Goal: Information Seeking & Learning: Learn about a topic

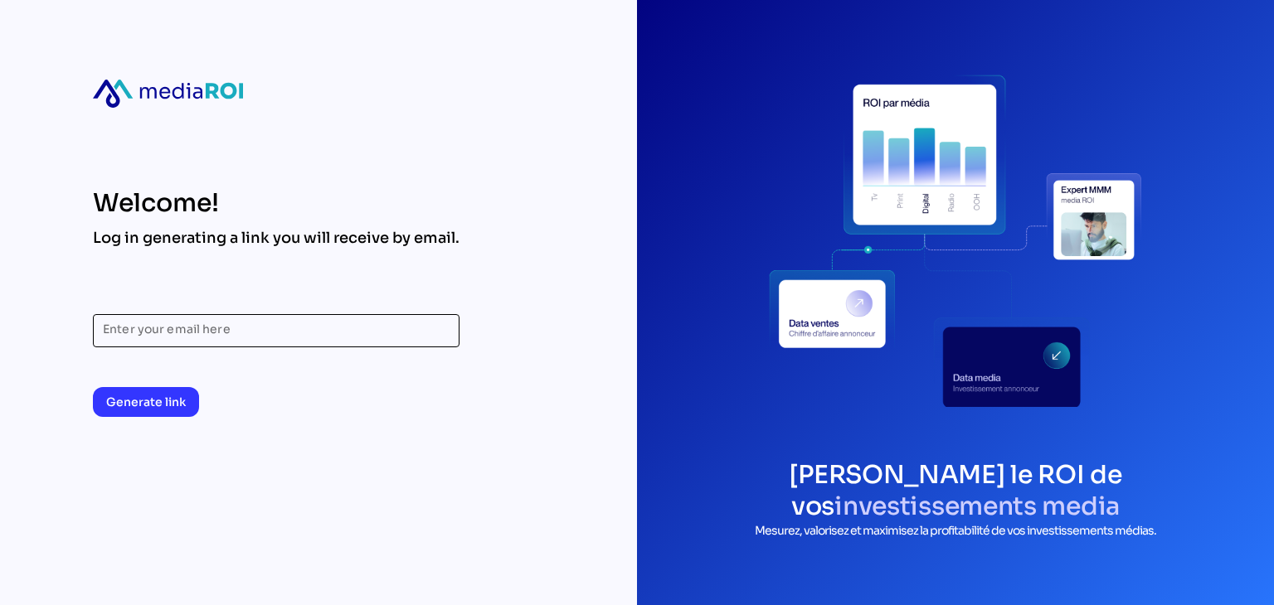
click at [273, 336] on input "Enter your email here" at bounding box center [276, 330] width 347 height 33
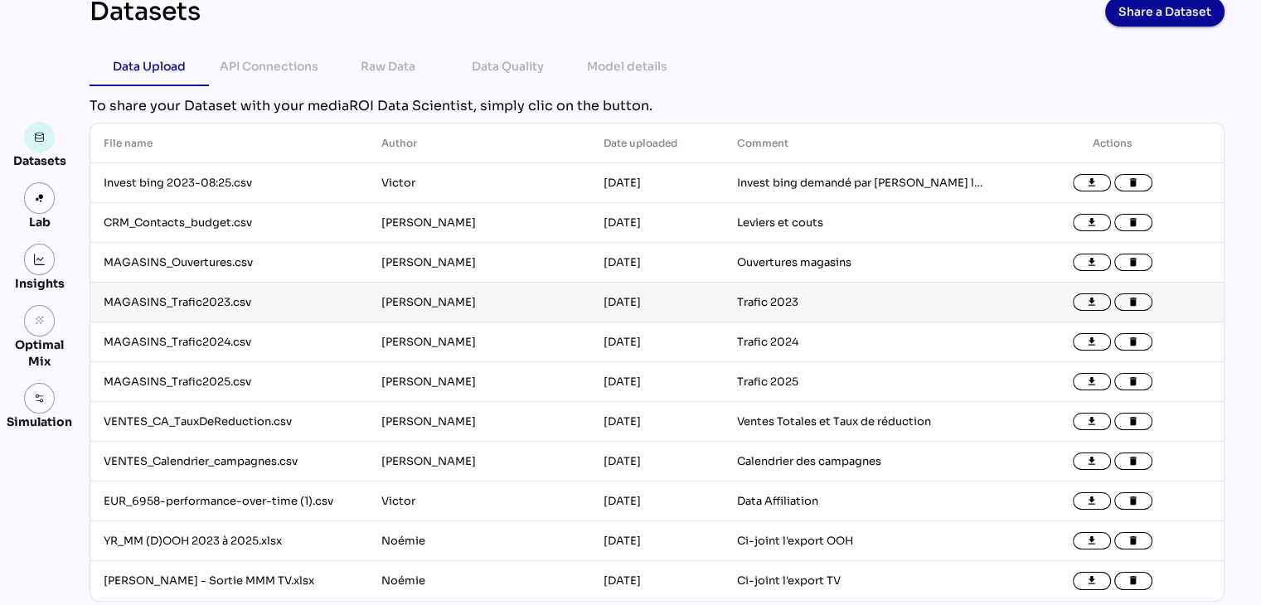
scroll to position [70, 0]
click at [38, 201] on img at bounding box center [40, 198] width 12 height 12
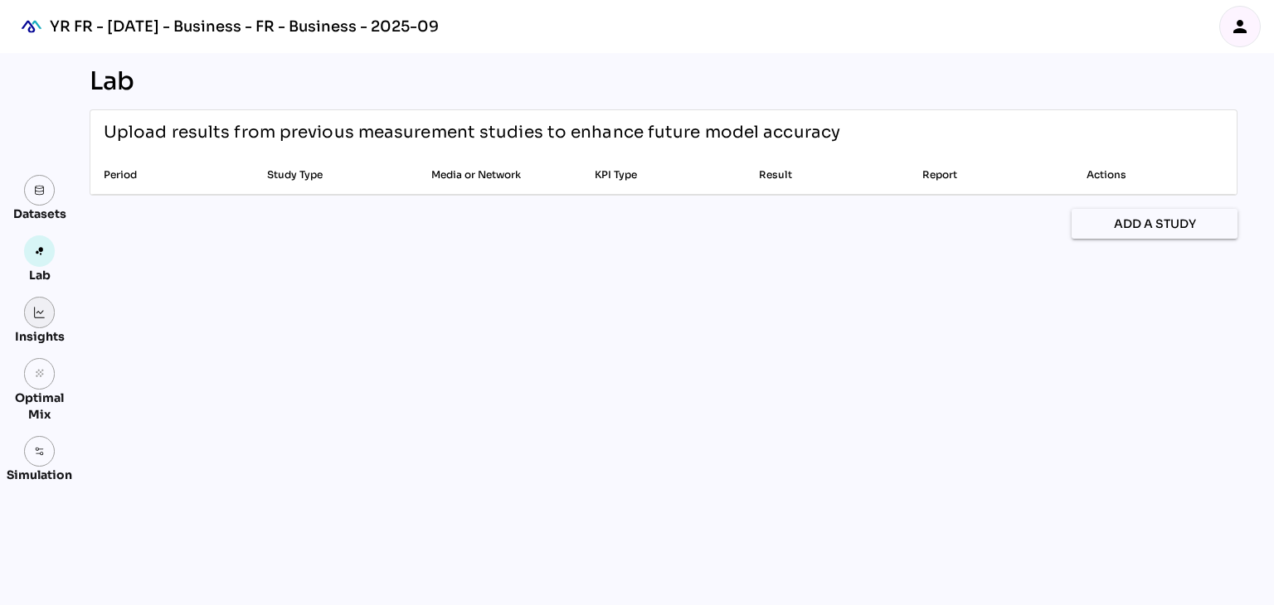
click at [43, 314] on img at bounding box center [40, 313] width 12 height 12
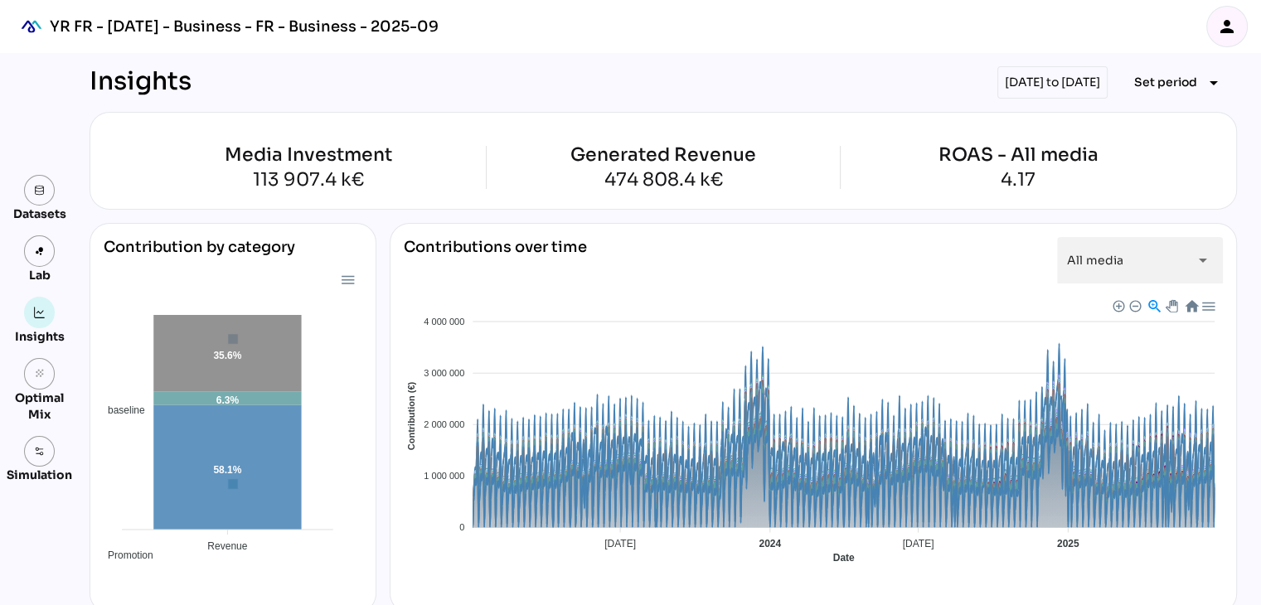
click at [1065, 69] on div "[DATE] to [DATE]" at bounding box center [1053, 82] width 110 height 32
click at [1079, 84] on div "[DATE] to [DATE]" at bounding box center [1053, 82] width 110 height 32
click at [1040, 84] on div "[DATE] to [DATE]" at bounding box center [1053, 82] width 110 height 32
click at [1196, 85] on span "Set period arrow_drop_down" at bounding box center [1180, 82] width 90 height 23
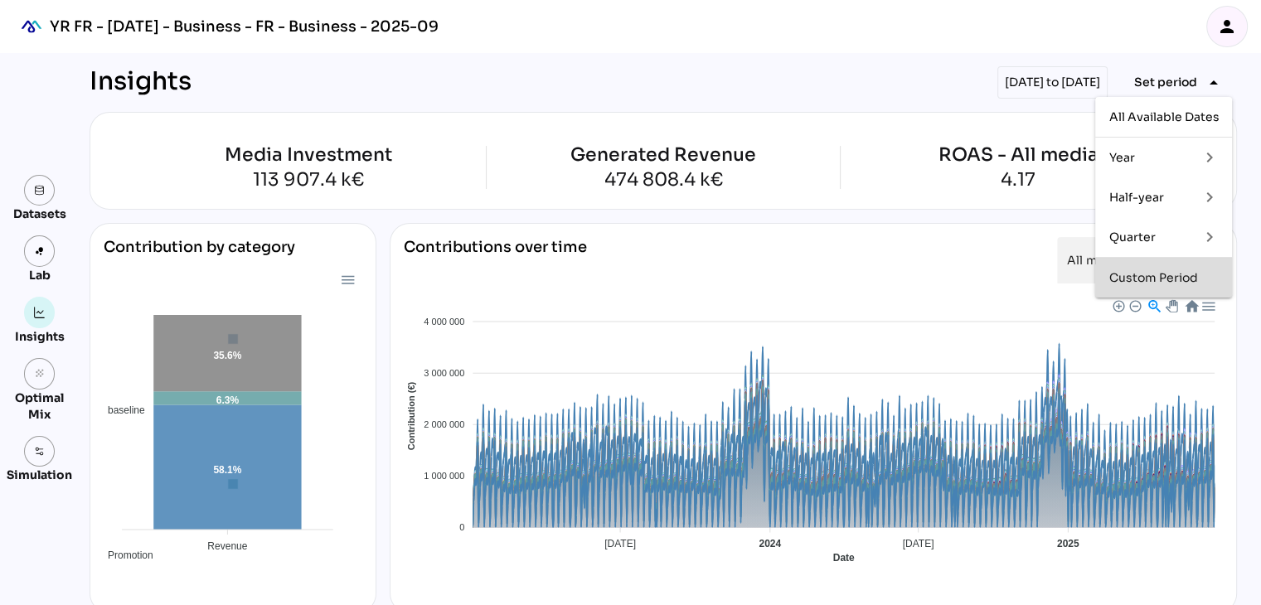
click at [1189, 269] on div "Custom Period" at bounding box center [1164, 278] width 110 height 27
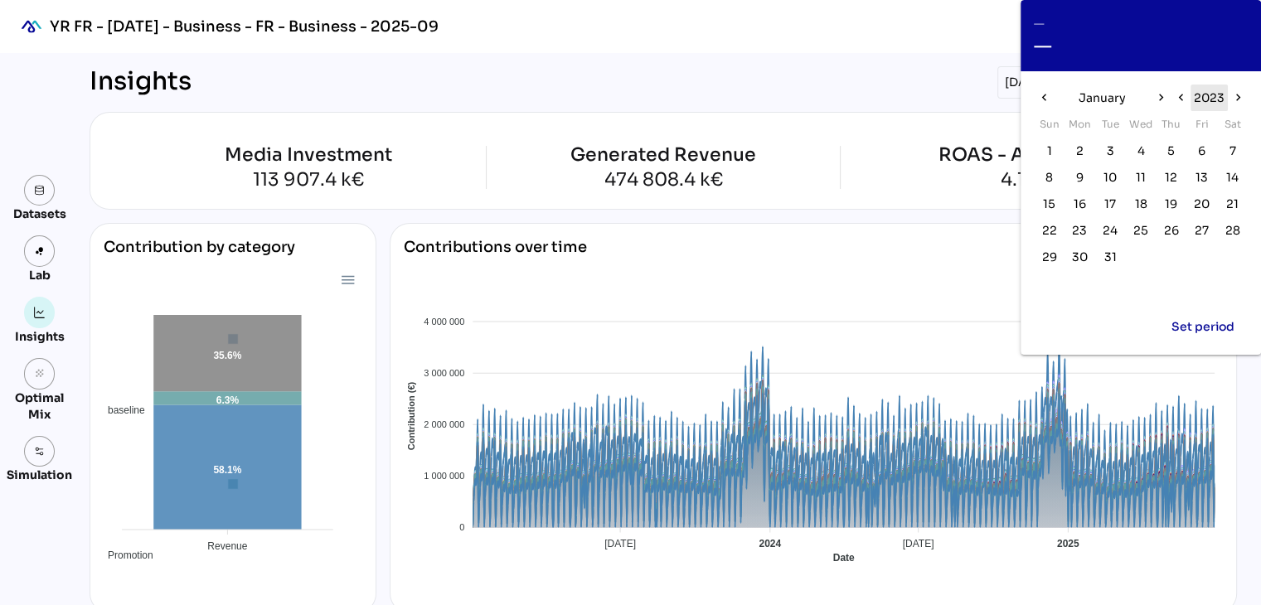
click at [1214, 90] on span "2023" at bounding box center [1209, 98] width 31 height 20
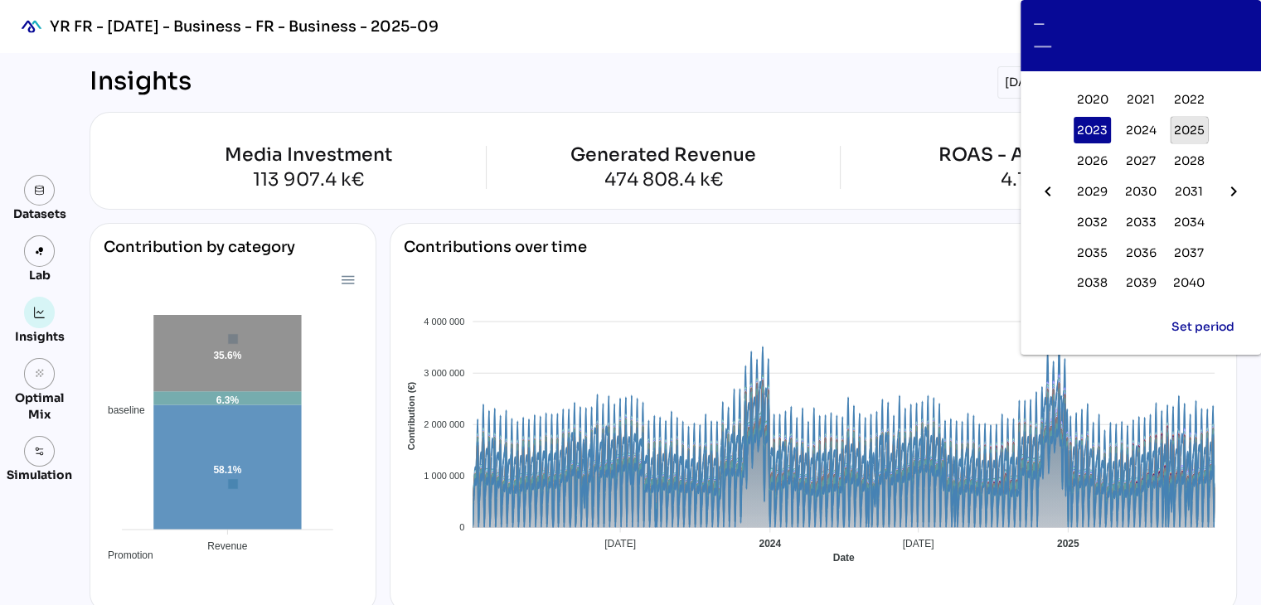
click at [1201, 124] on span "2025" at bounding box center [1189, 130] width 31 height 20
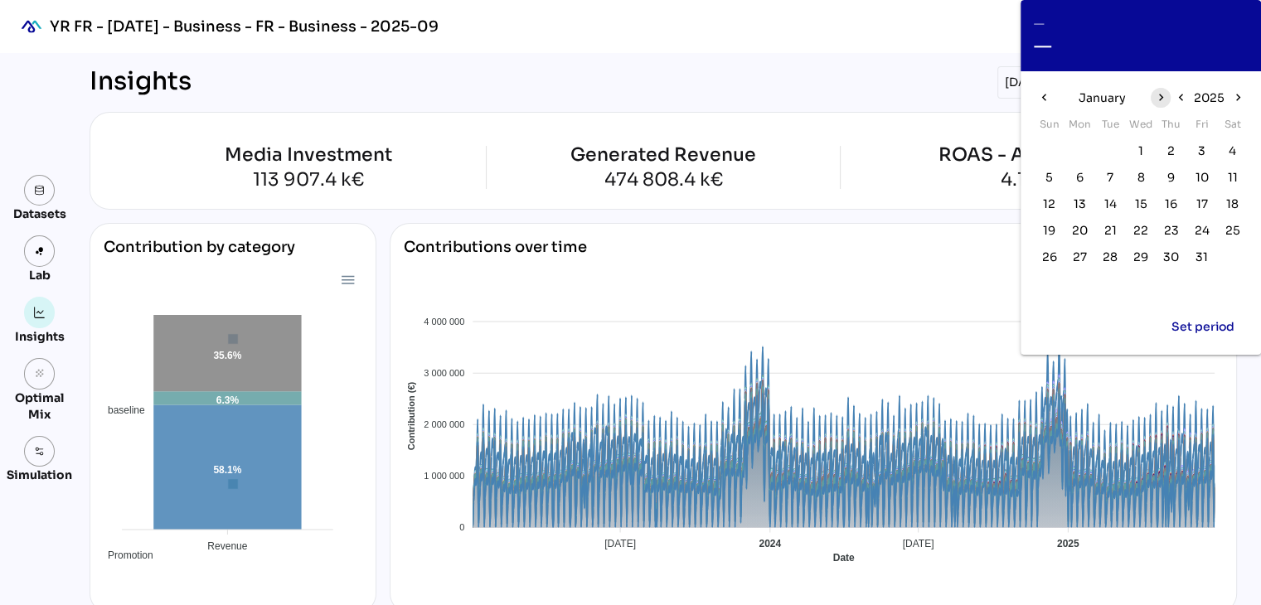
click at [1158, 100] on icon "chevron_right" at bounding box center [1161, 97] width 14 height 14
click at [1082, 180] on span "7" at bounding box center [1080, 177] width 7 height 18
click at [1163, 97] on icon "chevron_right" at bounding box center [1161, 97] width 14 height 14
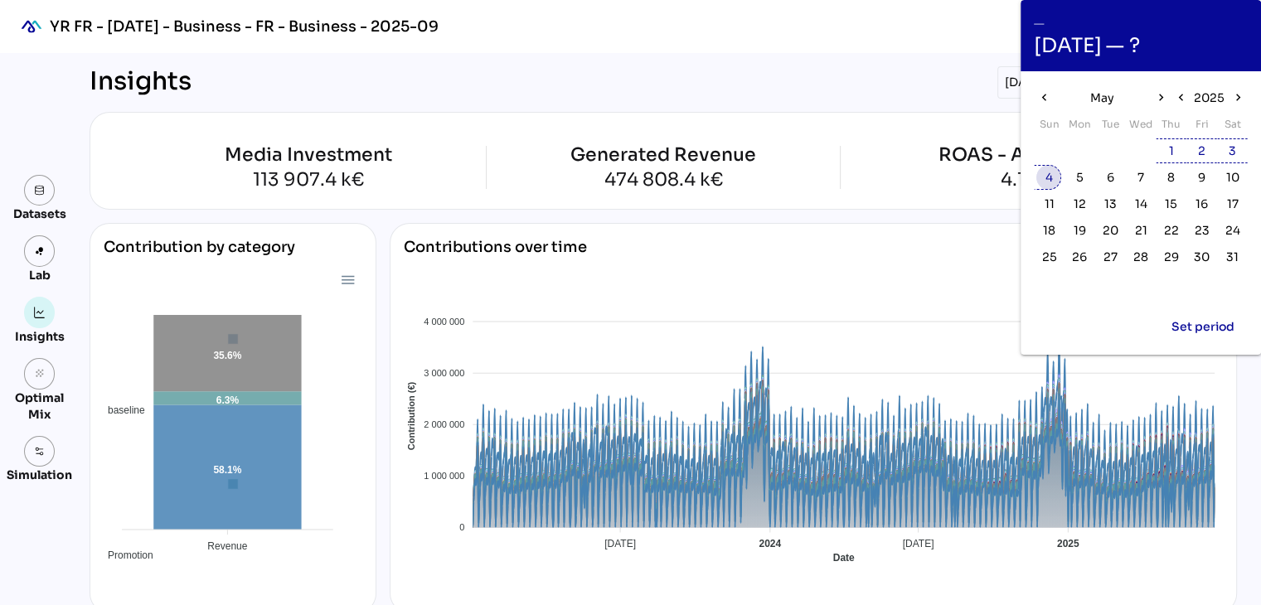
click at [1052, 175] on span "4" at bounding box center [1049, 177] width 7 height 18
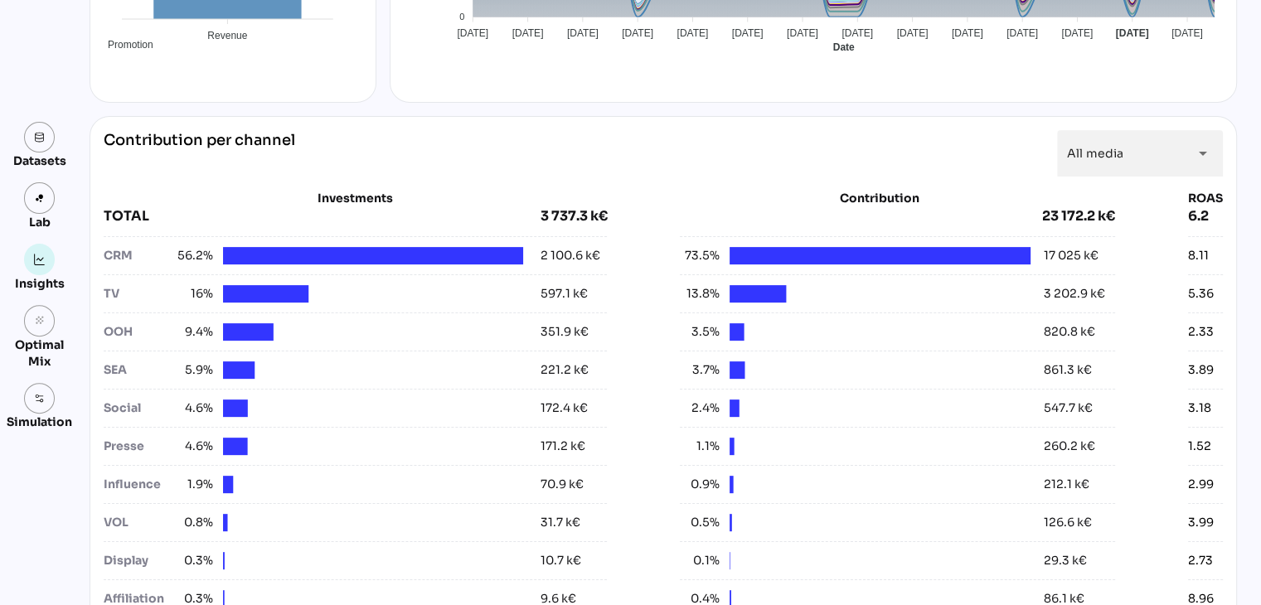
scroll to position [511, 0]
drag, startPoint x: 1181, startPoint y: 406, endPoint x: 1211, endPoint y: 403, distance: 30.0
click at [1211, 403] on div "Investments TOTAL 3 737.3 k€ CRM 56.2% 2 100.6 k€ TV 16% 597.1 k€ OOH 9.4% 351.…" at bounding box center [664, 442] width 1120 height 504
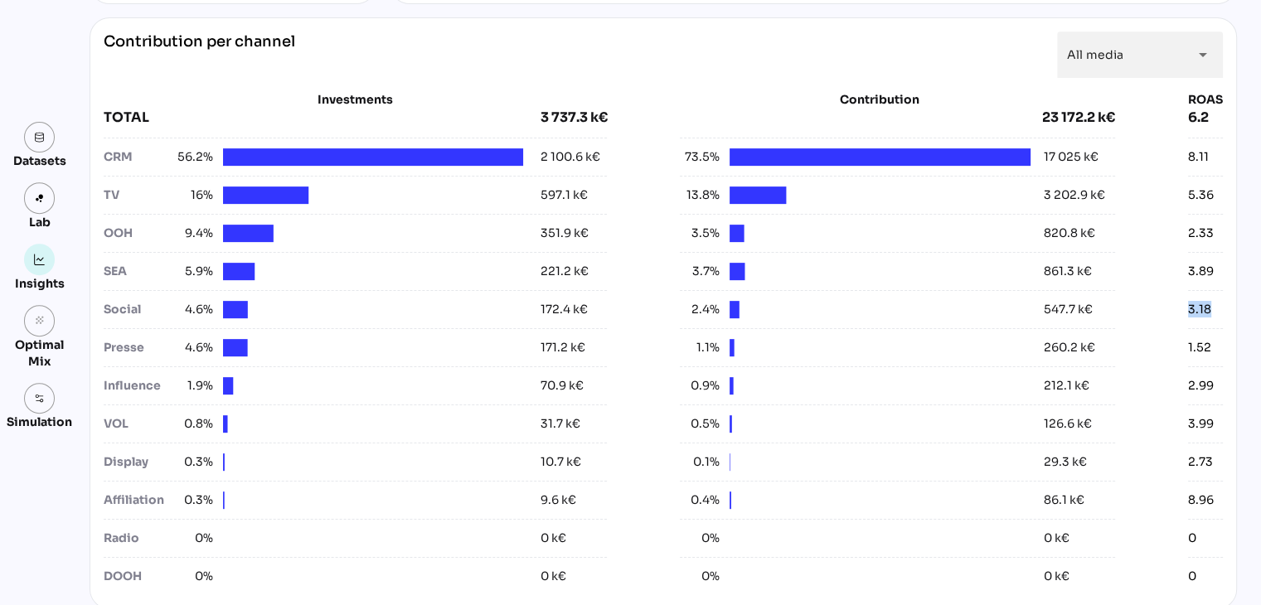
scroll to position [610, 0]
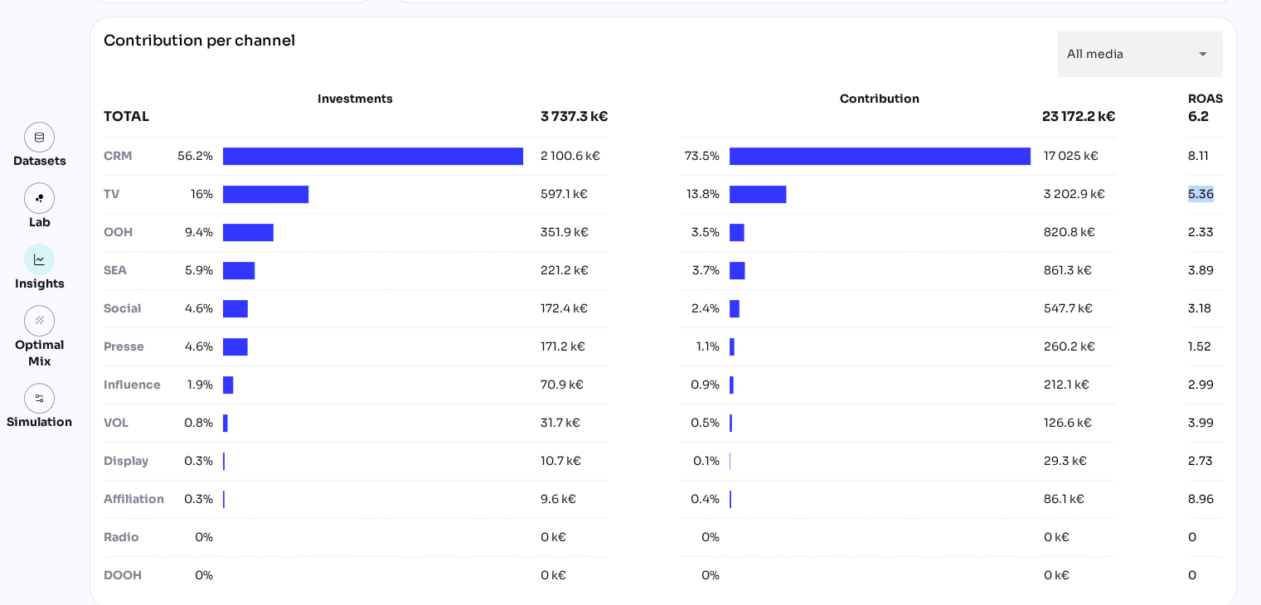
drag, startPoint x: 1209, startPoint y: 195, endPoint x: 1164, endPoint y: 192, distance: 44.9
click at [1164, 192] on div "Investments TOTAL 3 737.3 k€ CRM 56.2% 2 100.6 k€ TV 16% 597.1 k€ OOH 9.4% 351.…" at bounding box center [664, 342] width 1120 height 504
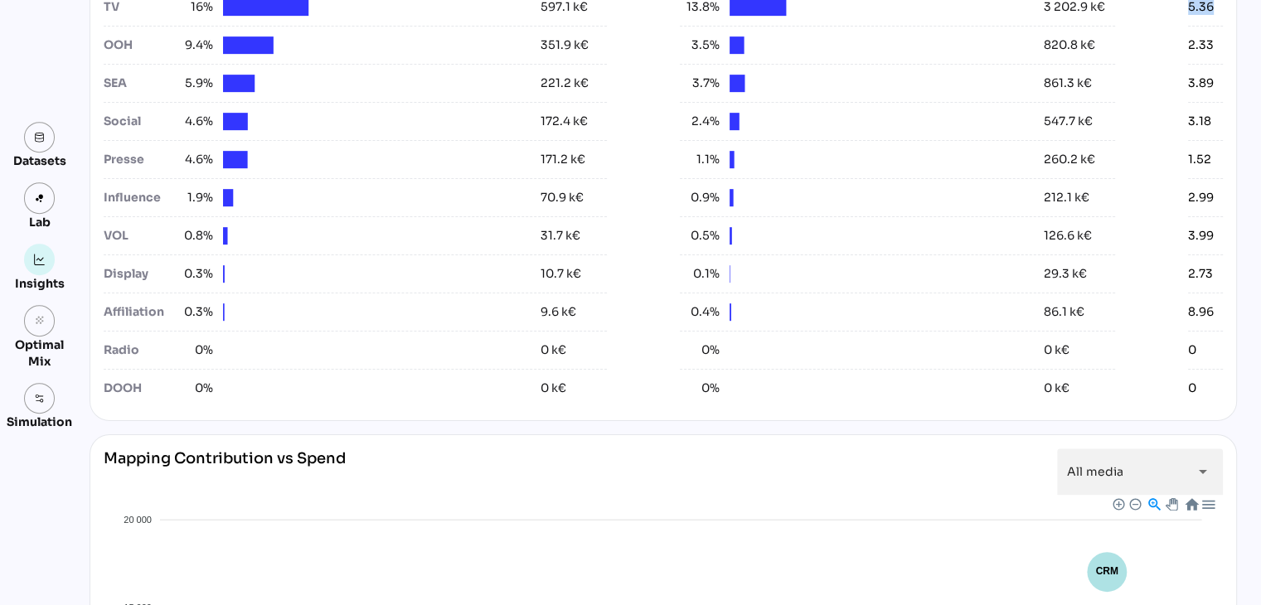
scroll to position [783, 0]
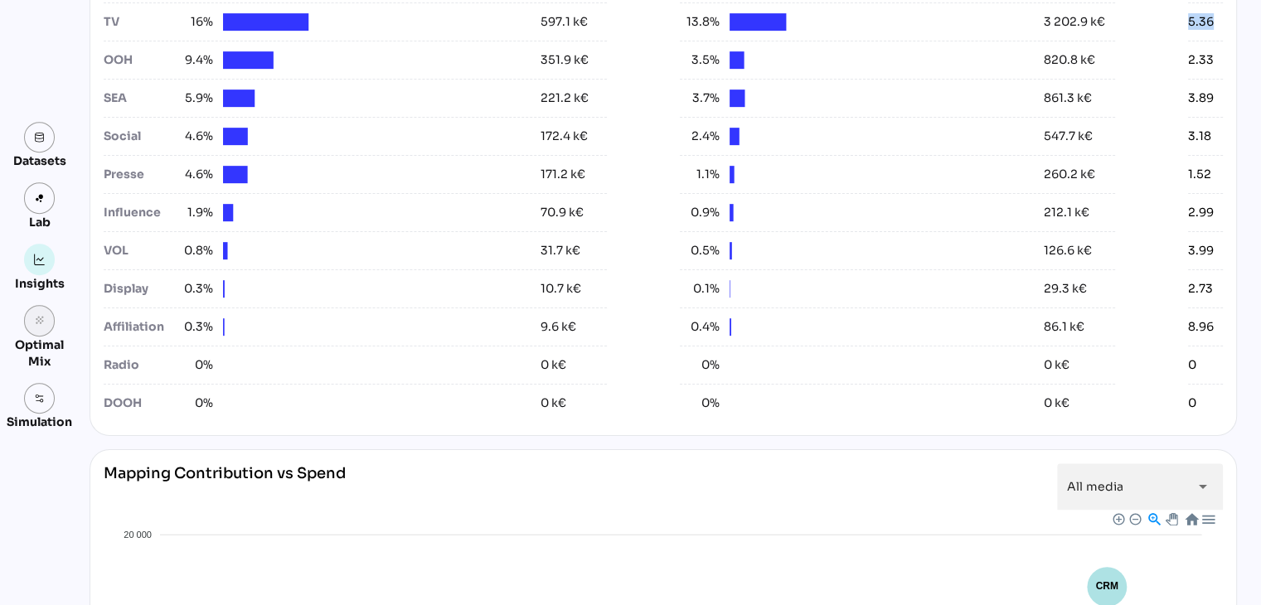
click at [36, 323] on icon "grain" at bounding box center [40, 321] width 12 height 12
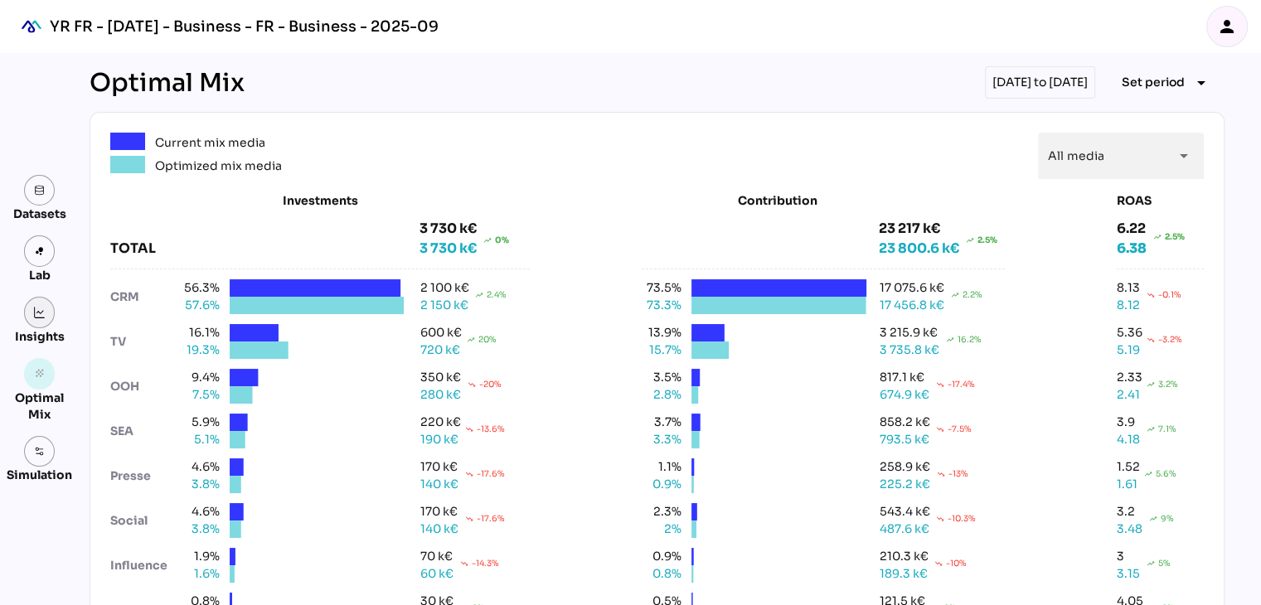
click at [40, 313] on img at bounding box center [40, 313] width 12 height 12
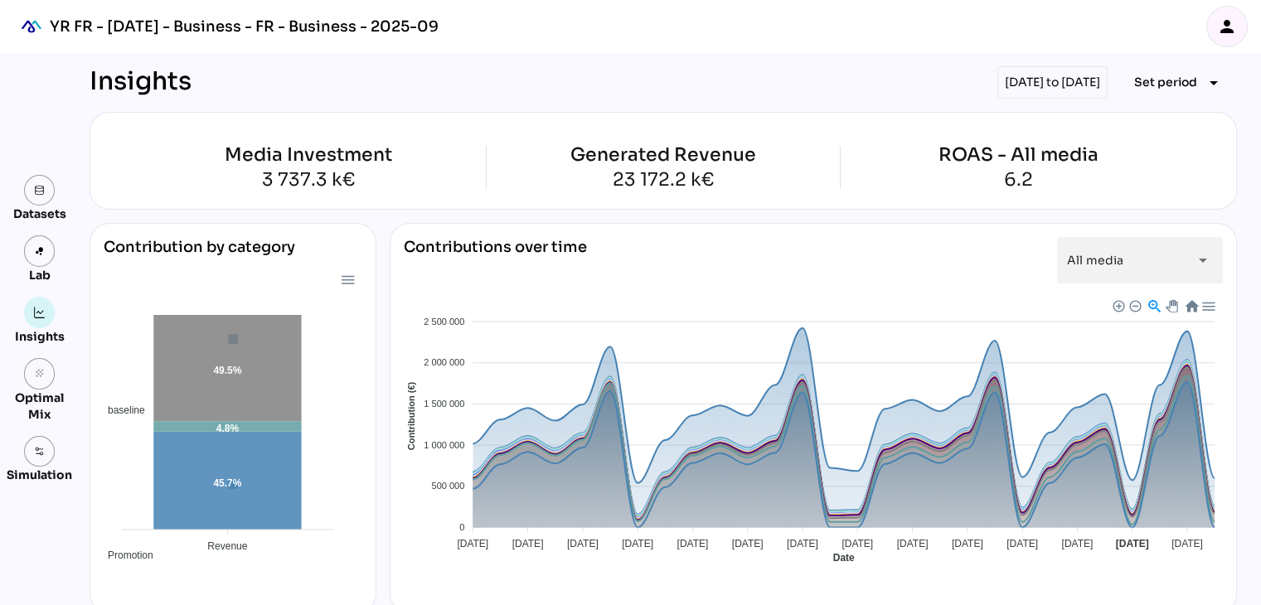
click at [1038, 72] on div "[DATE] to [DATE]" at bounding box center [1053, 82] width 110 height 32
click at [1048, 87] on div "[DATE] to [DATE]" at bounding box center [1053, 82] width 110 height 32
click at [1154, 85] on span "Set period" at bounding box center [1166, 82] width 63 height 20
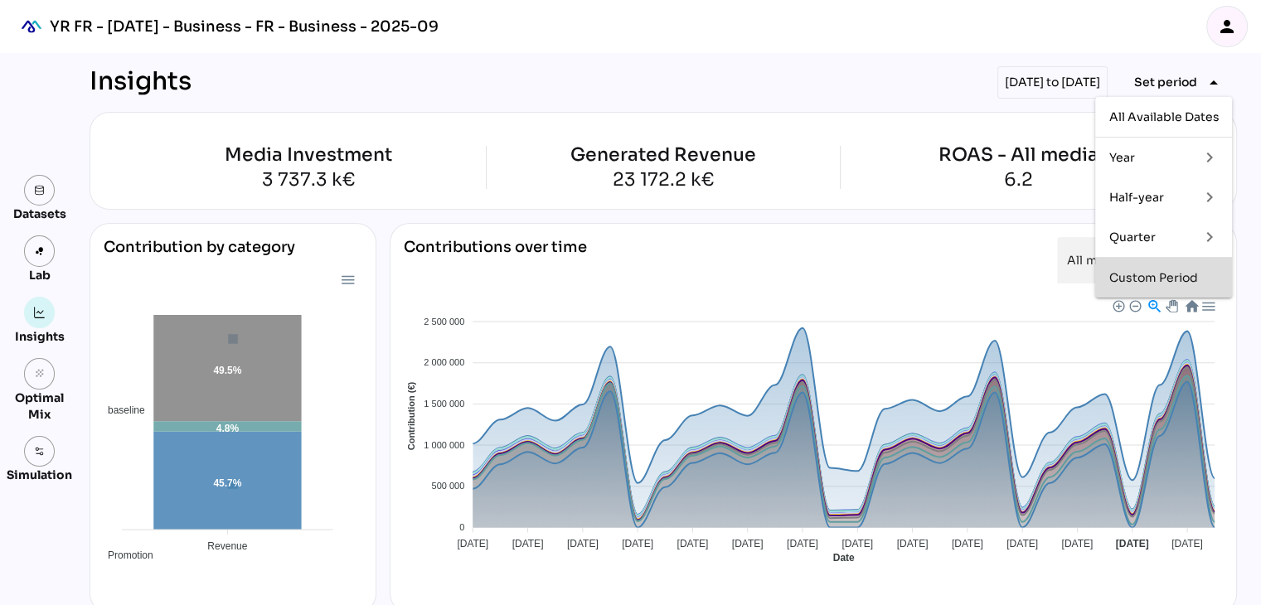
click at [1164, 275] on div "Custom Period" at bounding box center [1164, 278] width 110 height 14
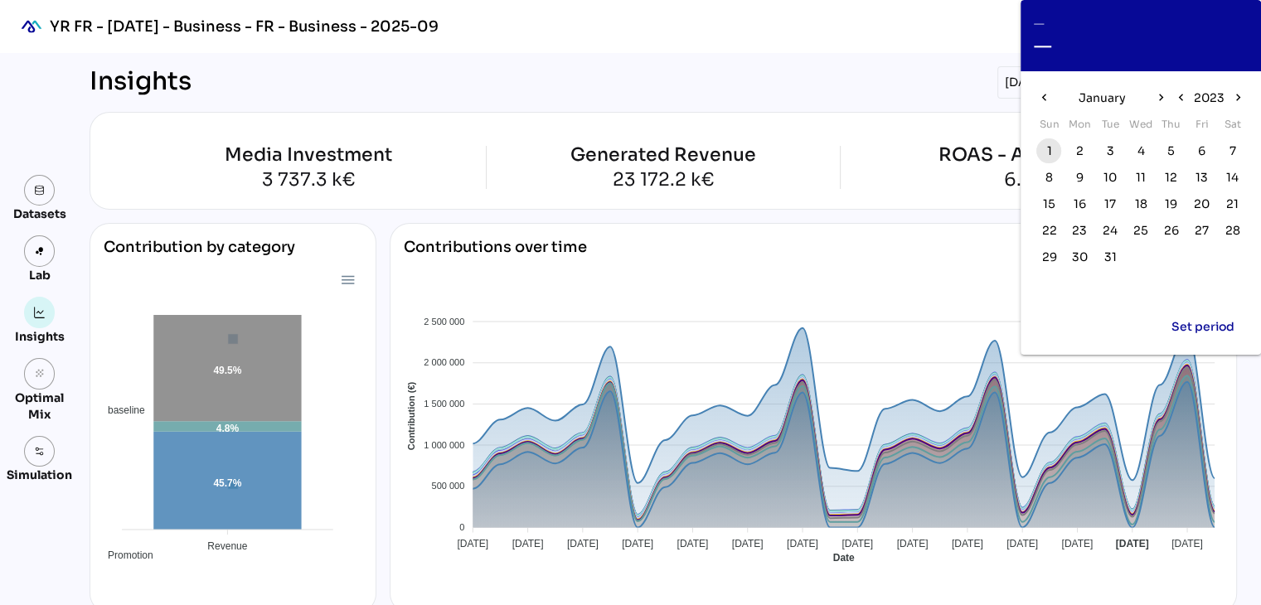
click at [1045, 156] on span "1" at bounding box center [1049, 151] width 18 height 18
click at [1210, 97] on span "2023" at bounding box center [1209, 98] width 31 height 20
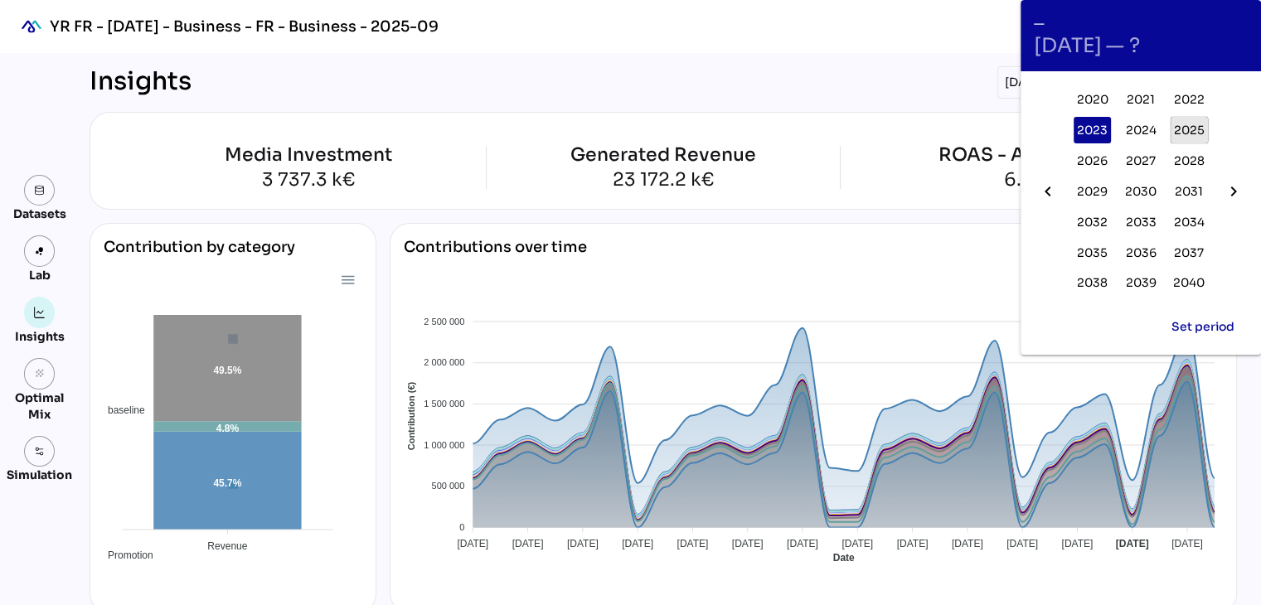
click at [1181, 127] on span "2025" at bounding box center [1189, 130] width 31 height 20
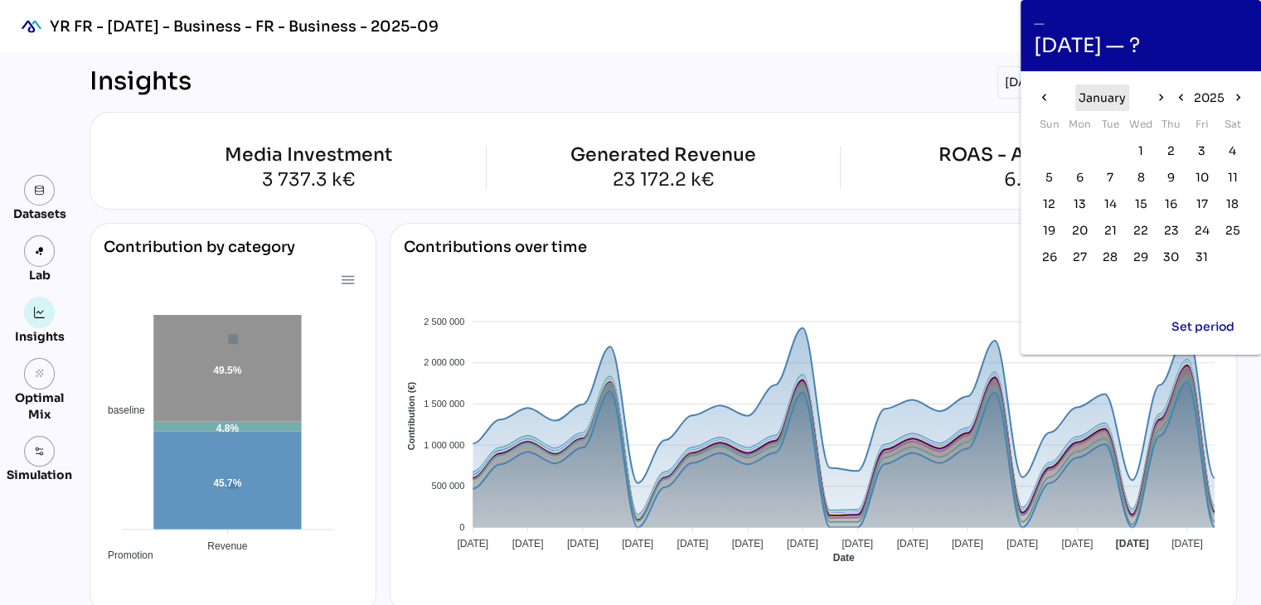
click at [1086, 92] on span "January" at bounding box center [1102, 98] width 47 height 20
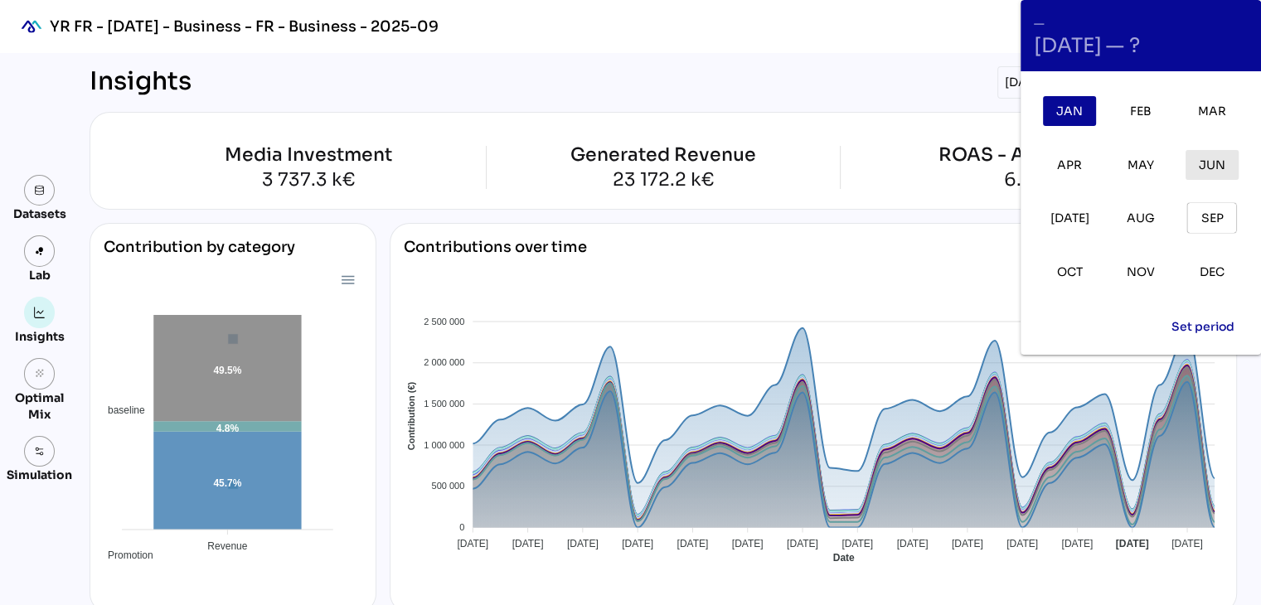
click at [1213, 167] on span "Jun" at bounding box center [1212, 165] width 27 height 20
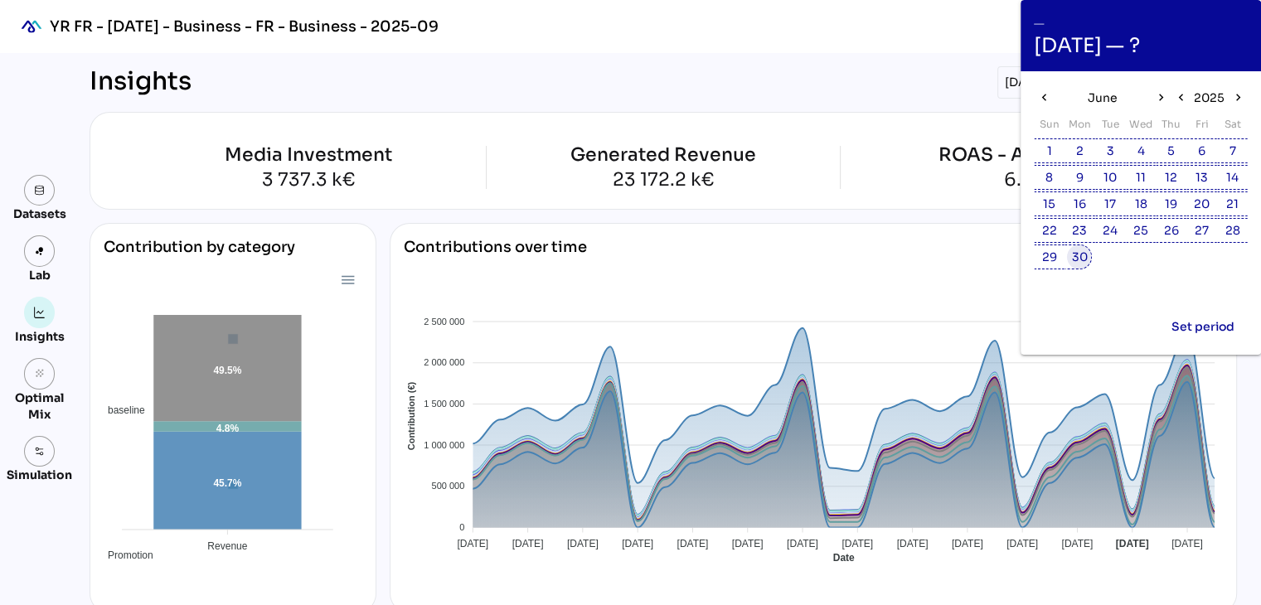
click at [1082, 256] on span "30" at bounding box center [1080, 257] width 16 height 18
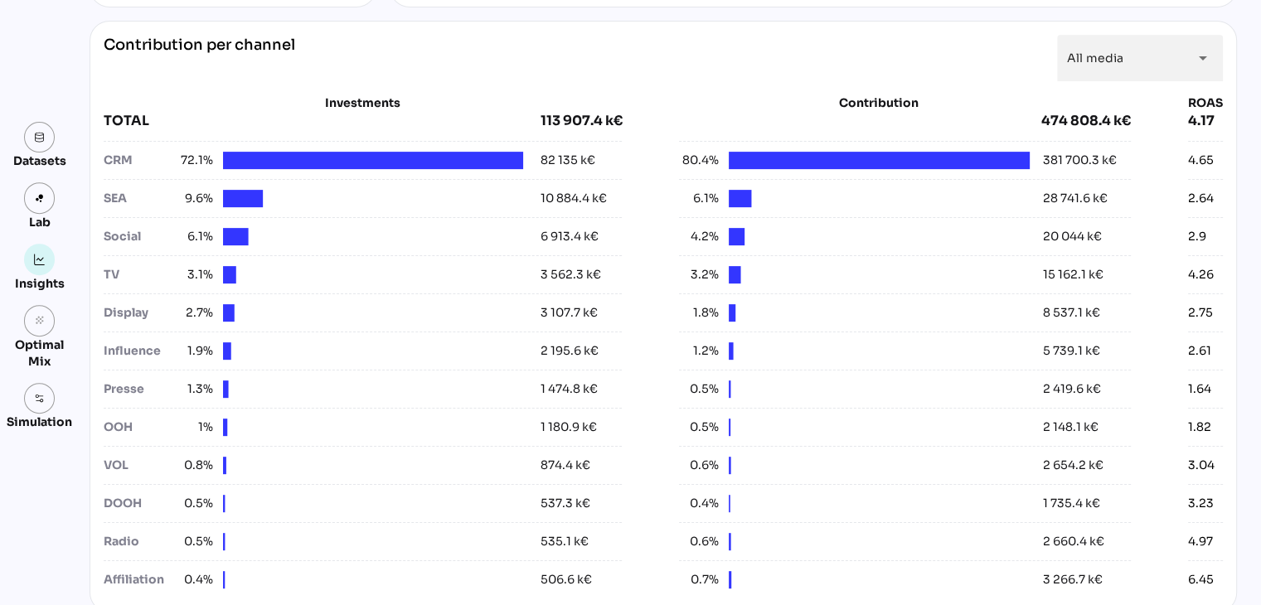
scroll to position [615, 0]
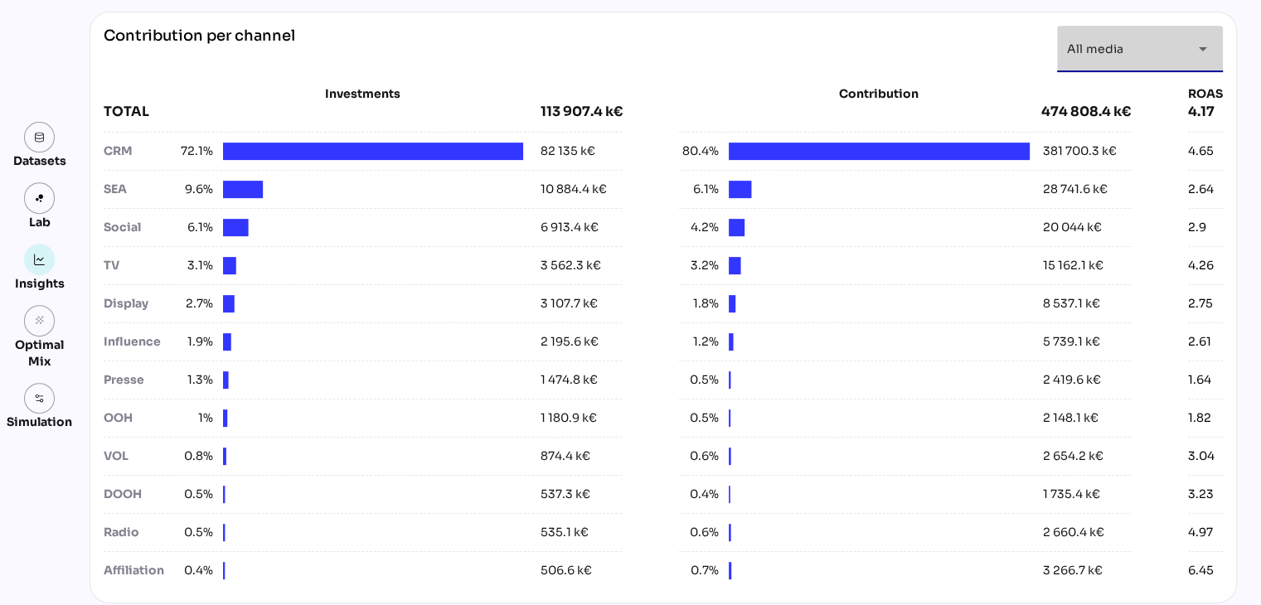
click at [1184, 51] on div "arrow_drop_down" at bounding box center [1199, 49] width 30 height 46
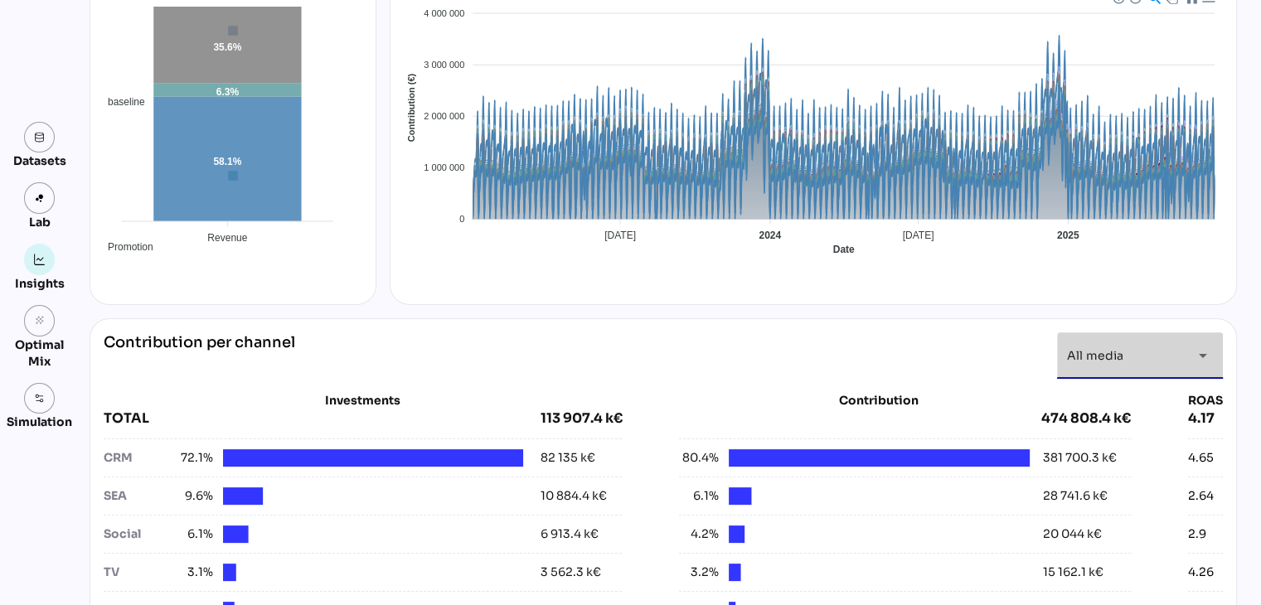
scroll to position [0, 0]
click at [1199, 354] on icon "arrow_drop_down" at bounding box center [1203, 356] width 20 height 20
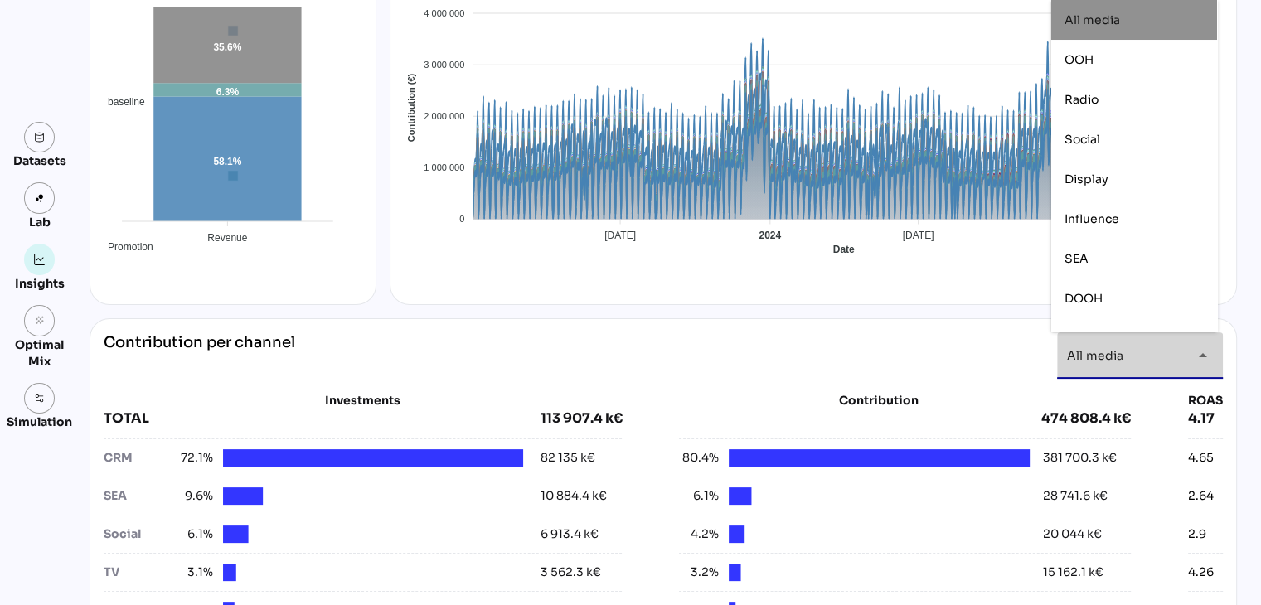
click at [1199, 354] on icon "arrow_drop_down" at bounding box center [1203, 356] width 20 height 20
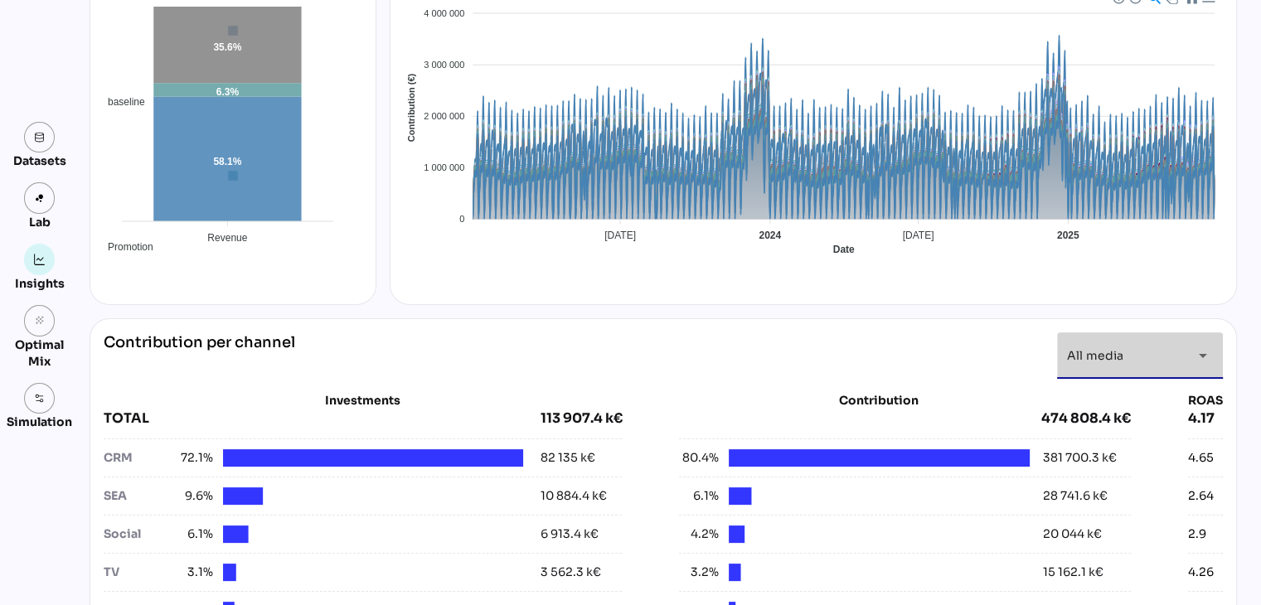
click at [1200, 354] on icon "arrow_drop_down" at bounding box center [1203, 356] width 20 height 20
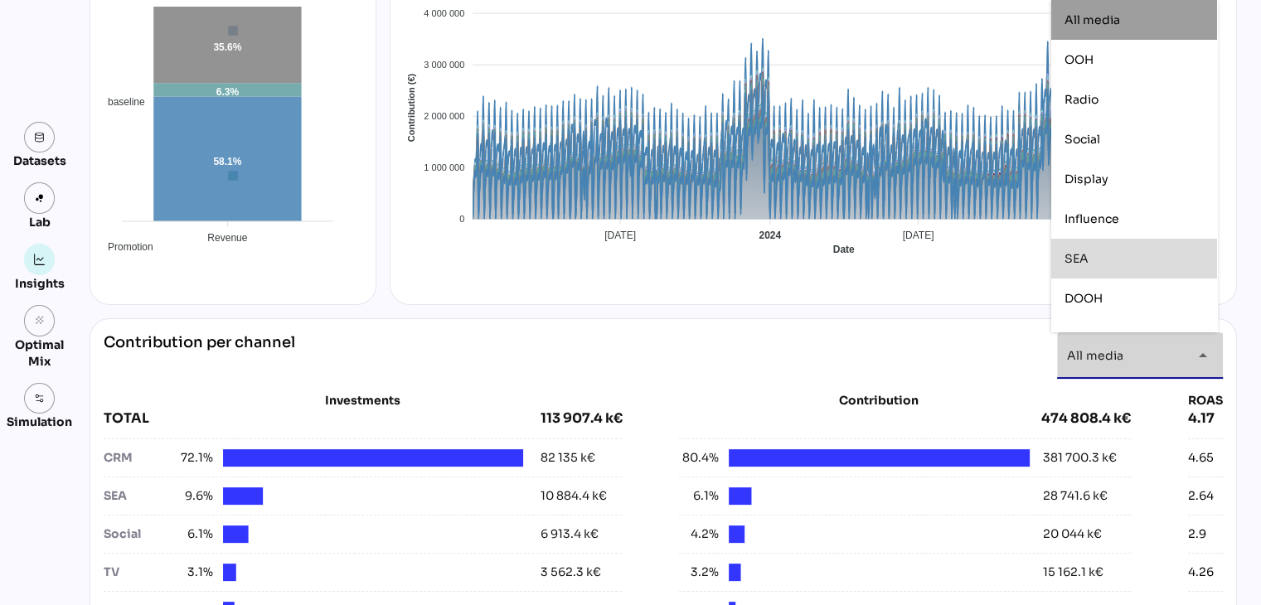
click at [1097, 255] on div "SEA" at bounding box center [1134, 259] width 139 height 14
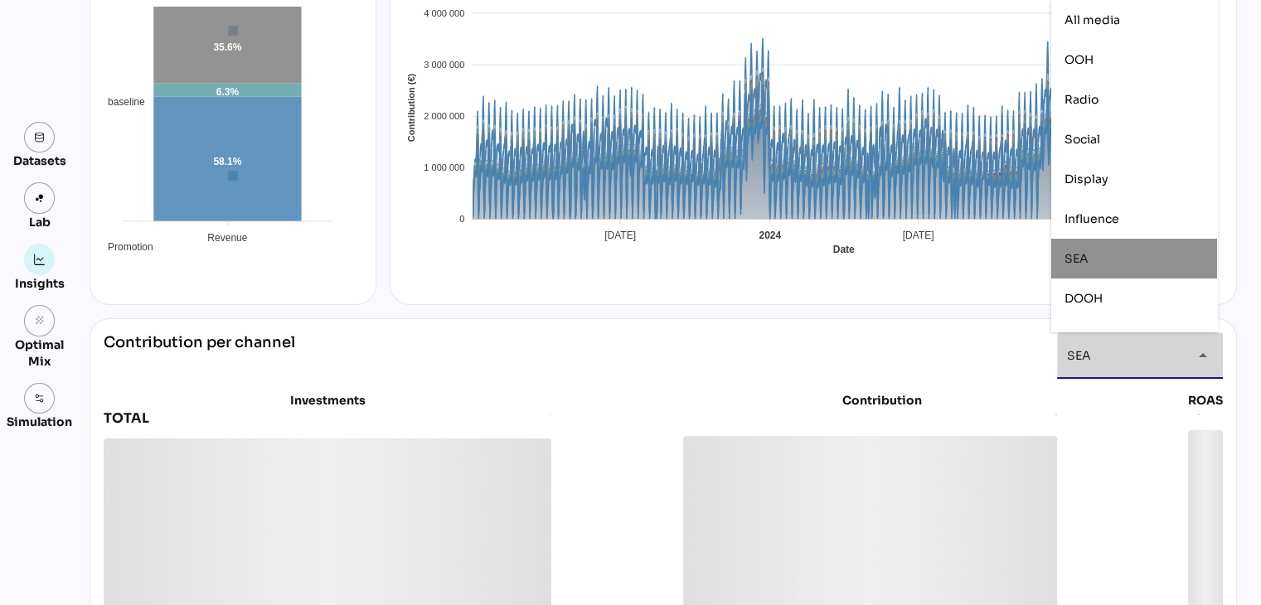
click at [1097, 255] on div "SEA" at bounding box center [1134, 259] width 139 height 14
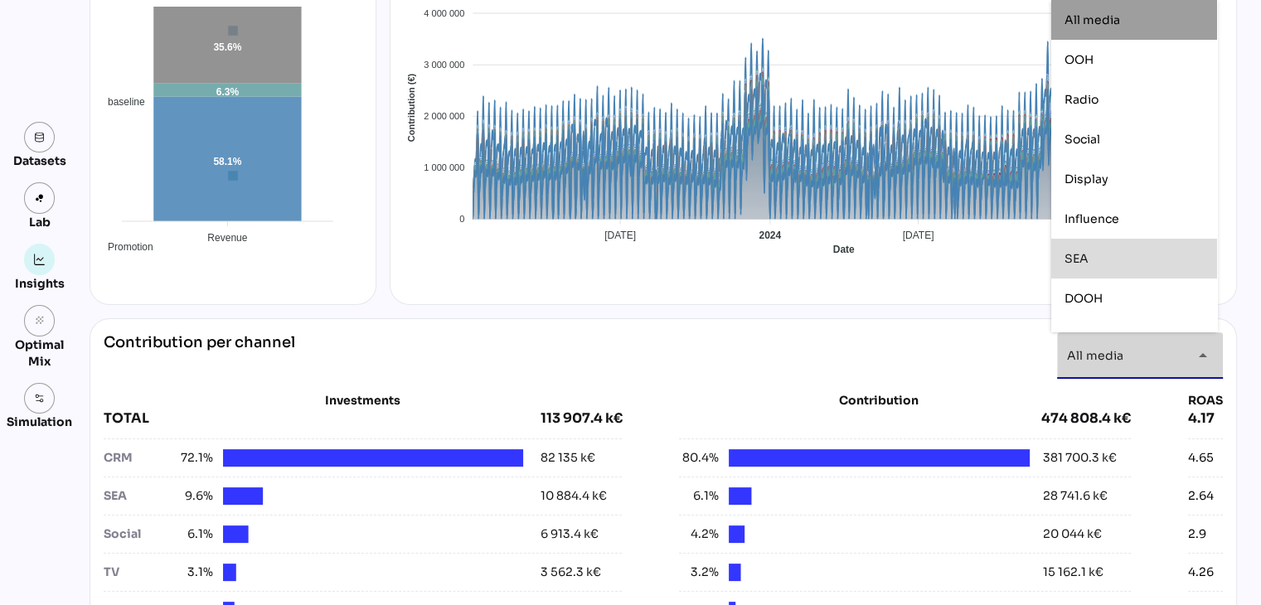
click at [1097, 255] on div "SEA" at bounding box center [1134, 259] width 139 height 14
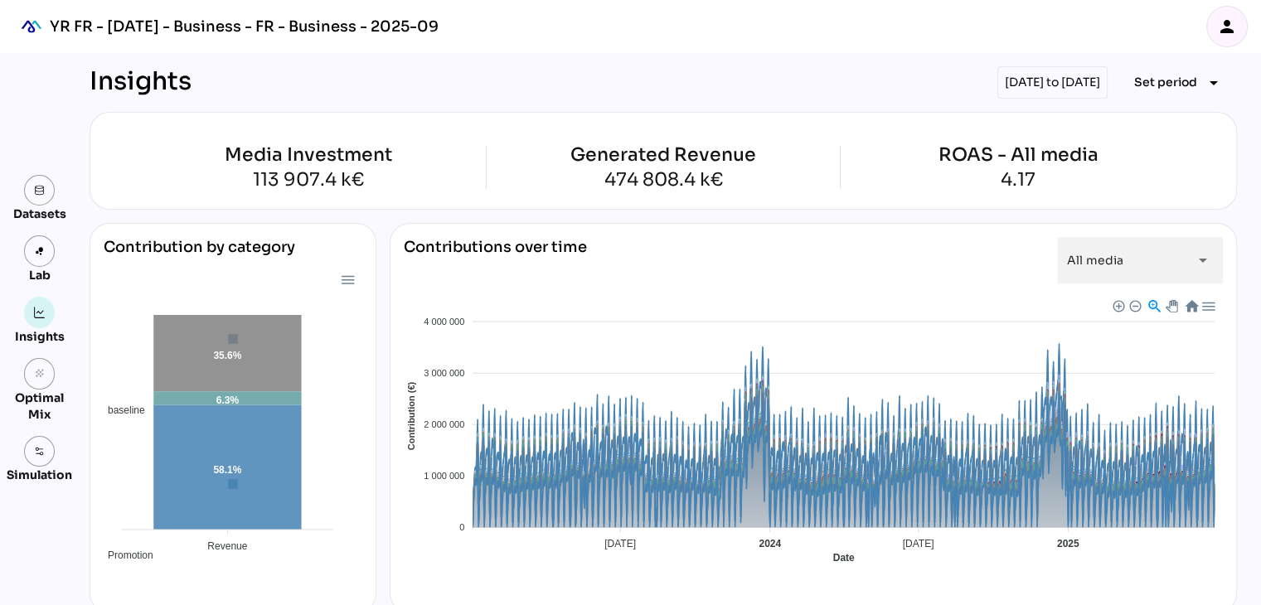
click at [1219, 378] on div "Contributions over time All media ********* arrow_drop_down Baseline Promotion …" at bounding box center [814, 418] width 848 height 391
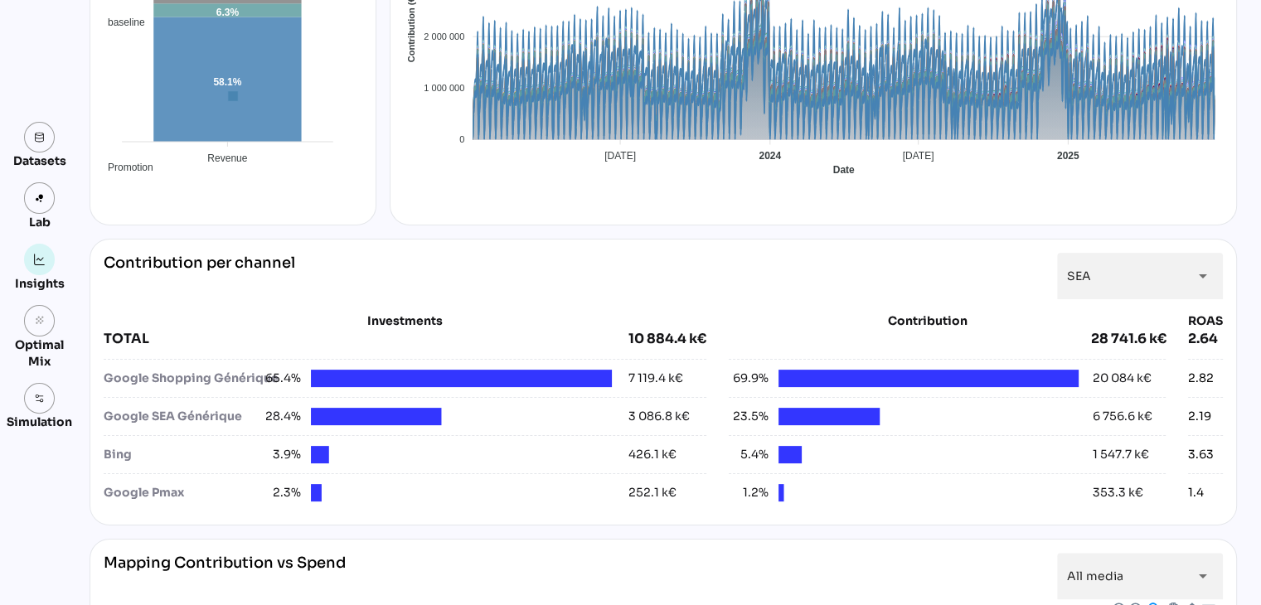
scroll to position [388, 0]
click at [1162, 274] on div "SEA ***" at bounding box center [1125, 276] width 116 height 46
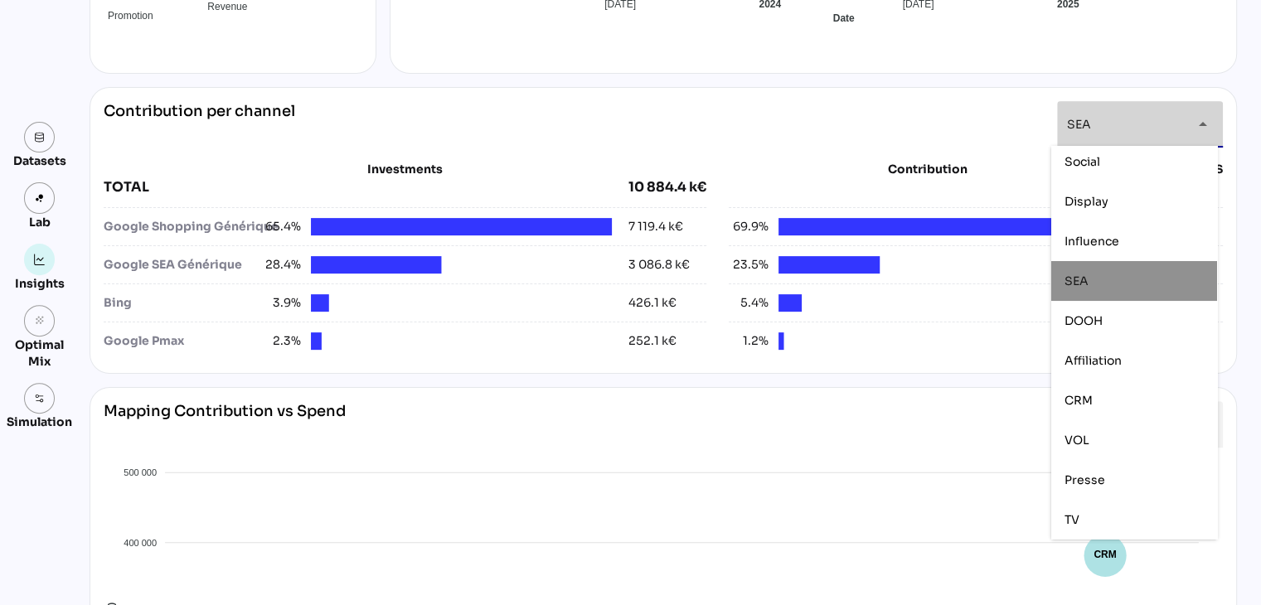
scroll to position [542, 0]
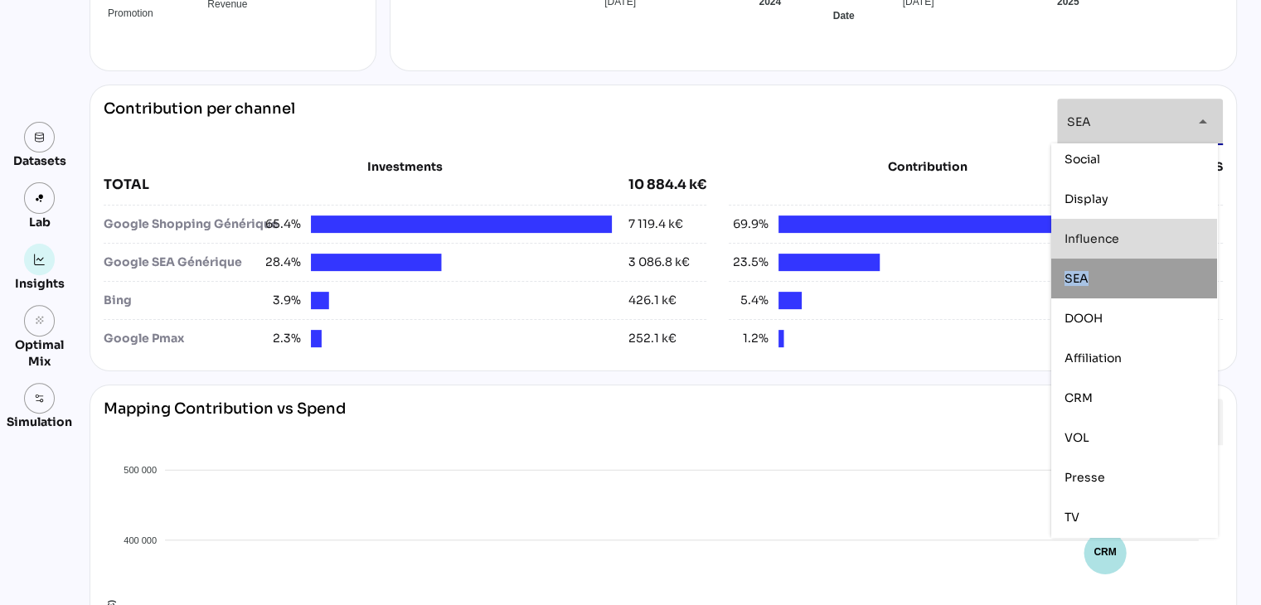
drag, startPoint x: 1162, startPoint y: 274, endPoint x: 1157, endPoint y: 220, distance: 54.1
click at [1157, 220] on div "All media OOH Radio Social Display Influence SEA DOOH Affiliation CRM VOL Press…" at bounding box center [1135, 279] width 166 height 518
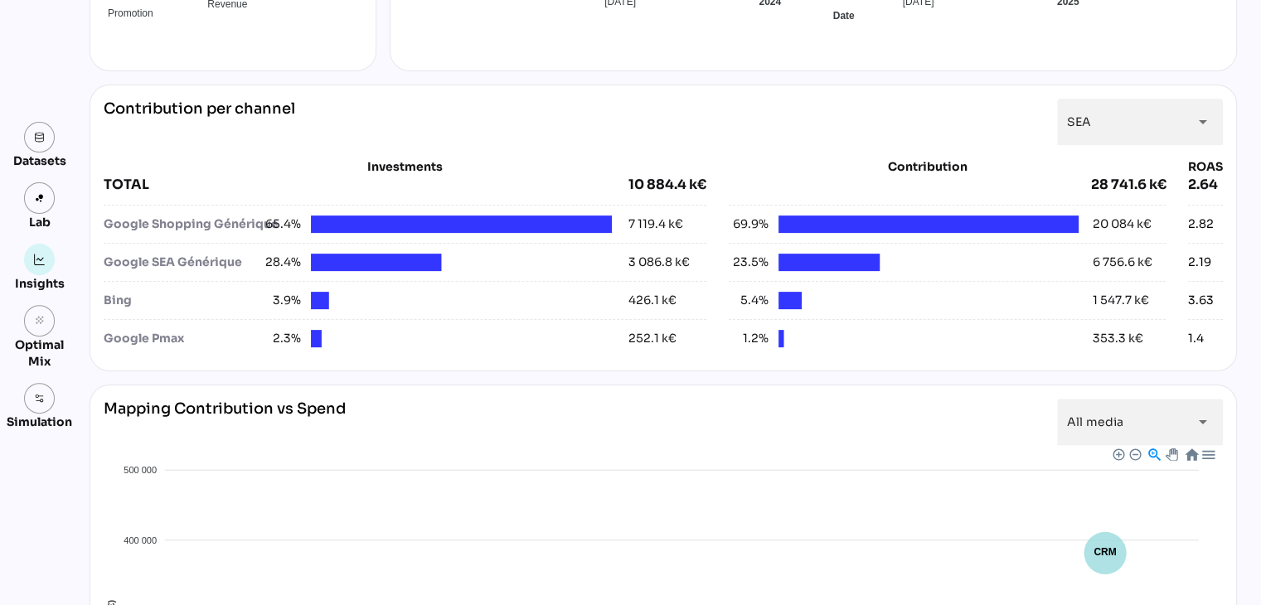
click at [725, 129] on div "Contribution per channel SEA *** arrow_drop_down" at bounding box center [664, 122] width 1120 height 46
click at [1117, 109] on div "SEA ***" at bounding box center [1125, 122] width 116 height 46
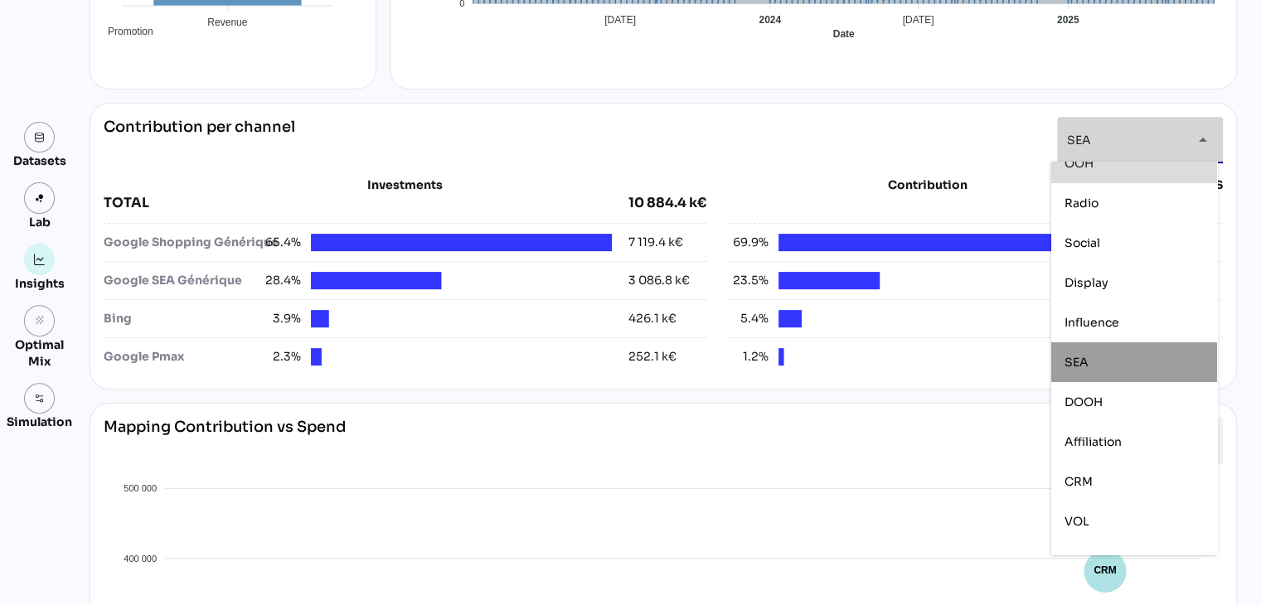
scroll to position [57, 0]
click at [1148, 284] on div "Display" at bounding box center [1134, 283] width 139 height 14
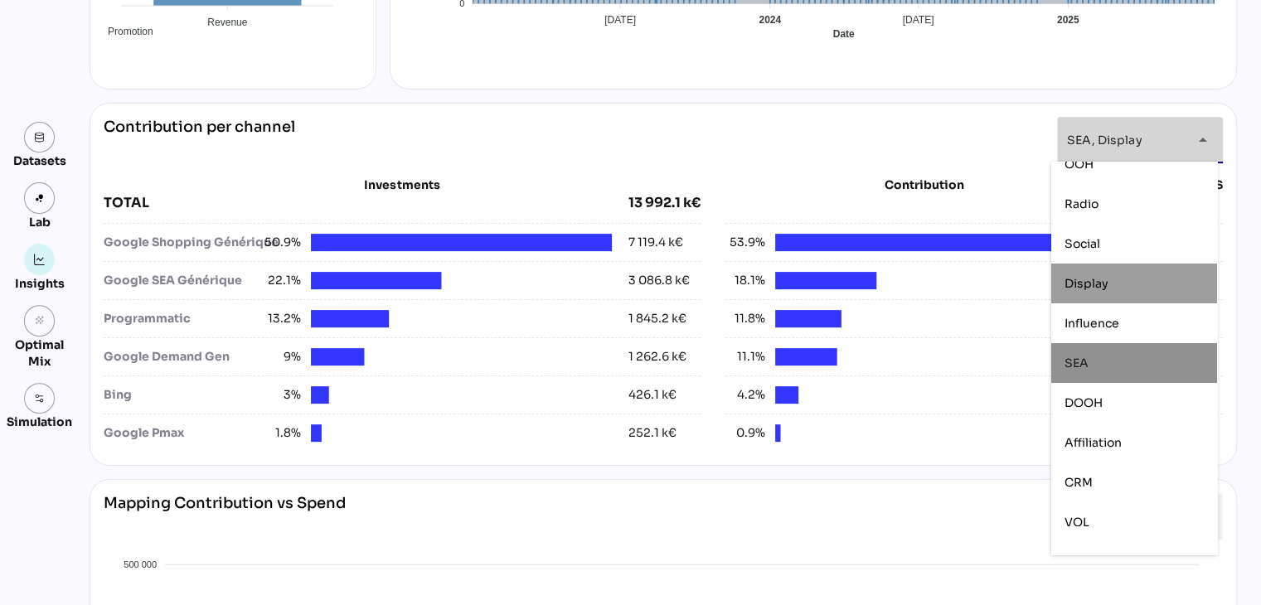
click at [1120, 357] on div "SEA" at bounding box center [1134, 363] width 139 height 14
type input "*******"
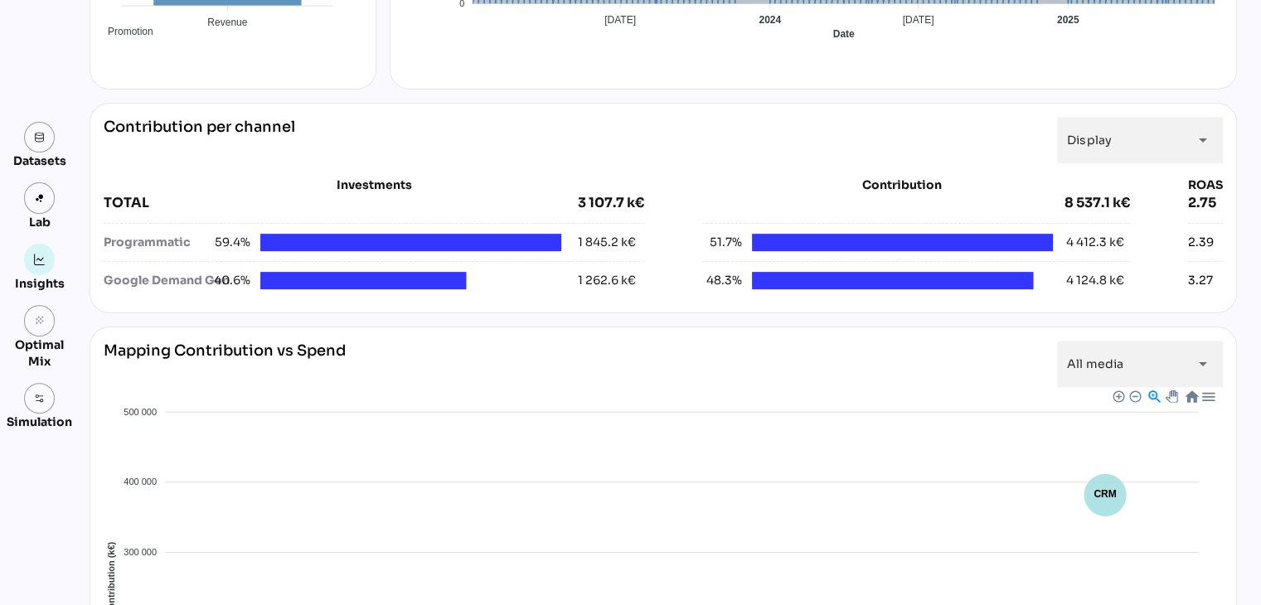
click at [382, 136] on div "Contribution per channel Display ******* arrow_drop_down" at bounding box center [664, 140] width 1120 height 46
click at [989, 148] on div "Contribution per channel Display ******* arrow_drop_down" at bounding box center [664, 140] width 1120 height 46
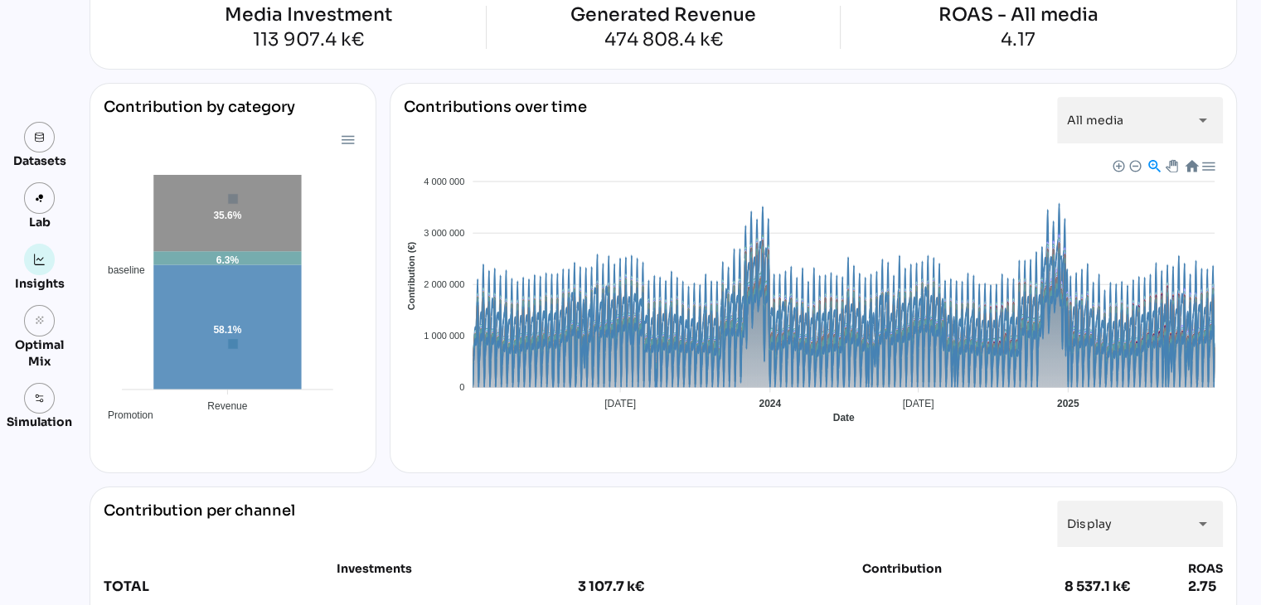
scroll to position [0, 0]
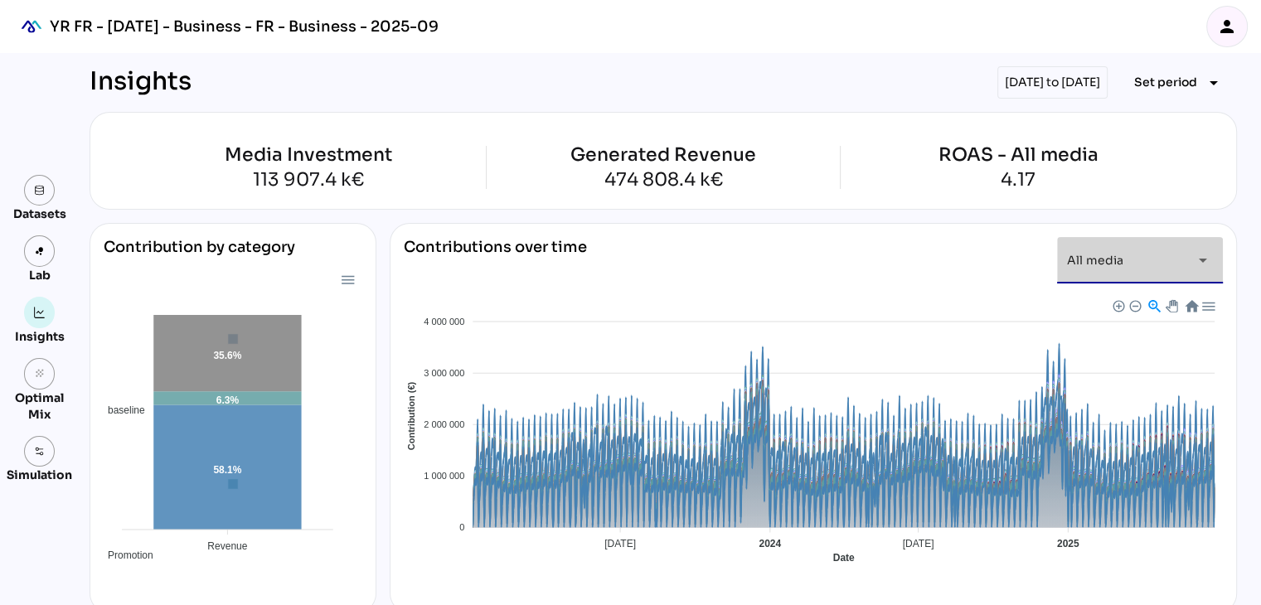
click at [1137, 257] on div "All media *********" at bounding box center [1125, 260] width 116 height 46
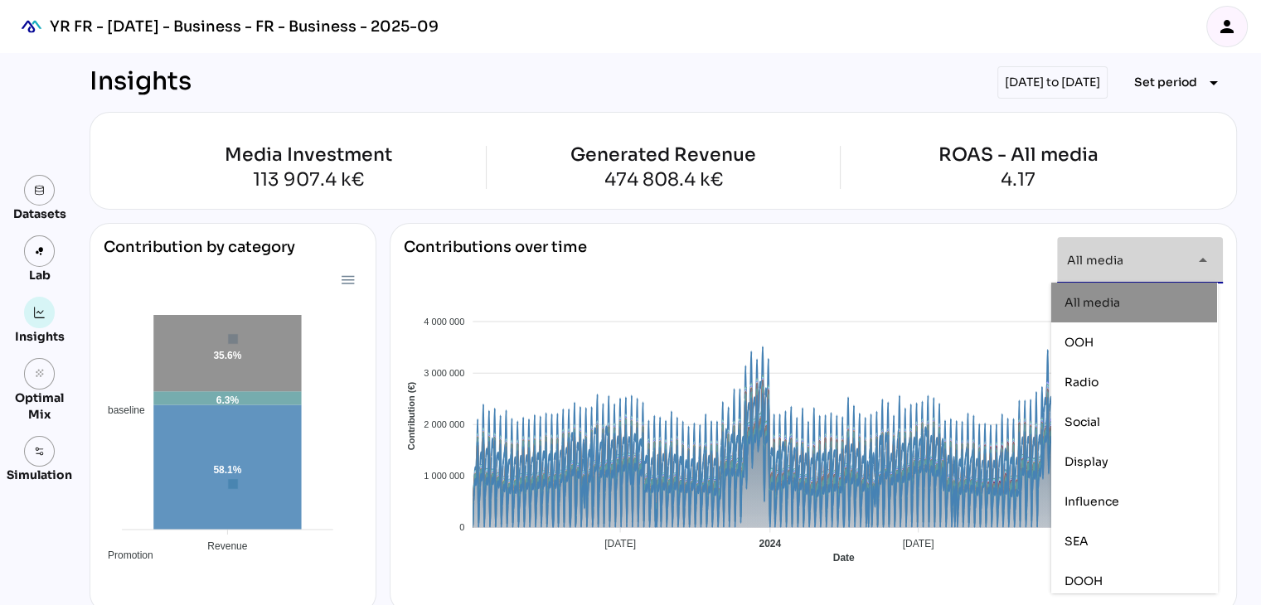
click at [1133, 300] on div "All media" at bounding box center [1134, 303] width 139 height 14
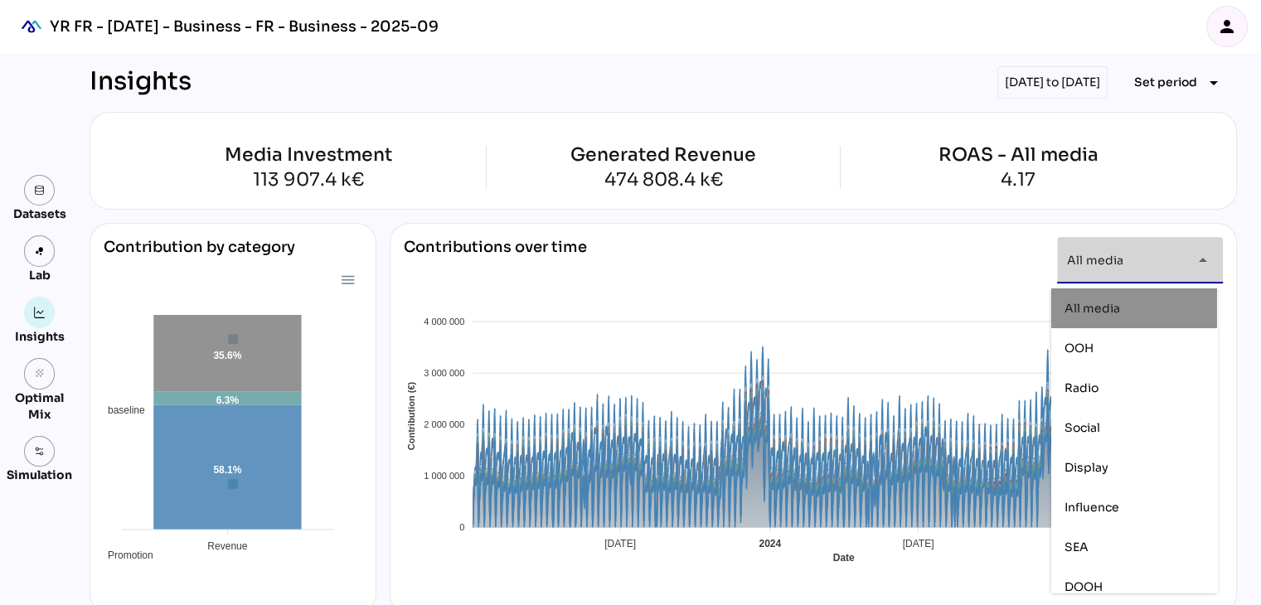
click at [1133, 300] on div "All media" at bounding box center [1134, 308] width 139 height 27
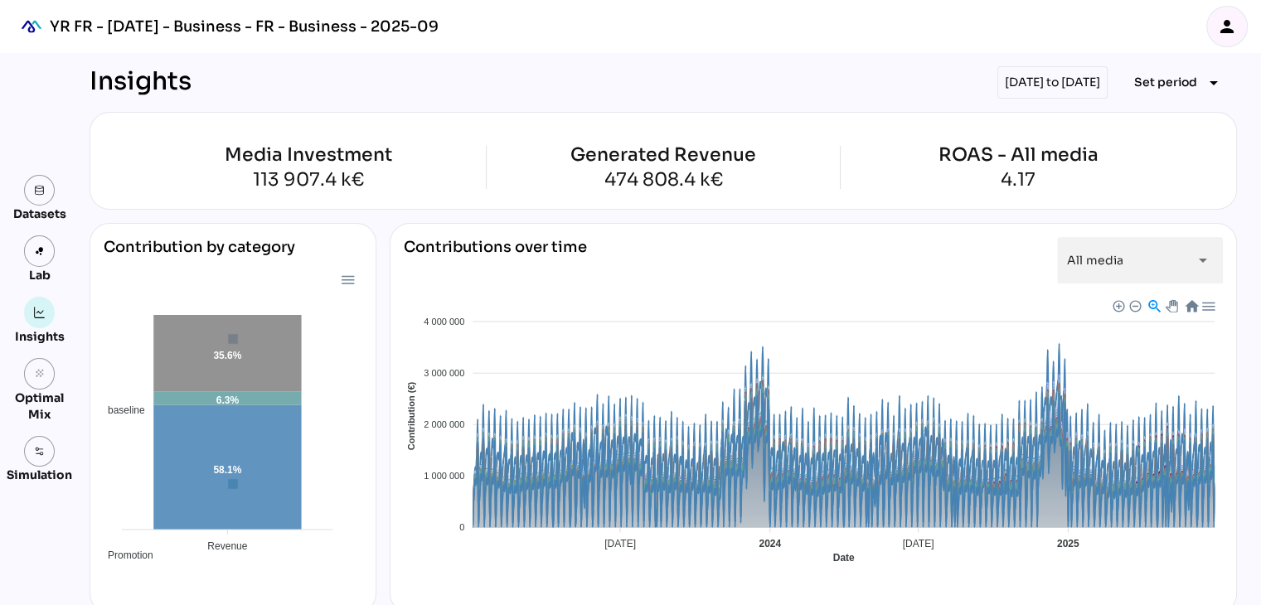
click at [52, 386] on div "grain Optimal Mix" at bounding box center [40, 390] width 66 height 65
click at [43, 379] on icon "grain" at bounding box center [40, 374] width 12 height 12
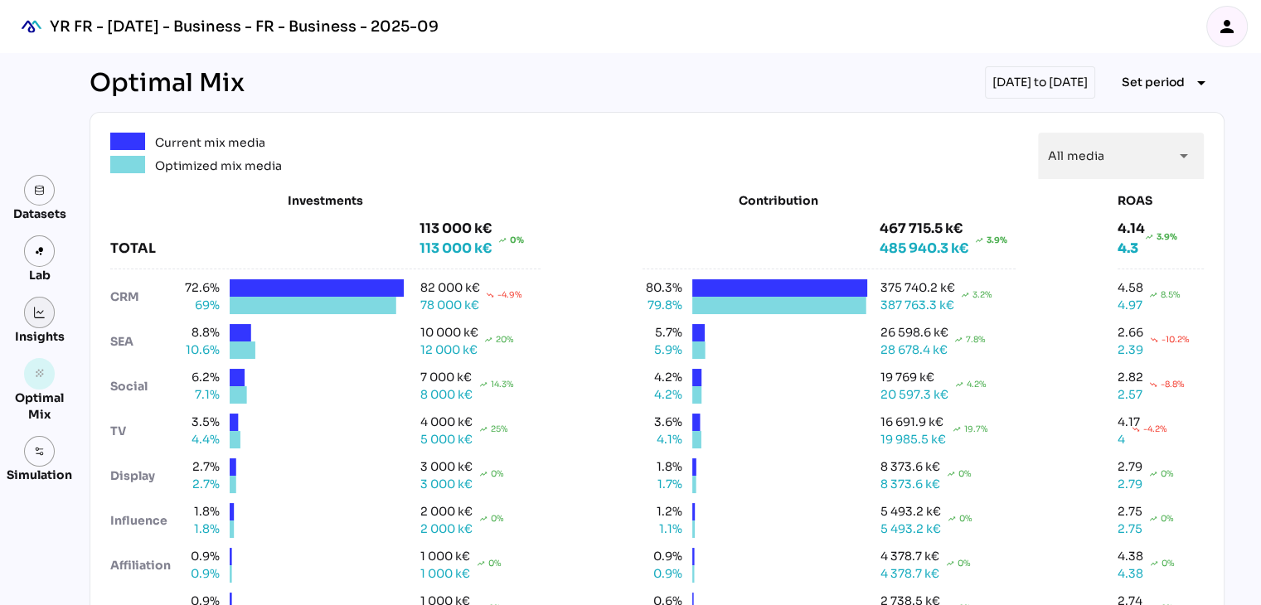
click at [49, 324] on link at bounding box center [40, 313] width 32 height 32
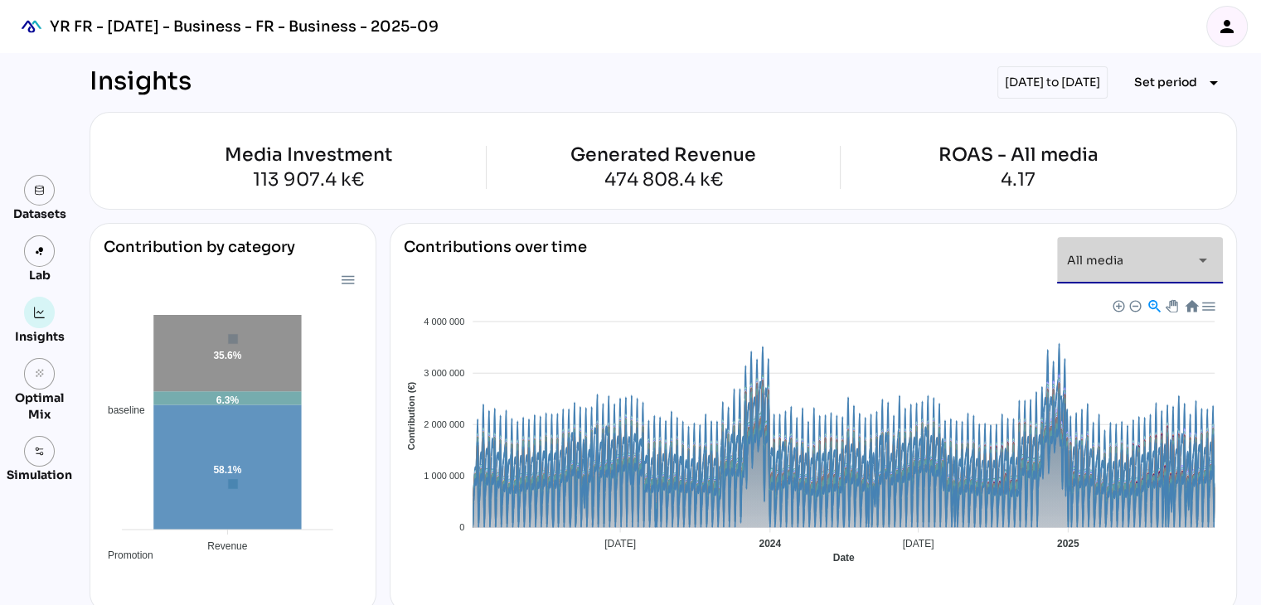
click at [1133, 255] on div "All media *********" at bounding box center [1125, 260] width 116 height 46
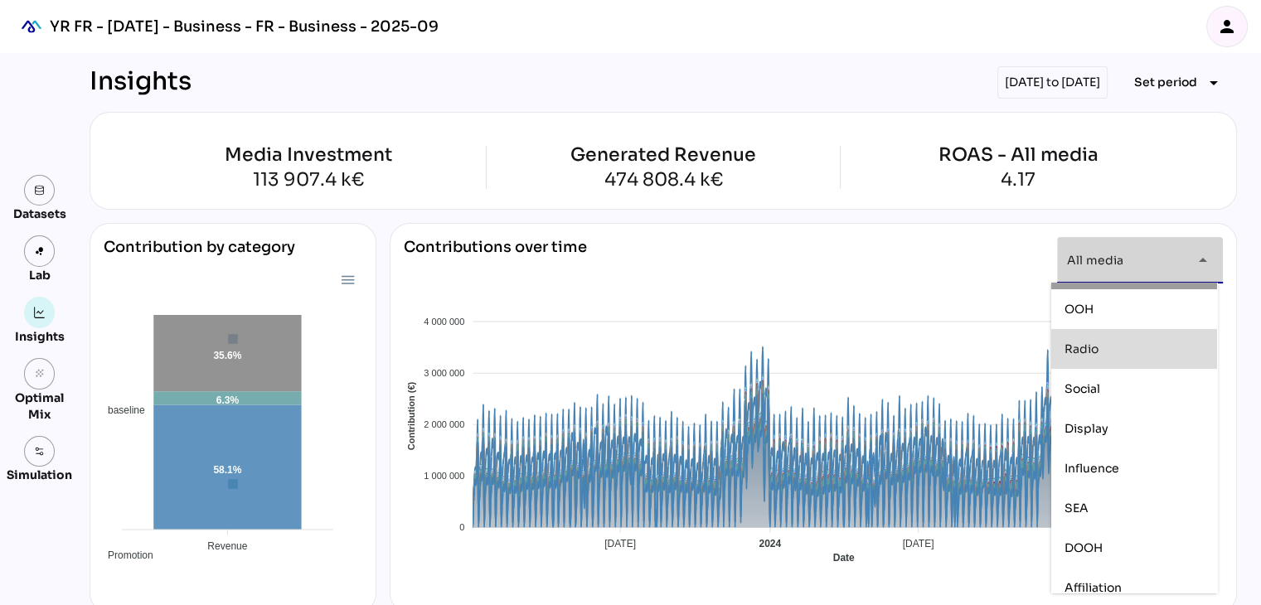
scroll to position [27, 0]
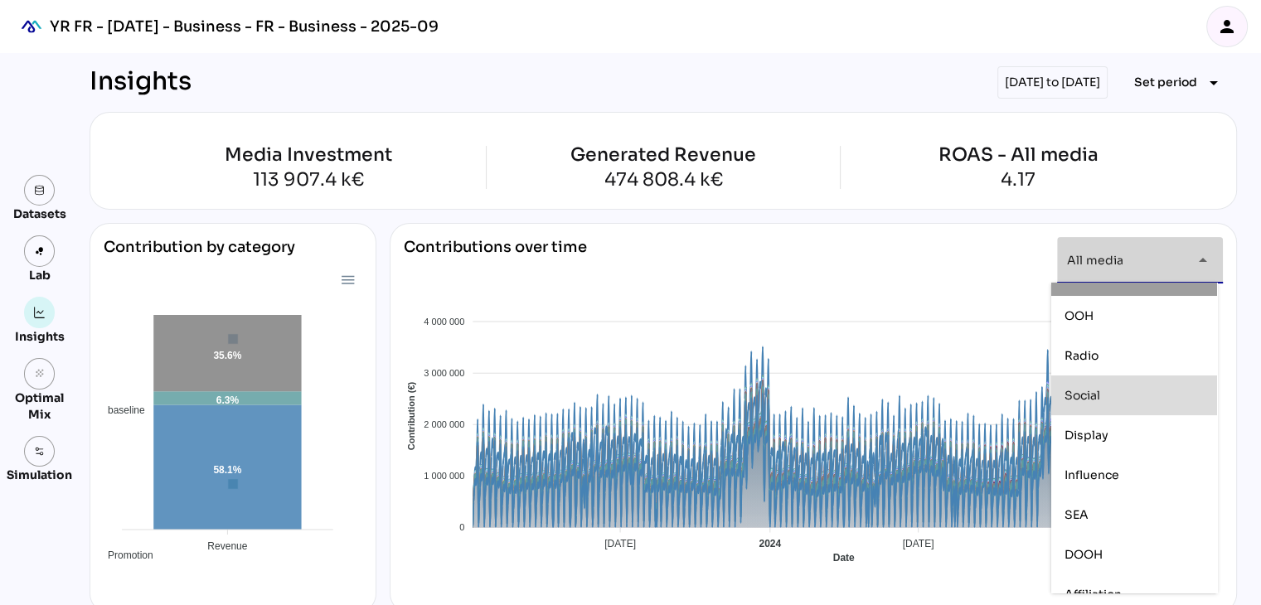
click at [1131, 405] on div "Social" at bounding box center [1134, 395] width 139 height 27
type input "******"
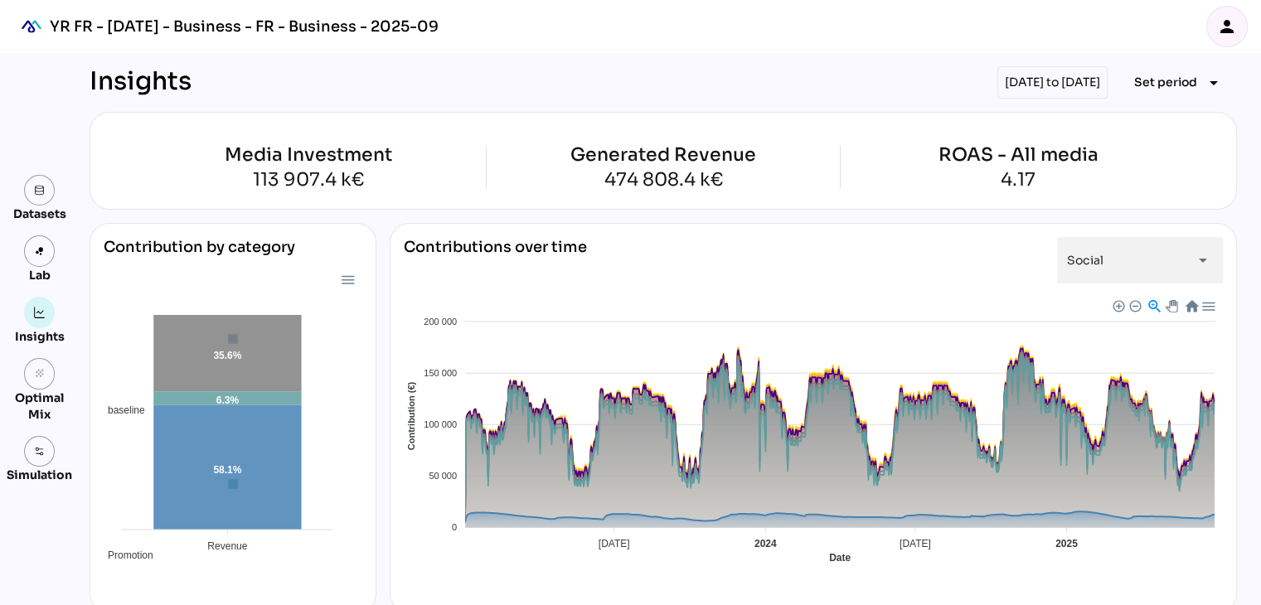
click at [840, 226] on div "Contributions over time Social ****** arrow_drop_down Facebook Promotion Instag…" at bounding box center [814, 418] width 848 height 391
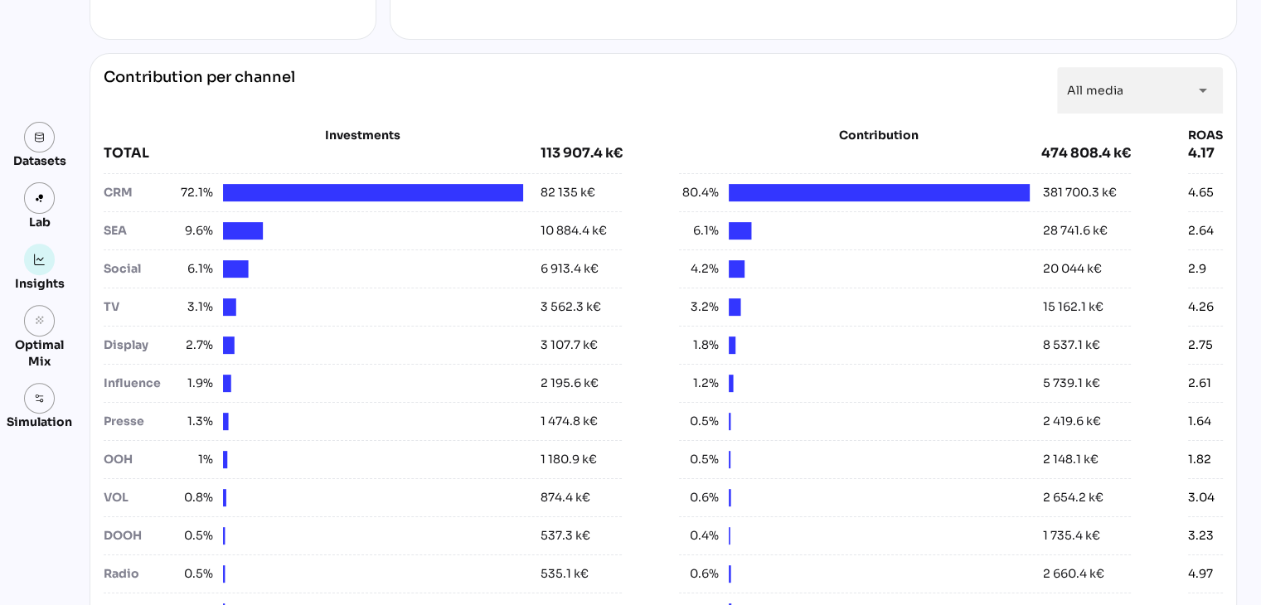
scroll to position [574, 0]
click at [1152, 89] on div "All media *********" at bounding box center [1125, 90] width 116 height 46
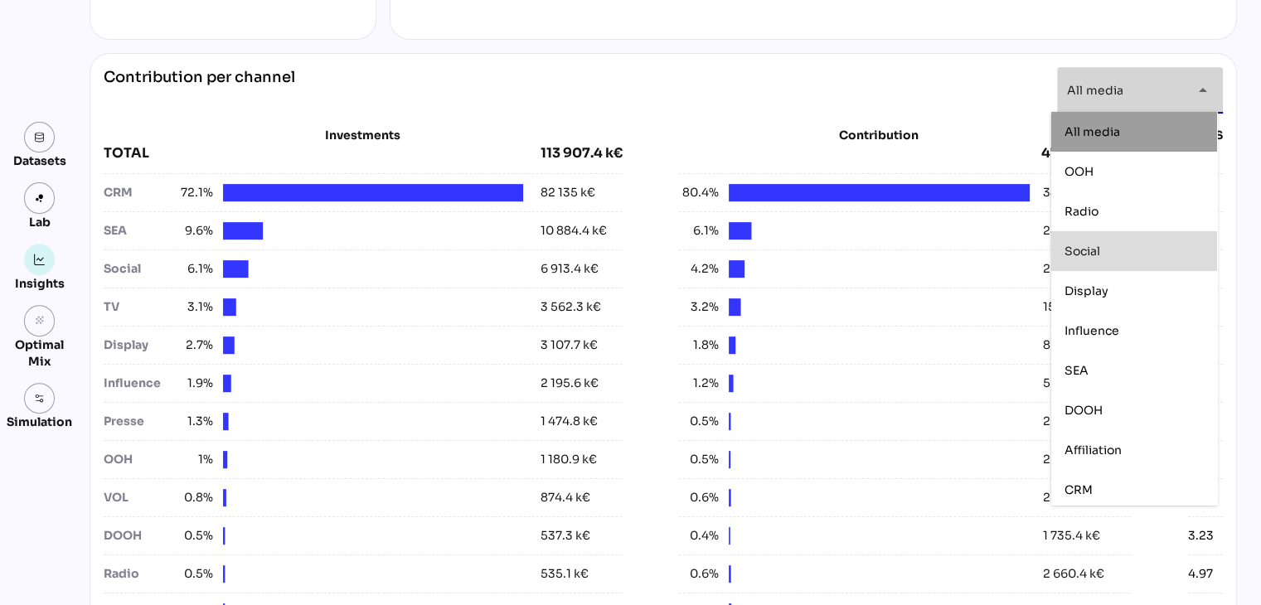
click at [1119, 242] on div "Social" at bounding box center [1134, 251] width 139 height 27
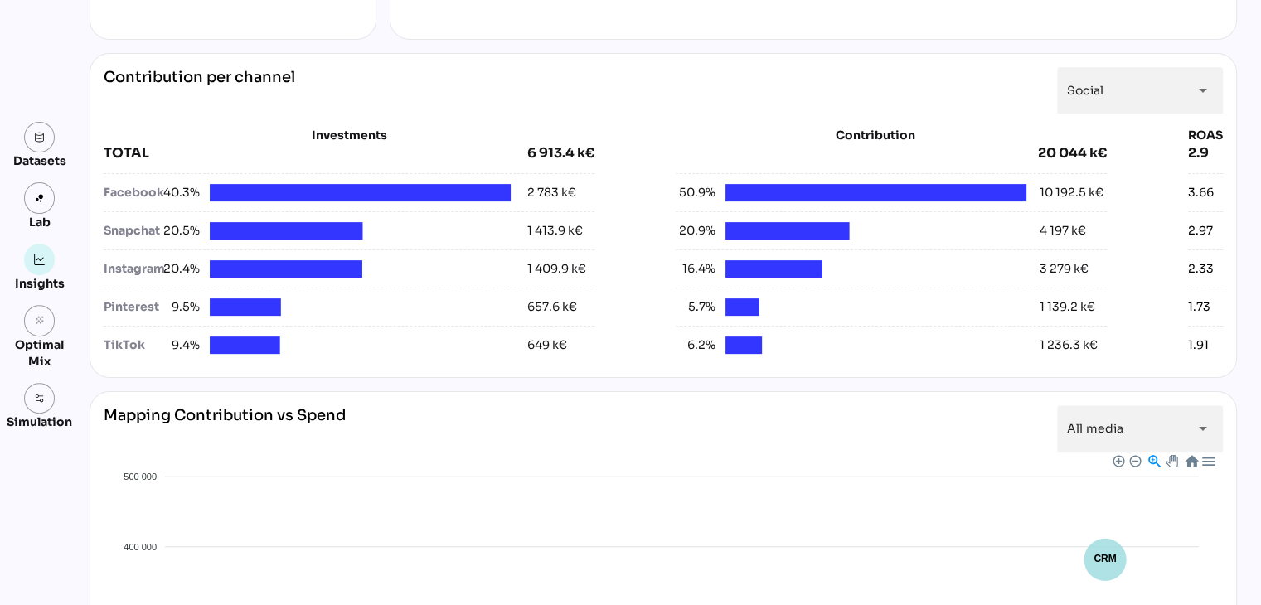
click at [641, 114] on div "Investments TOTAL 6 913.4 k€ Facebook 40.3% 2 783 k€ Snapchat 20.5% 1 413.9 k€ …" at bounding box center [664, 239] width 1120 height 250
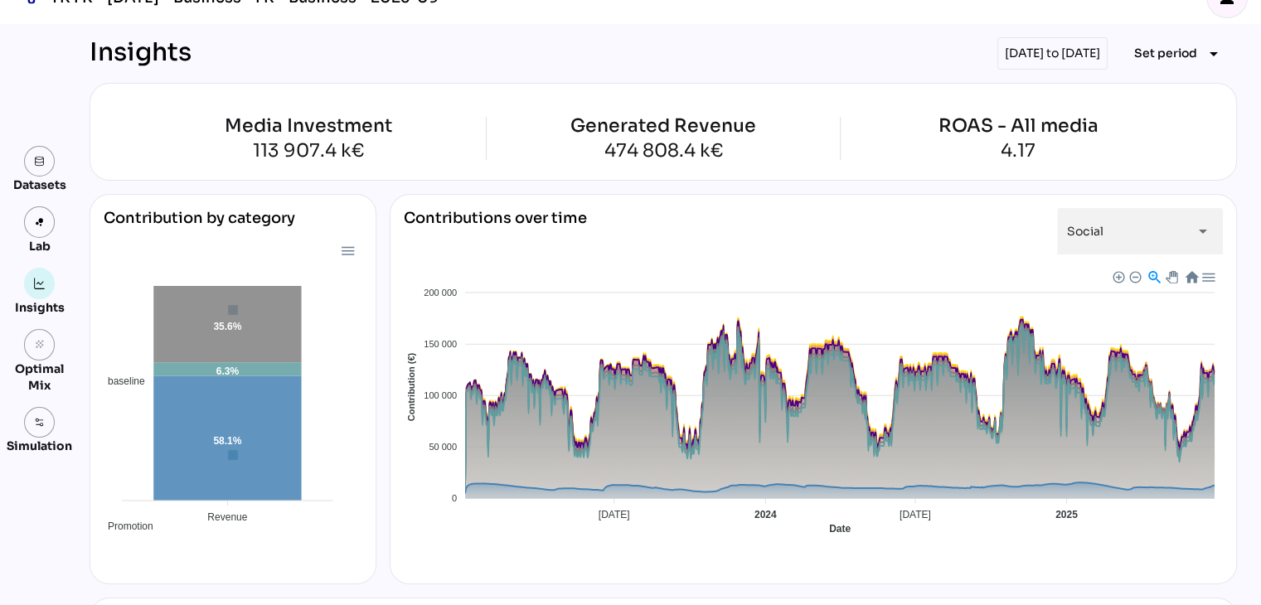
scroll to position [0, 0]
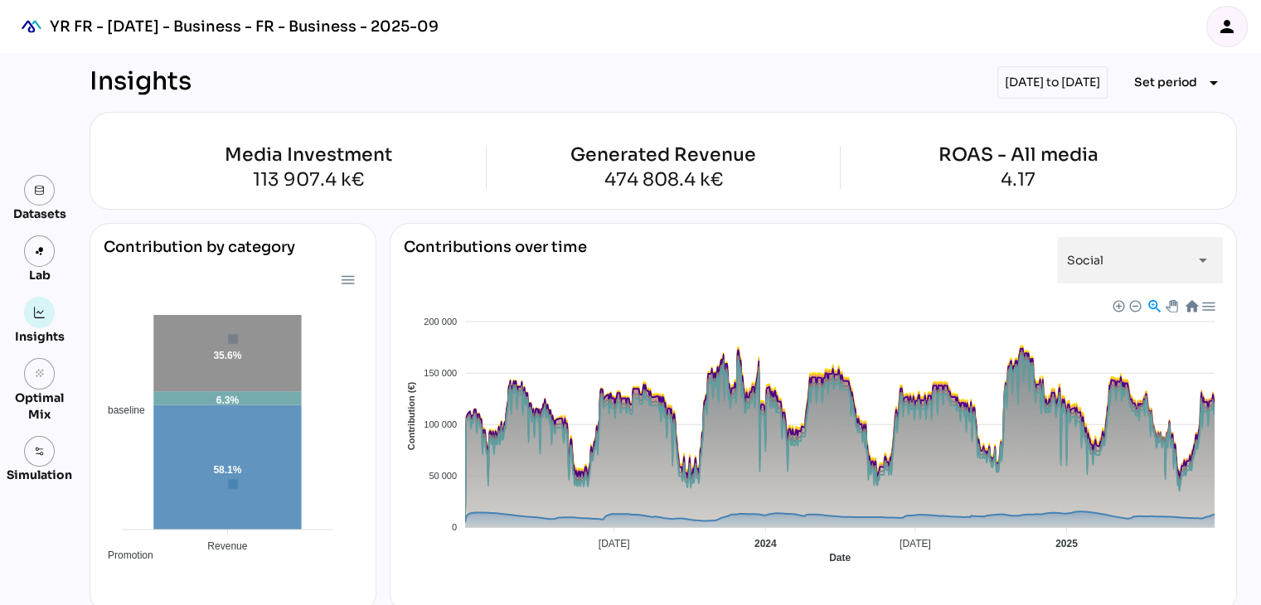
click at [1056, 83] on div "[DATE] to [DATE]" at bounding box center [1053, 82] width 110 height 32
click at [1180, 73] on span "Set period" at bounding box center [1166, 82] width 63 height 20
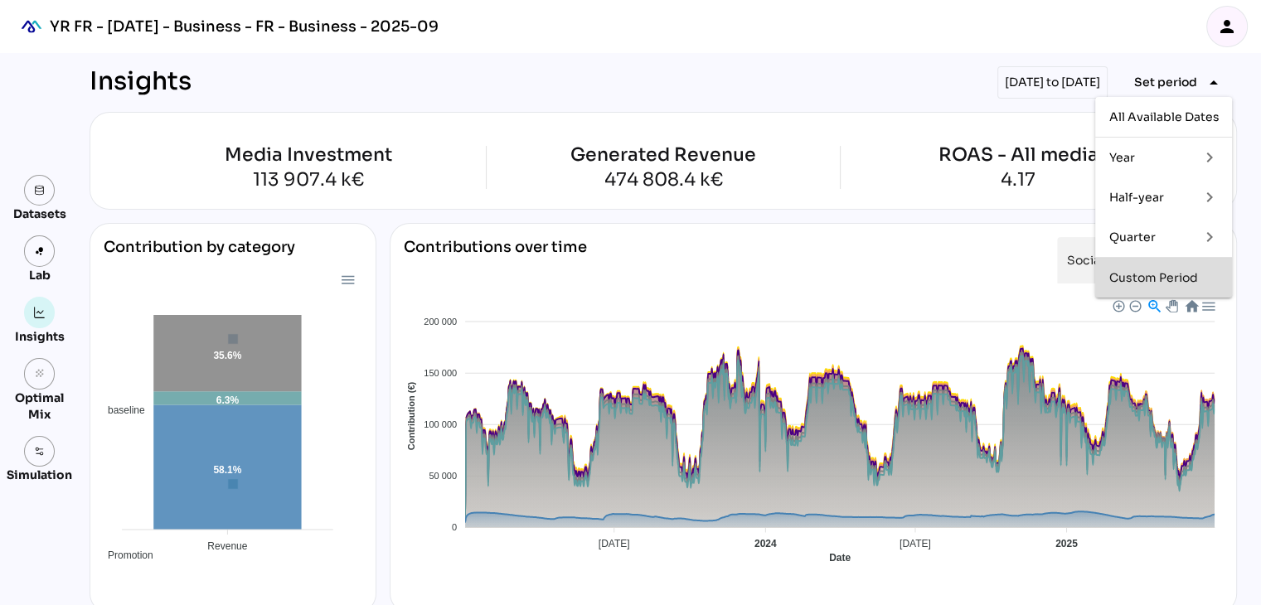
click at [1159, 280] on div "Custom Period" at bounding box center [1164, 278] width 110 height 14
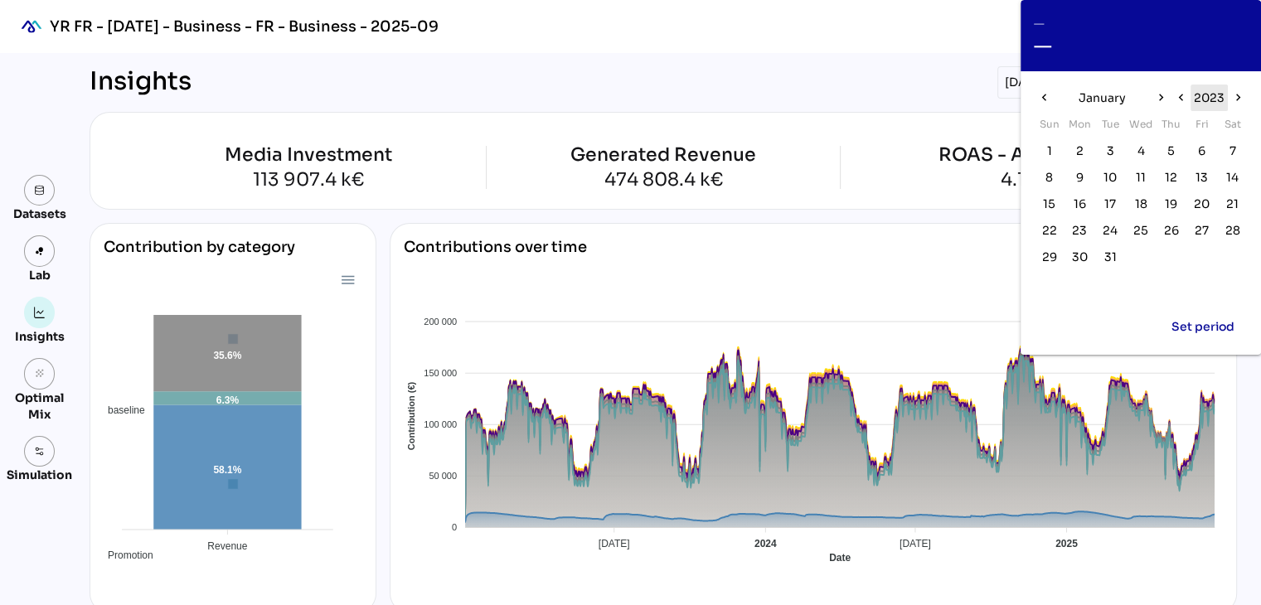
click at [1221, 91] on span "2023" at bounding box center [1209, 98] width 31 height 20
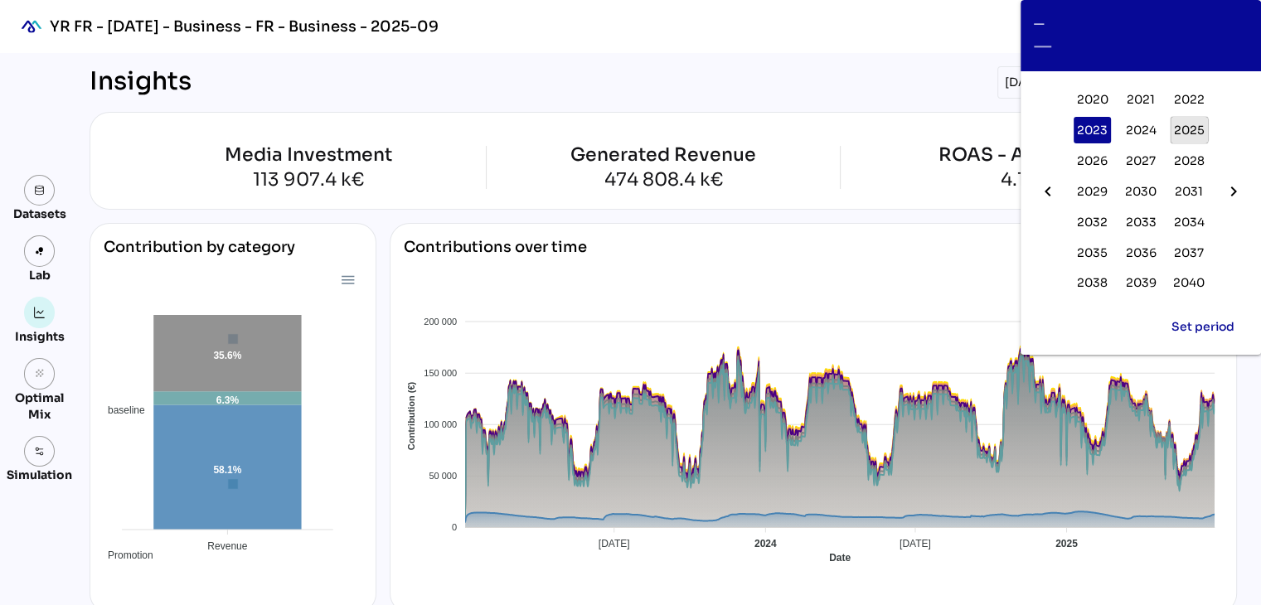
click at [1185, 129] on span "2025" at bounding box center [1189, 130] width 31 height 20
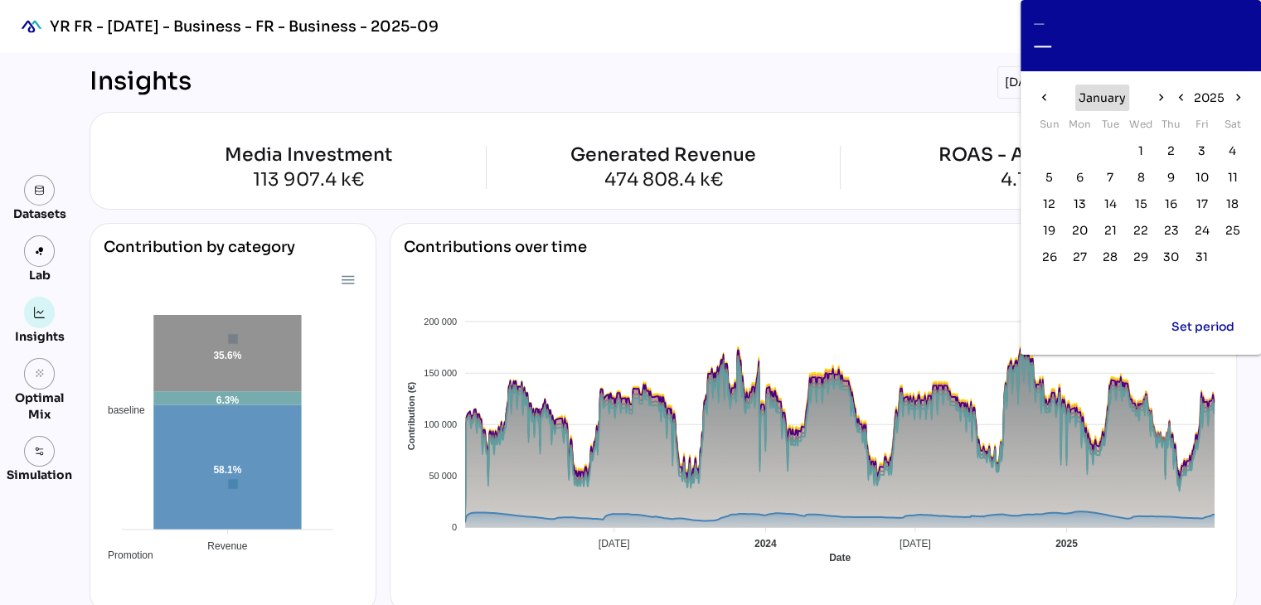
click at [1101, 98] on span "January" at bounding box center [1102, 98] width 47 height 20
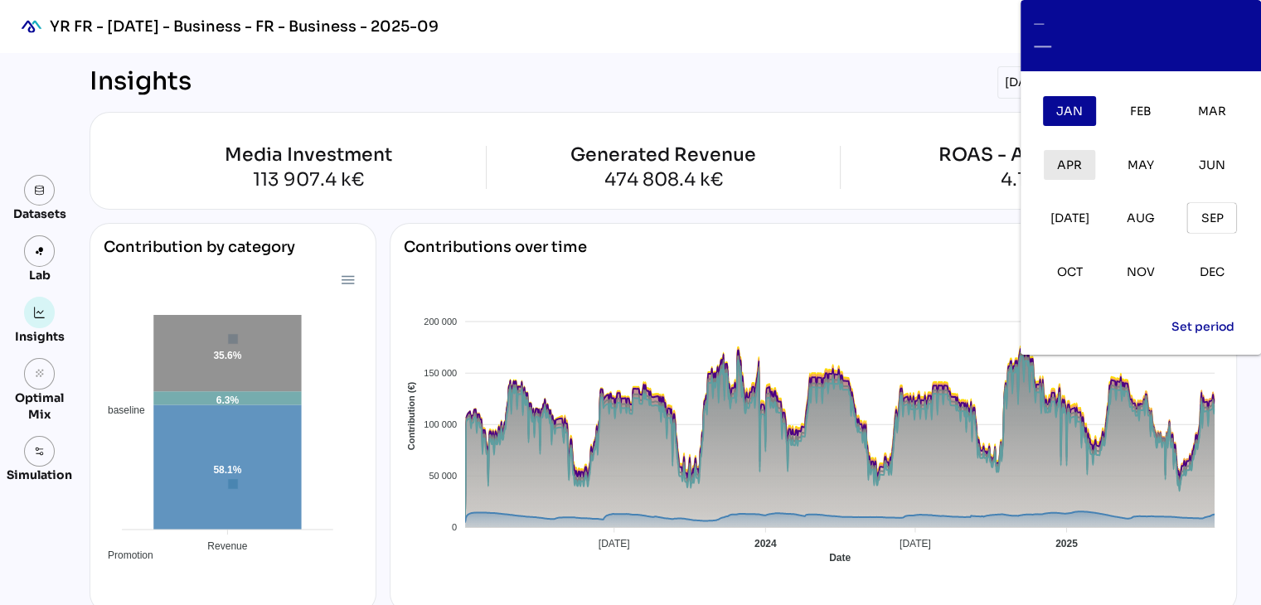
click at [1062, 170] on span "Apr" at bounding box center [1069, 165] width 25 height 20
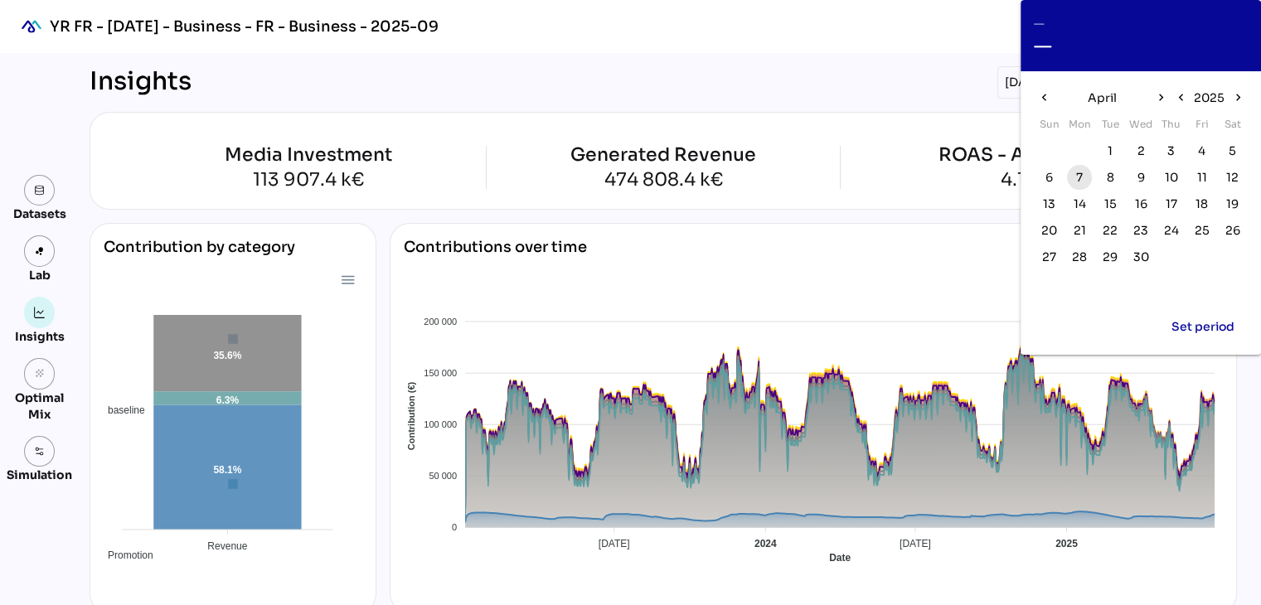
click at [1077, 175] on span "7" at bounding box center [1080, 177] width 7 height 18
click at [1123, 102] on div "April" at bounding box center [1102, 98] width 97 height 27
click at [1105, 96] on span "April" at bounding box center [1102, 98] width 29 height 20
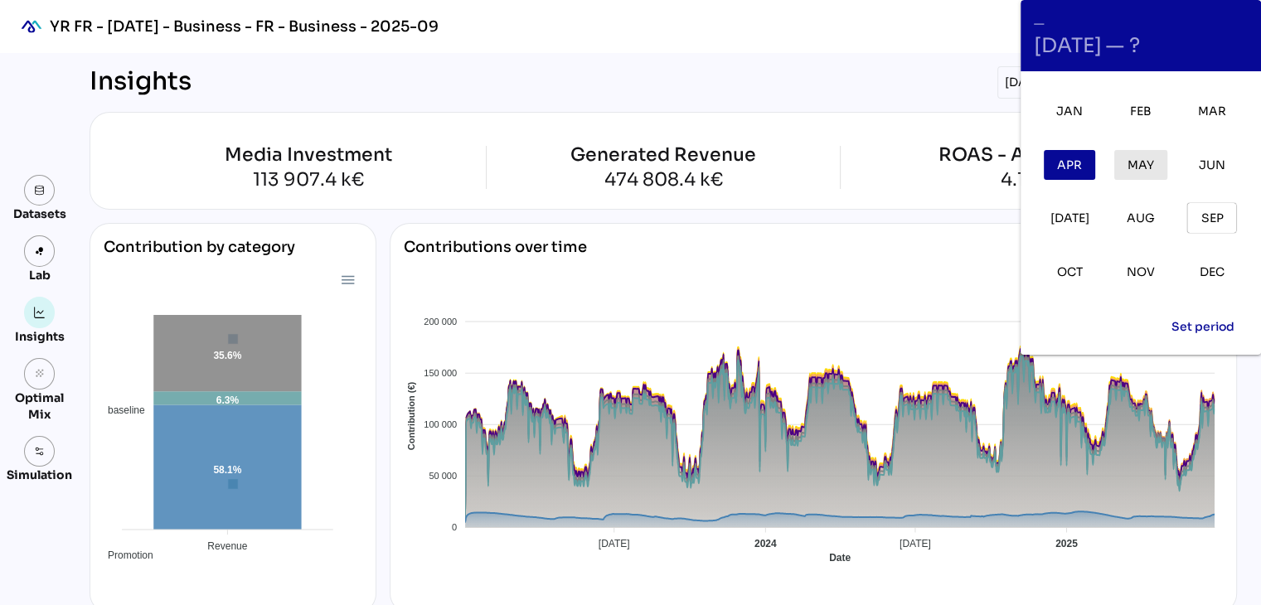
click at [1138, 166] on span "May" at bounding box center [1141, 165] width 27 height 20
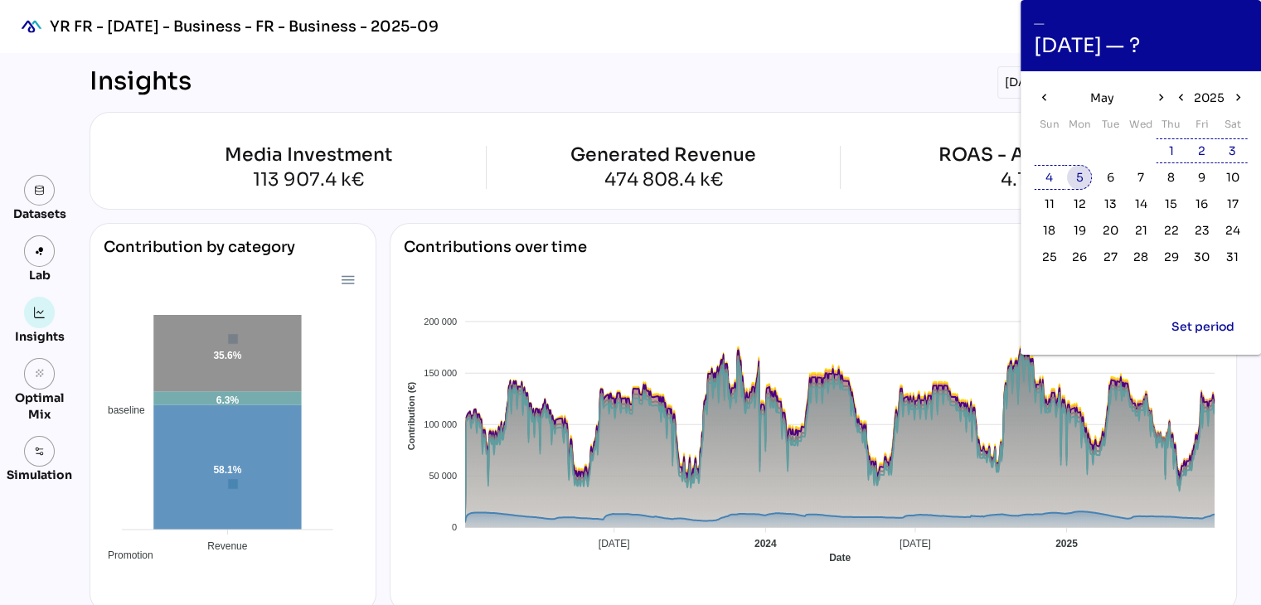
click at [1078, 181] on span "5" at bounding box center [1080, 177] width 7 height 18
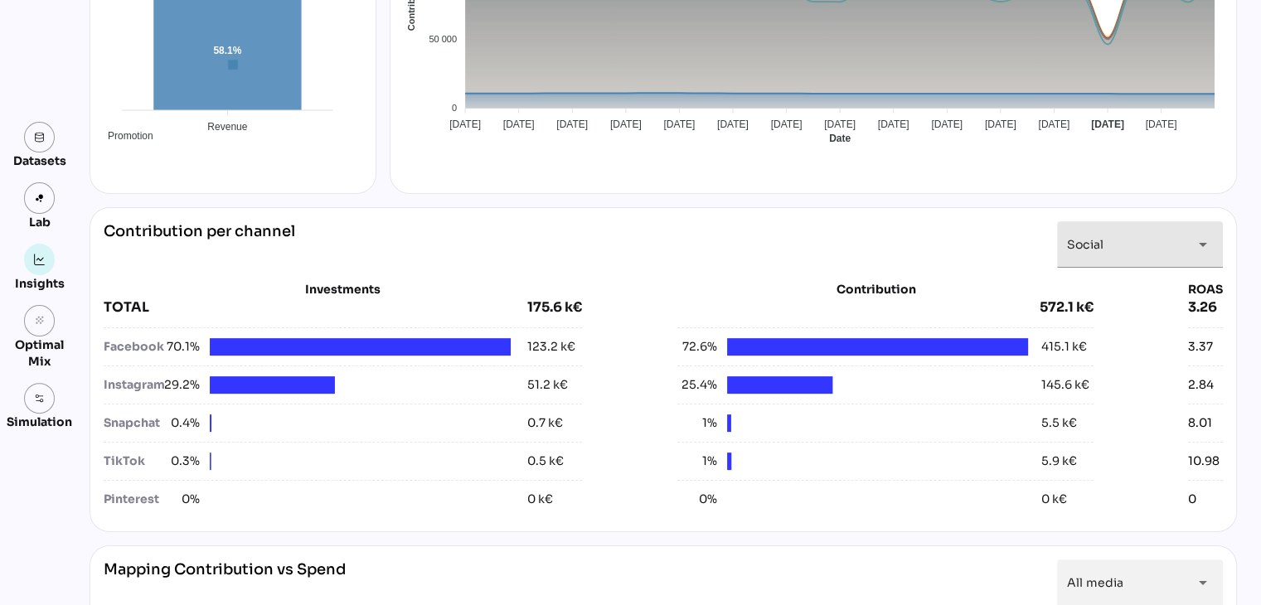
scroll to position [420, 0]
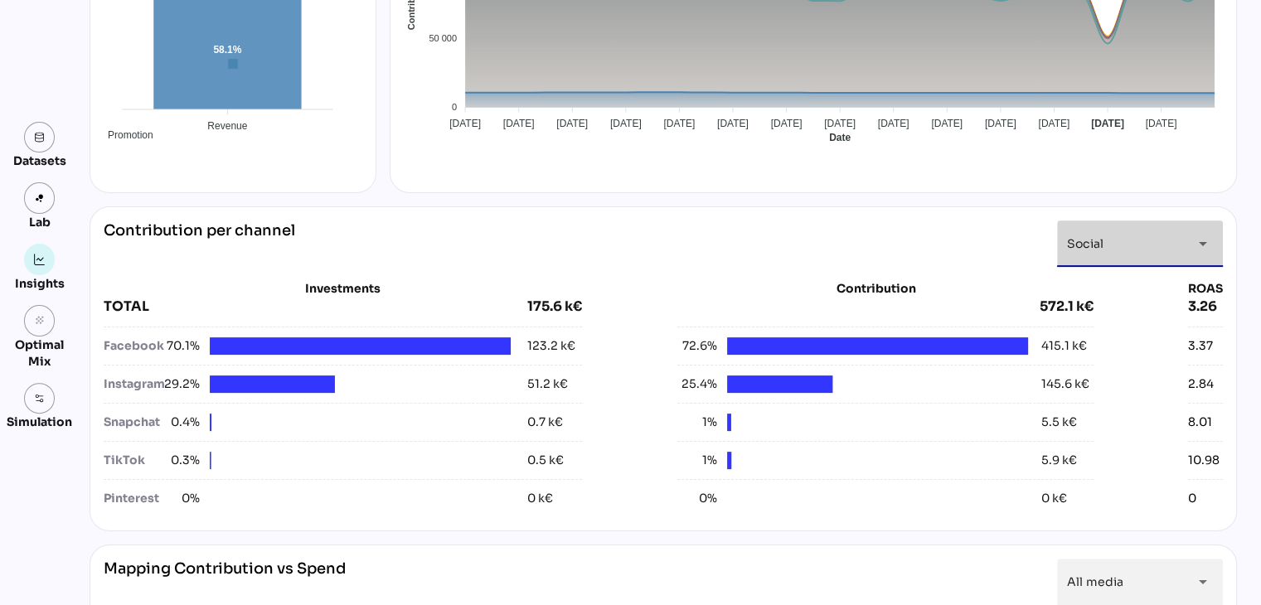
click at [1131, 258] on div "Social ******" at bounding box center [1125, 244] width 116 height 46
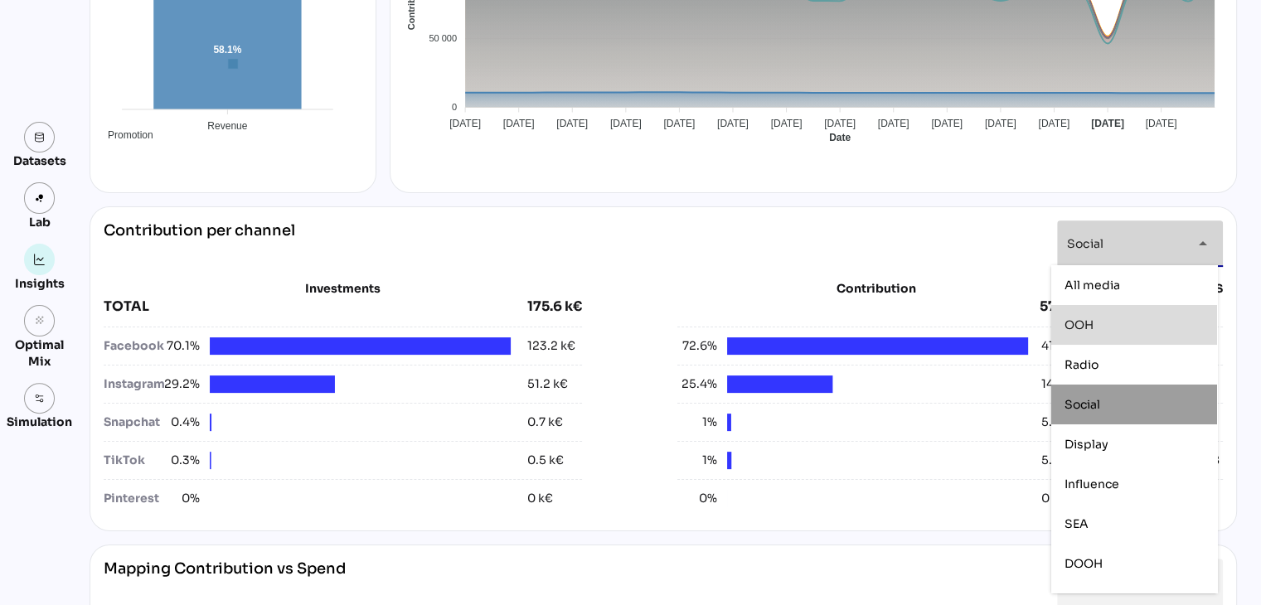
click at [1121, 325] on div "OOH" at bounding box center [1134, 325] width 139 height 14
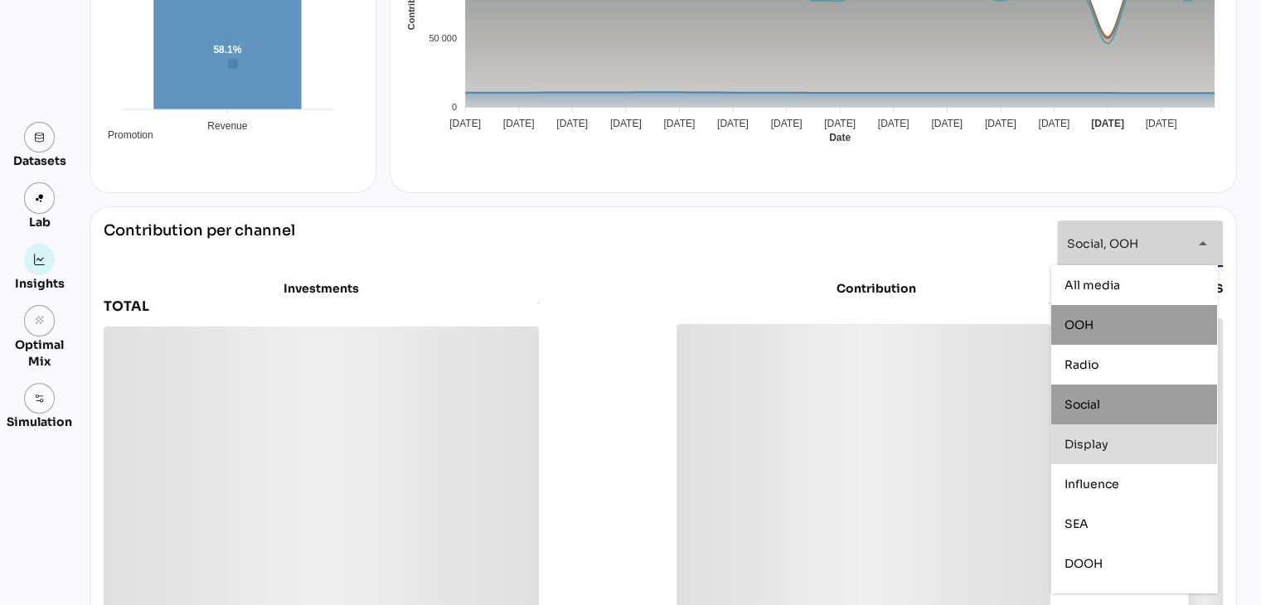
click at [1132, 435] on div "Display" at bounding box center [1134, 444] width 139 height 27
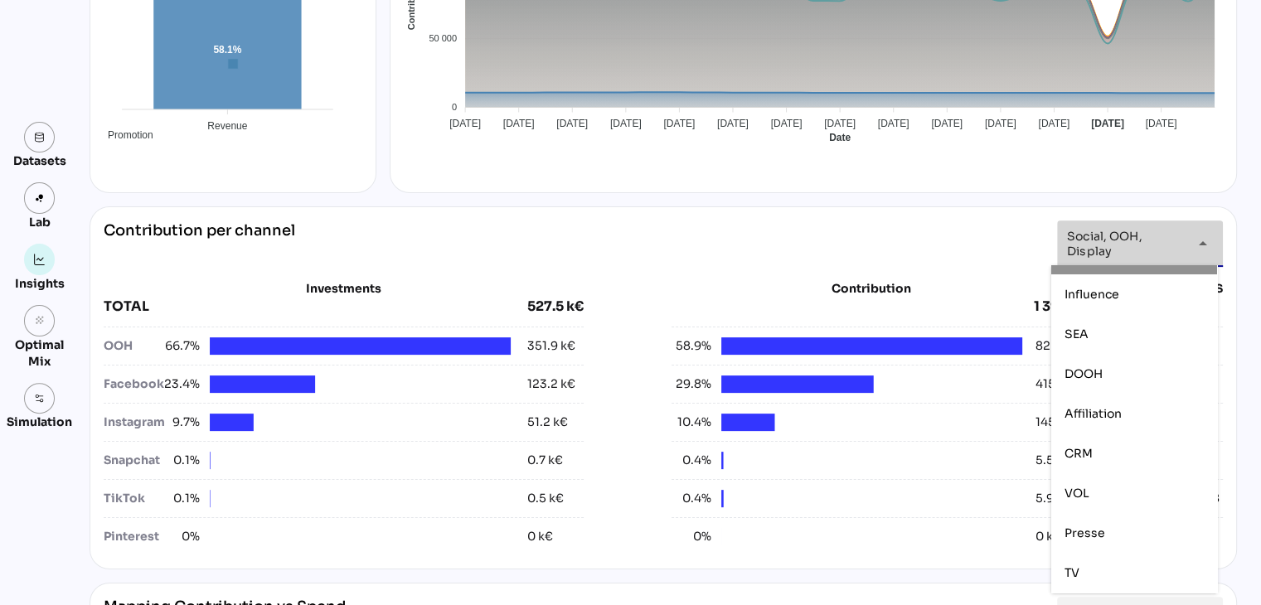
scroll to position [189, 0]
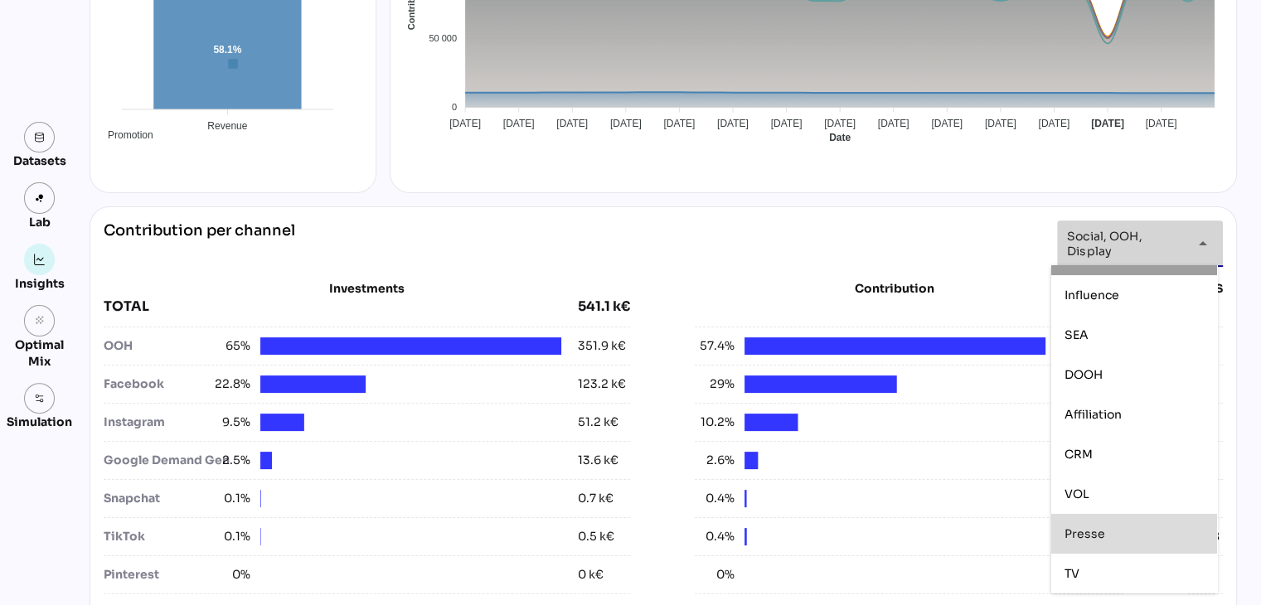
click at [1118, 527] on div "Presse" at bounding box center [1134, 534] width 139 height 14
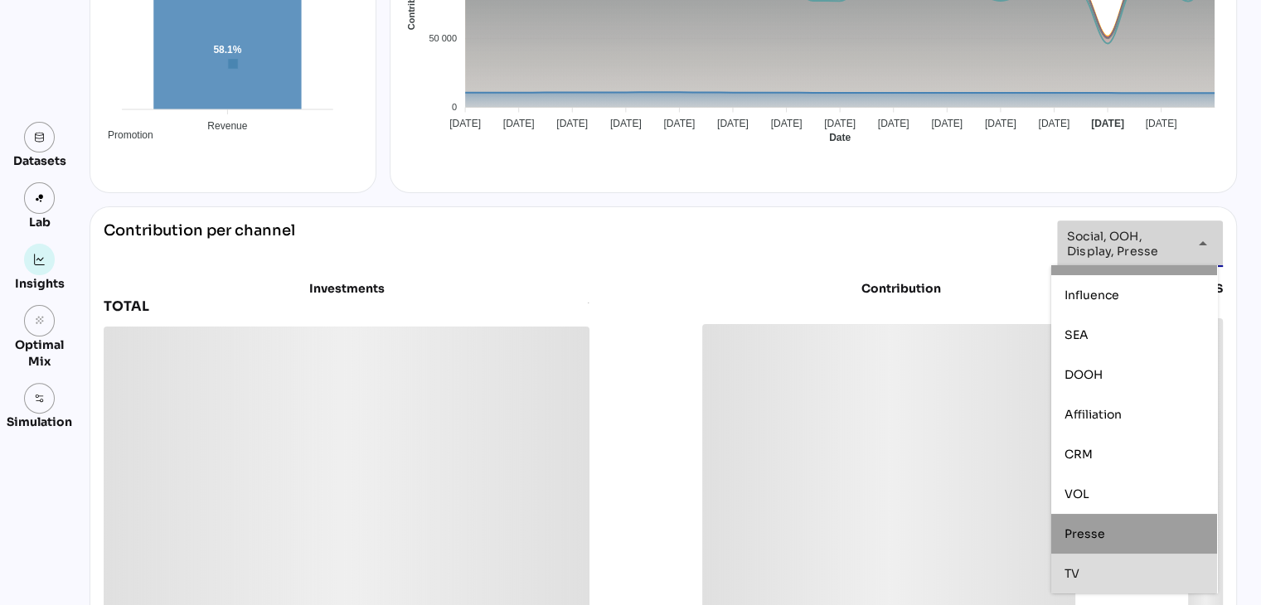
click at [1106, 566] on div "TV" at bounding box center [1134, 574] width 139 height 27
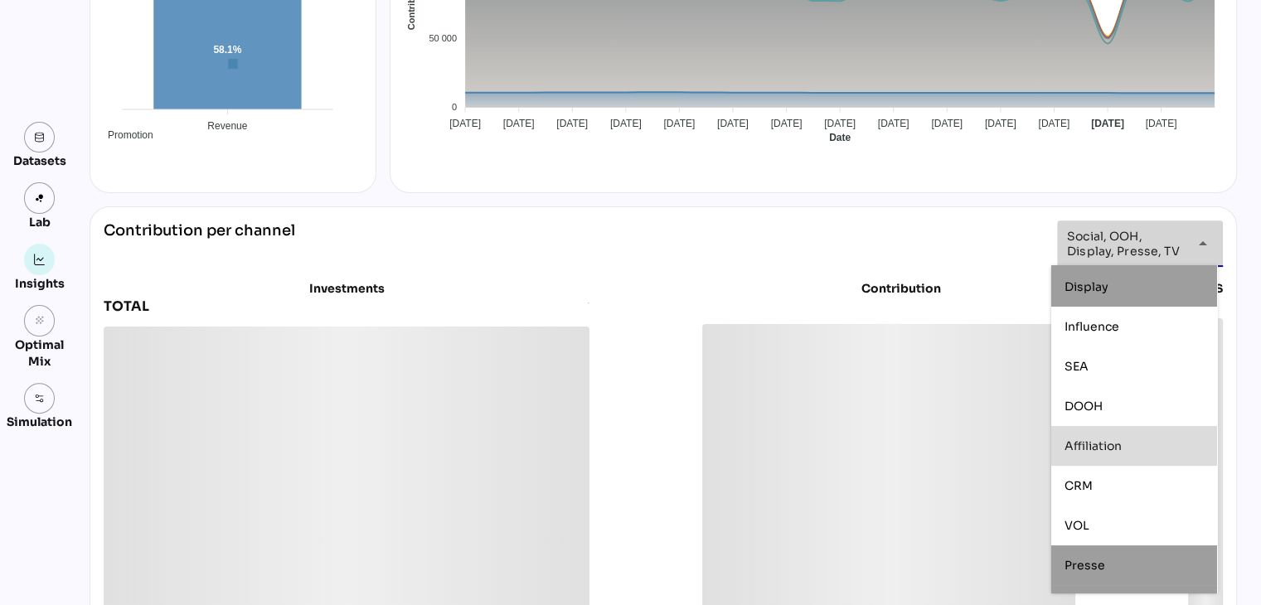
scroll to position [150, 0]
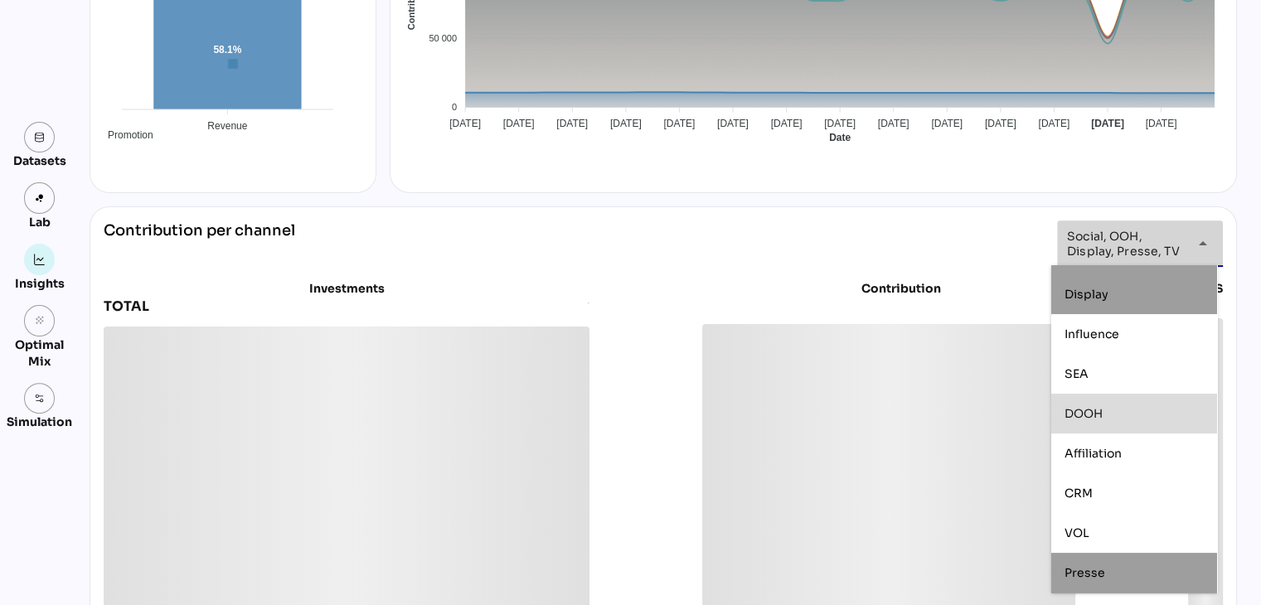
click at [1128, 411] on div "DOOH" at bounding box center [1134, 414] width 139 height 14
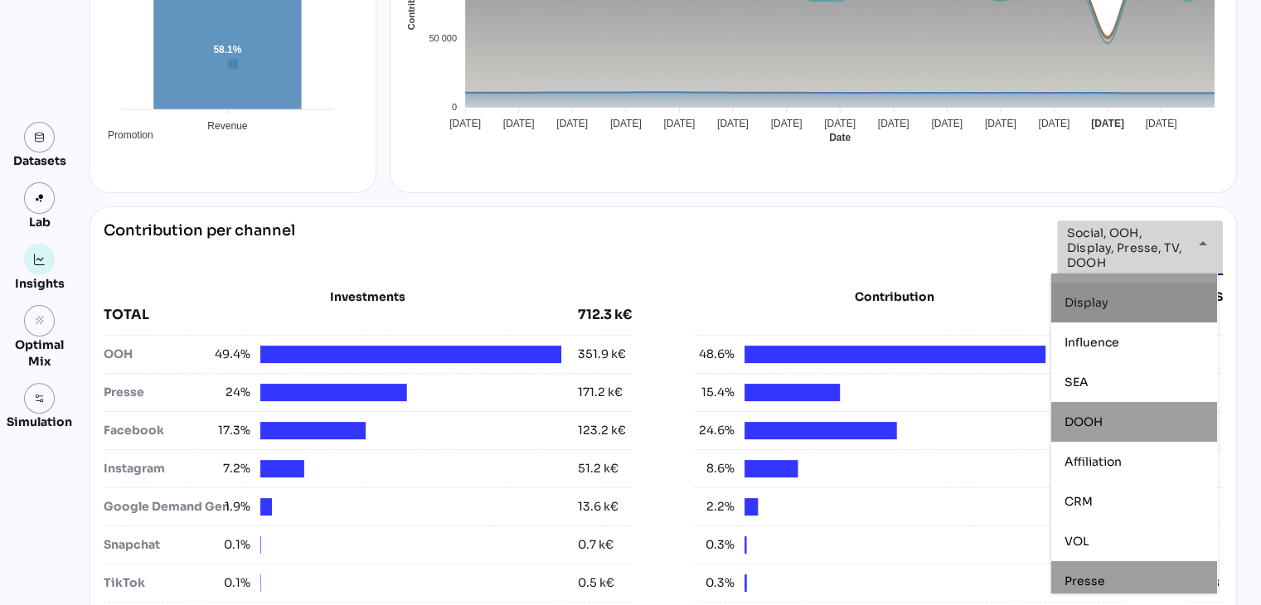
scroll to position [0, 0]
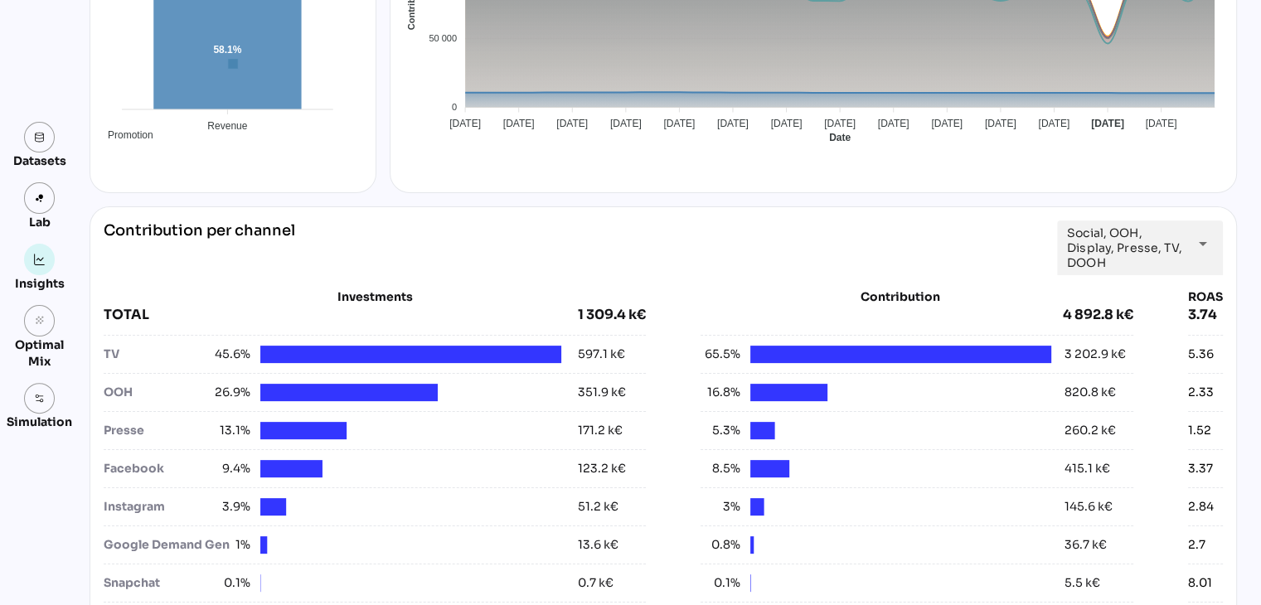
click at [1005, 232] on div "**********" at bounding box center [664, 248] width 1120 height 55
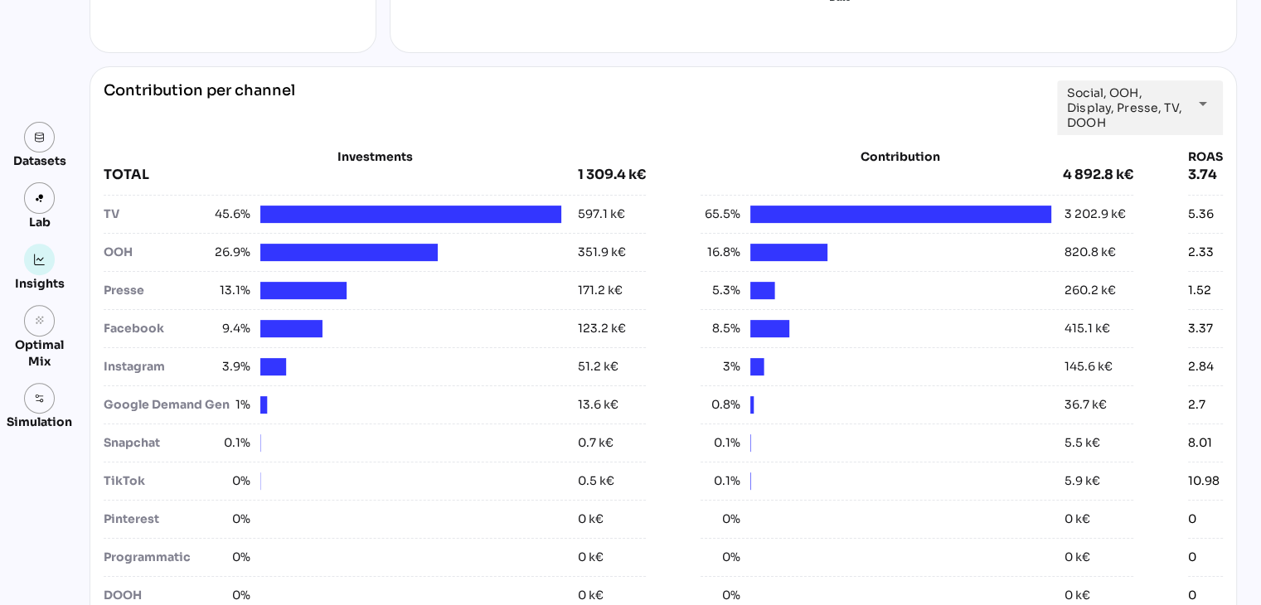
scroll to position [561, 0]
click at [1174, 101] on span "Social, OOH, Display, Presse, TV, DOOH" at bounding box center [1125, 107] width 116 height 45
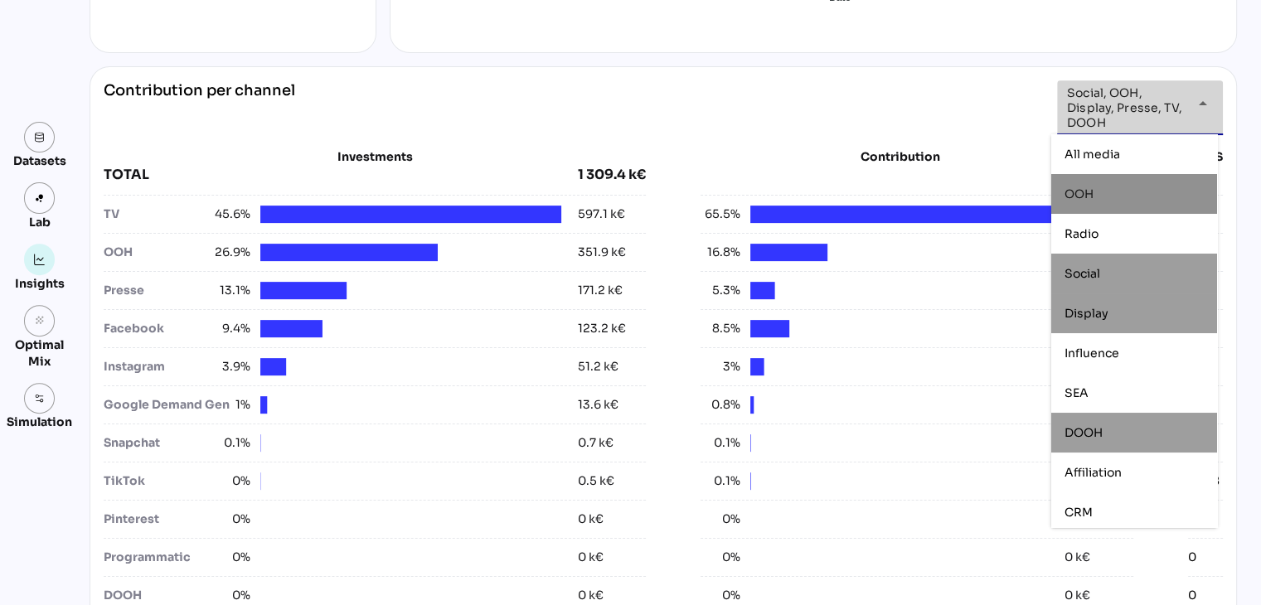
click at [1116, 196] on div "OOH" at bounding box center [1134, 194] width 139 height 14
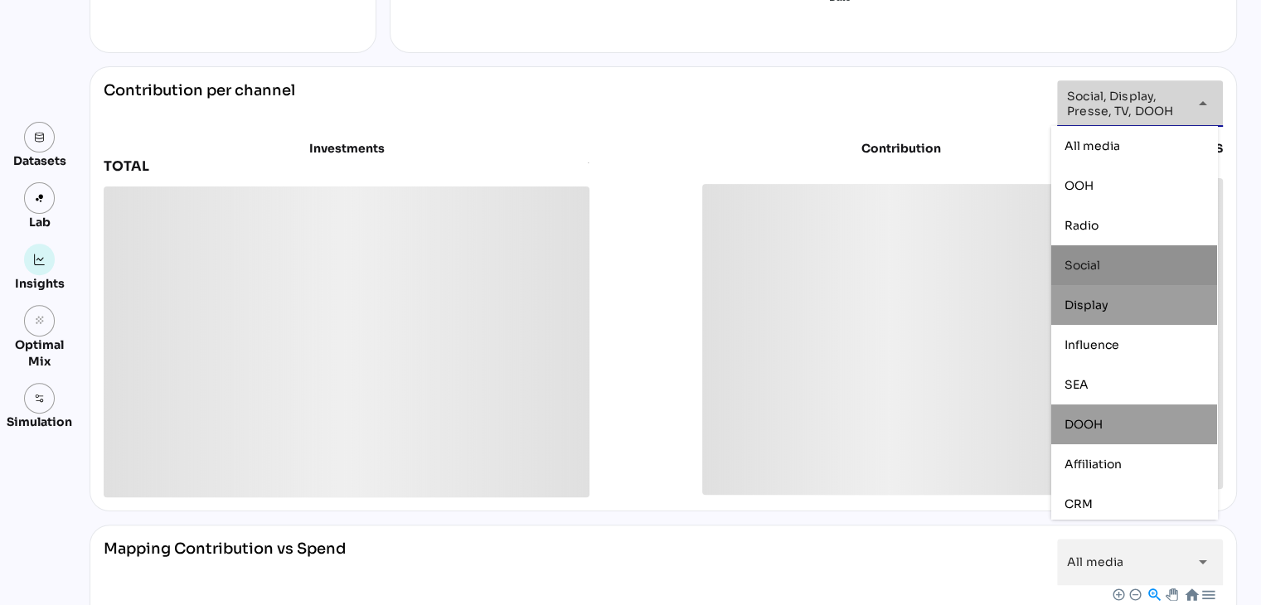
click at [1092, 264] on span "Social" at bounding box center [1083, 264] width 36 height 15
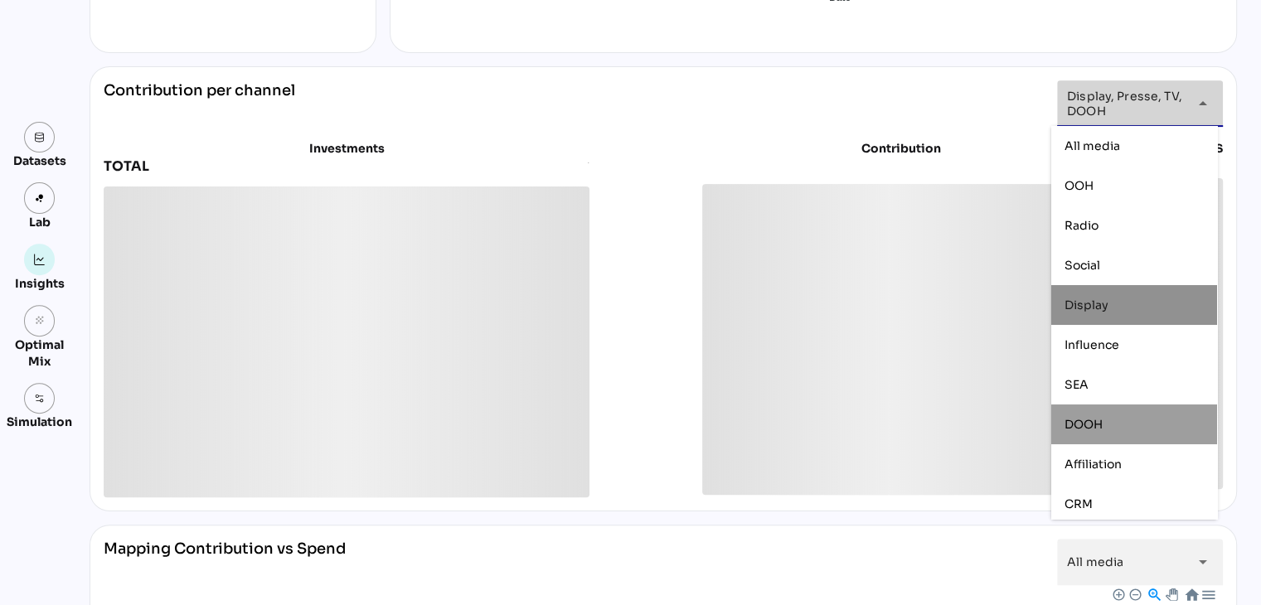
click at [1087, 308] on span "Display" at bounding box center [1087, 304] width 44 height 15
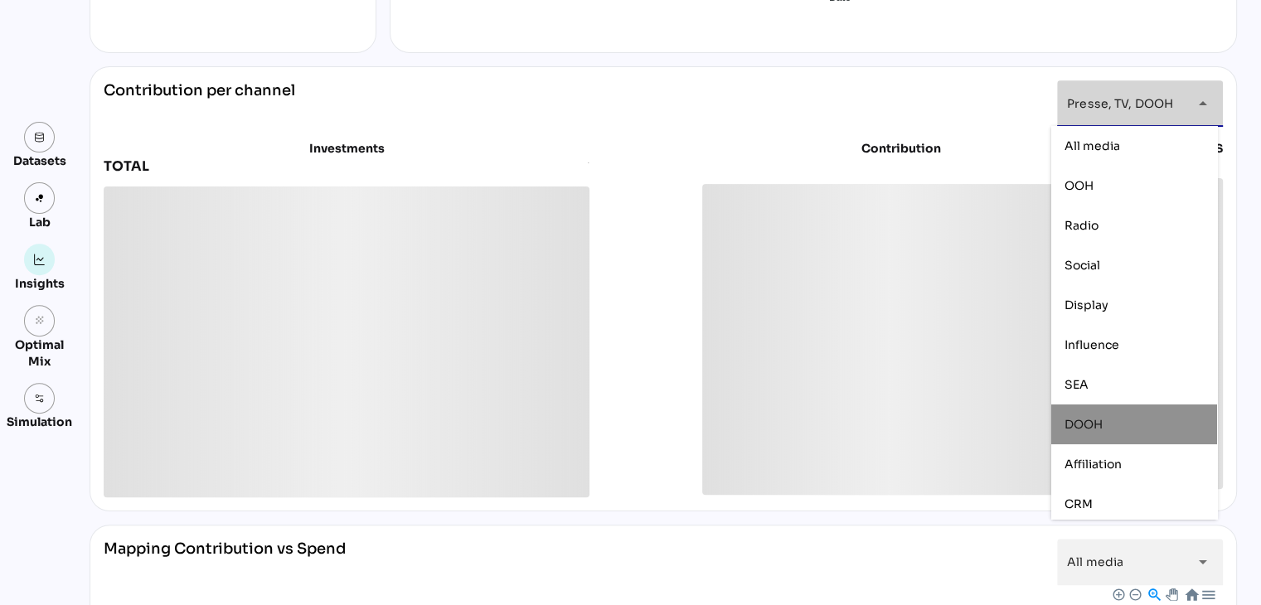
click at [1074, 409] on div "DOOH" at bounding box center [1135, 425] width 166 height 40
type input "**********"
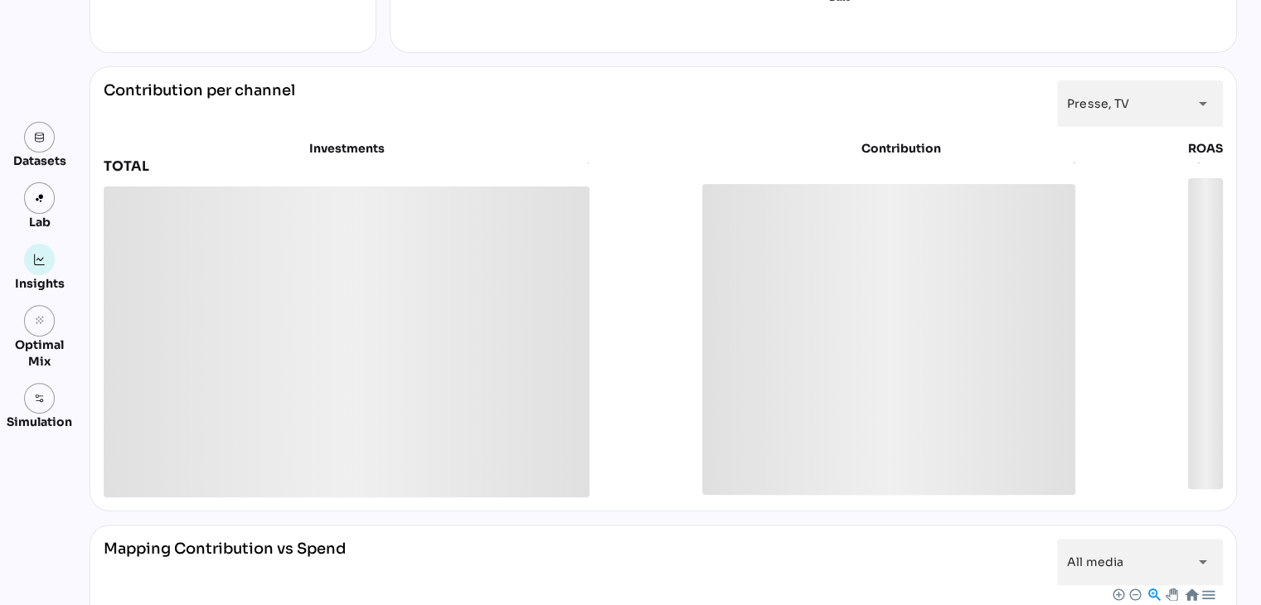
click at [983, 68] on div "**********" at bounding box center [664, 288] width 1148 height 445
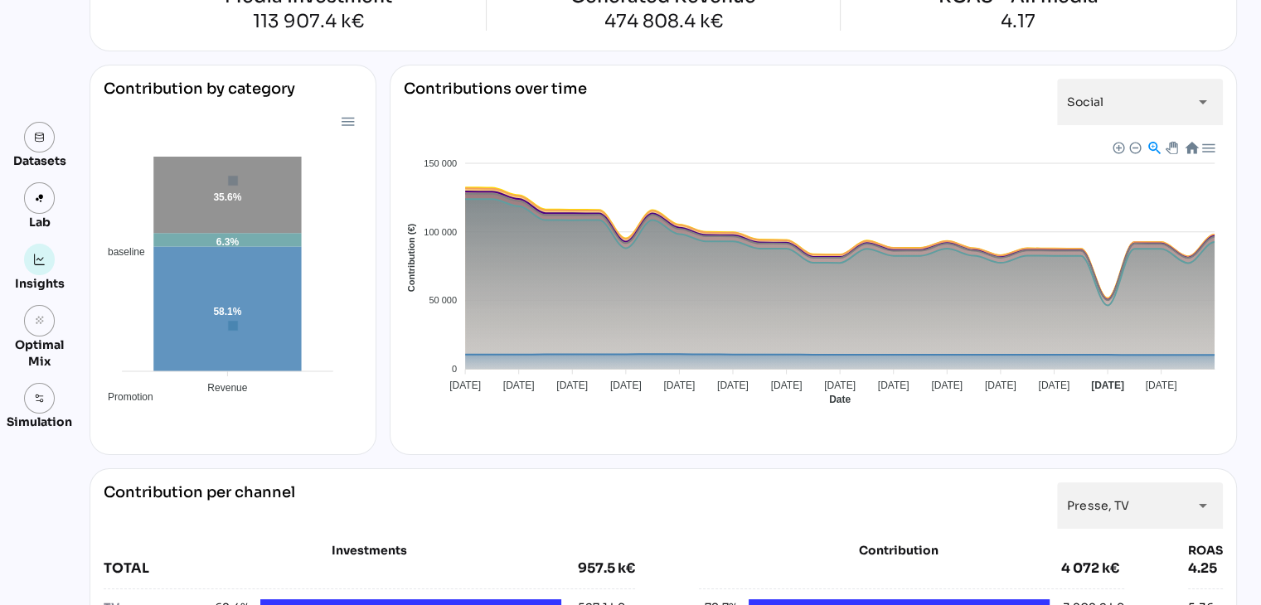
scroll to position [153, 0]
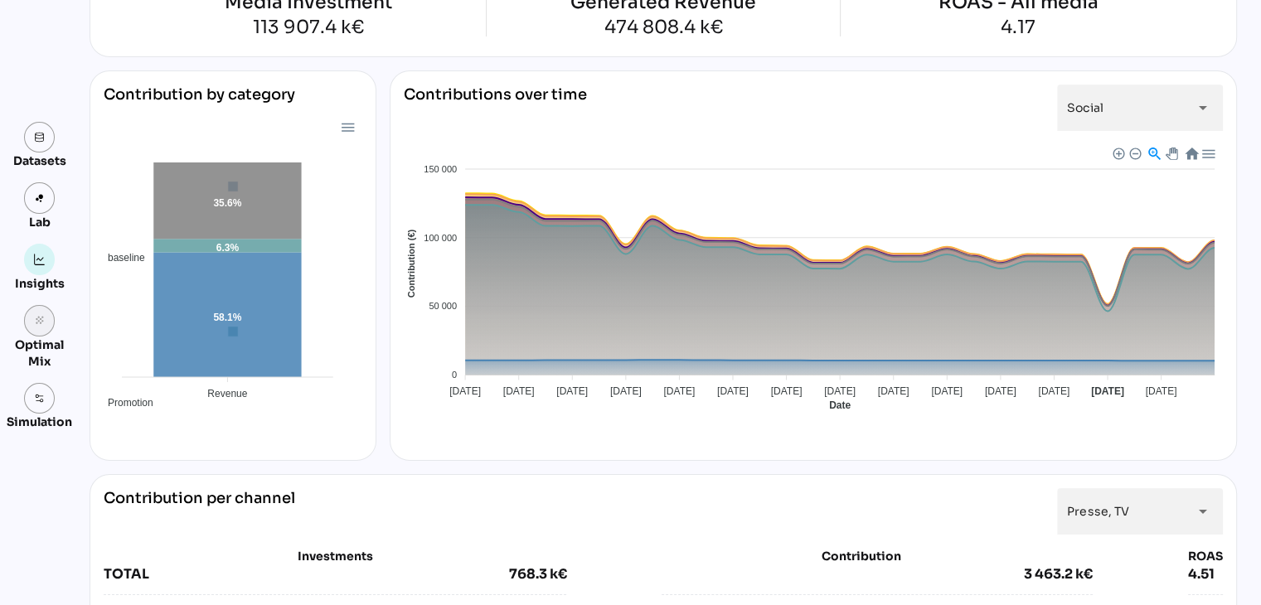
click at [29, 324] on link "grain" at bounding box center [40, 321] width 32 height 32
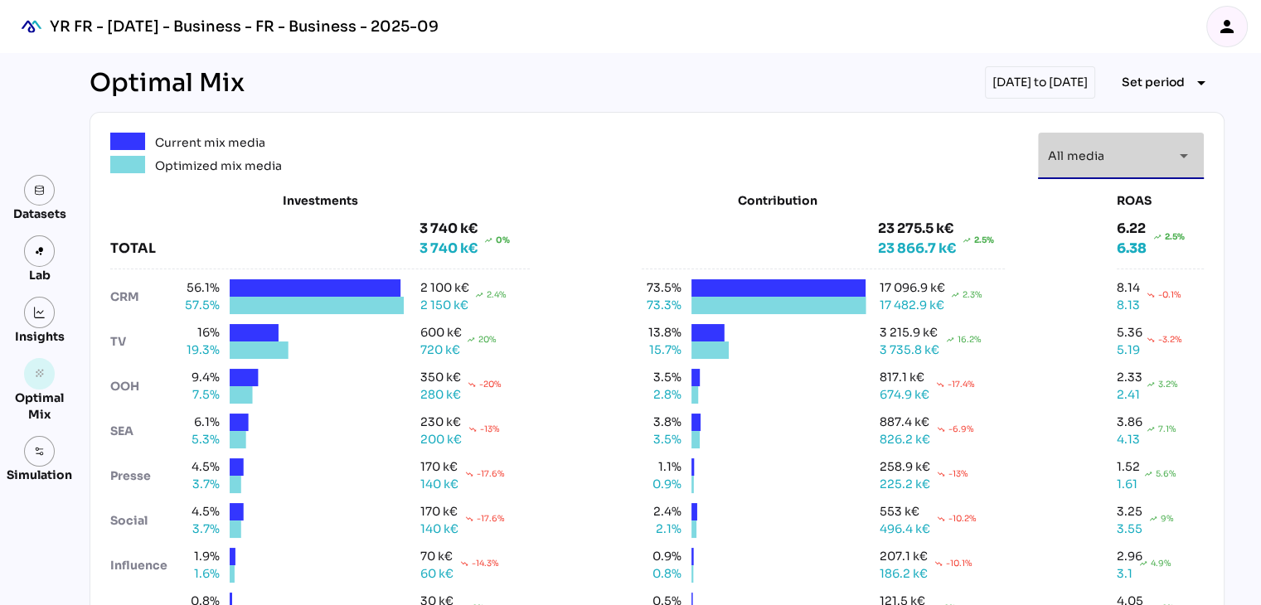
click at [1172, 160] on div "arrow_drop_down" at bounding box center [1179, 156] width 30 height 46
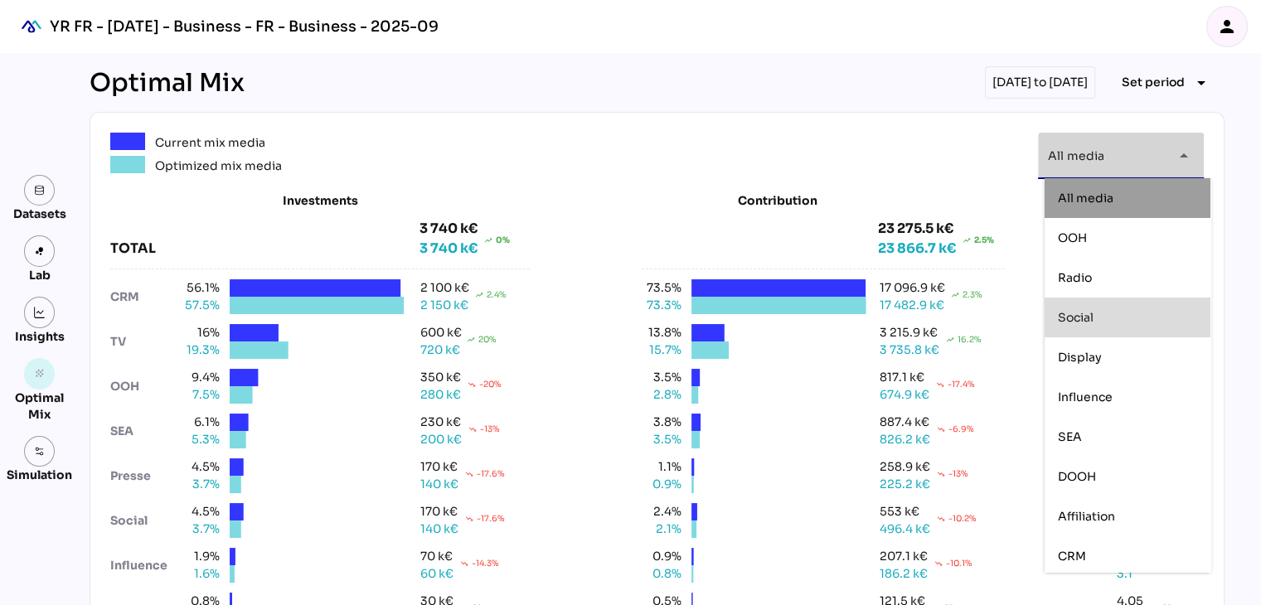
click at [1111, 322] on div "Social" at bounding box center [1127, 318] width 139 height 14
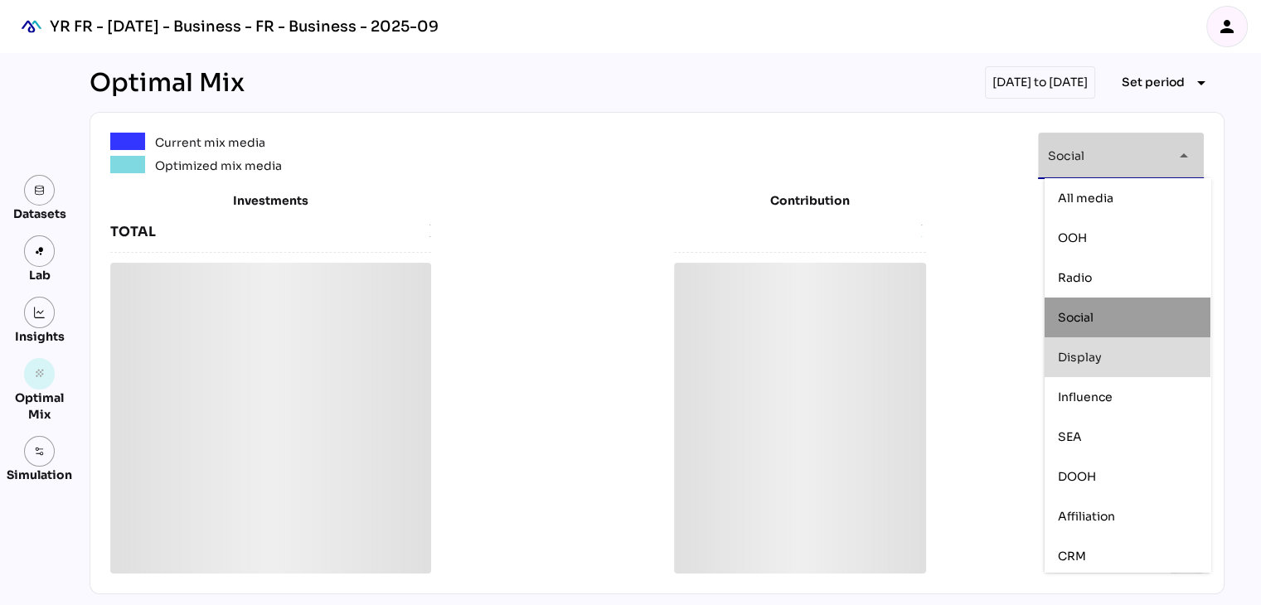
click at [1107, 347] on div "Display" at bounding box center [1127, 357] width 139 height 27
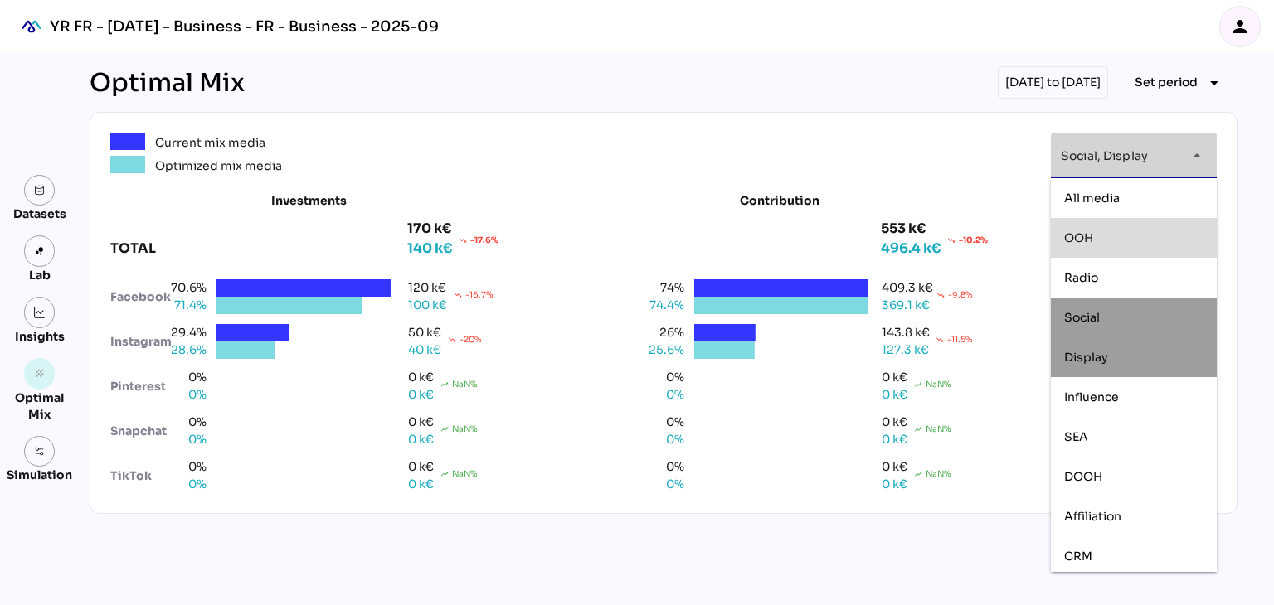
click at [1112, 243] on div "OOH" at bounding box center [1133, 238] width 139 height 14
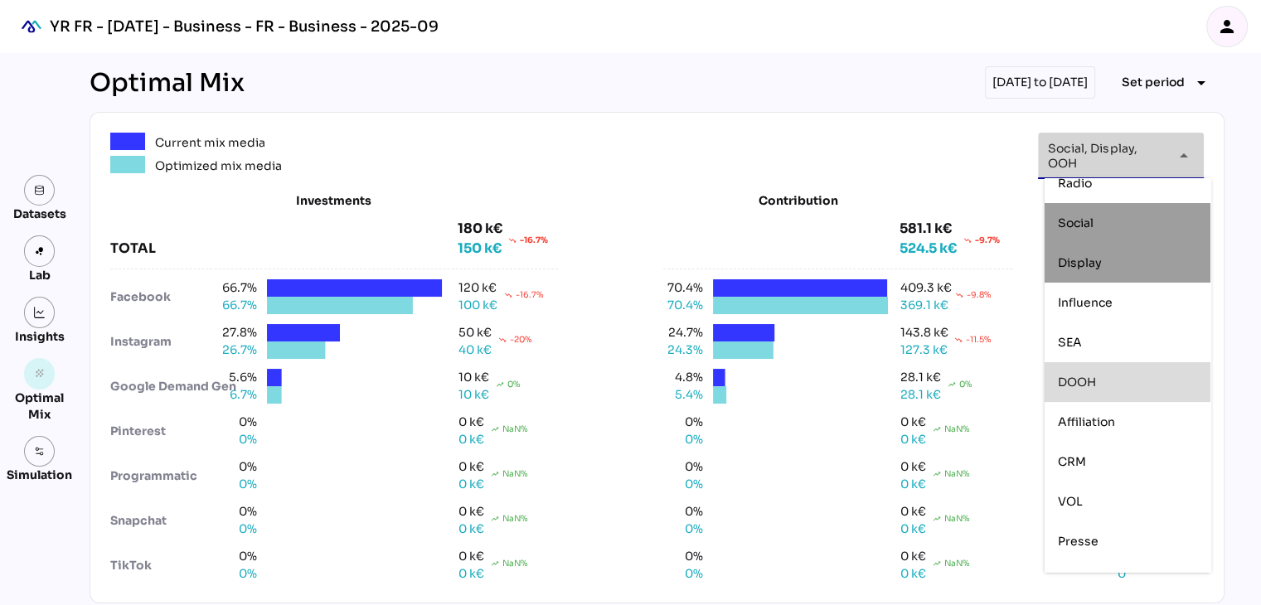
scroll to position [96, 0]
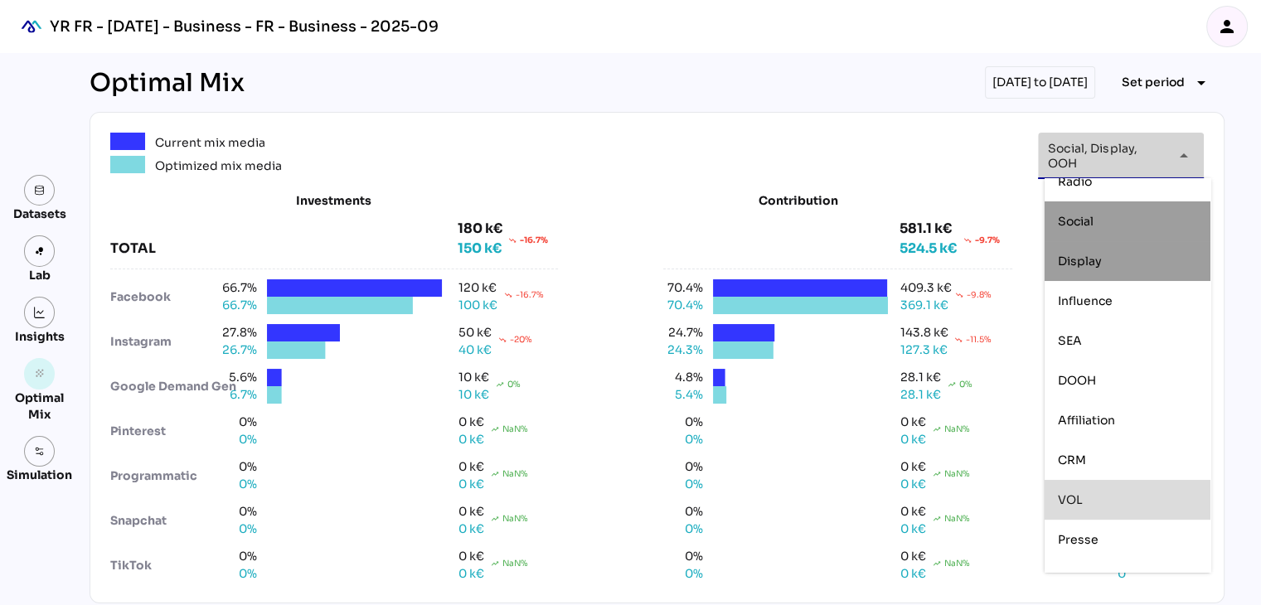
click at [1137, 491] on div "VOL" at bounding box center [1127, 500] width 139 height 27
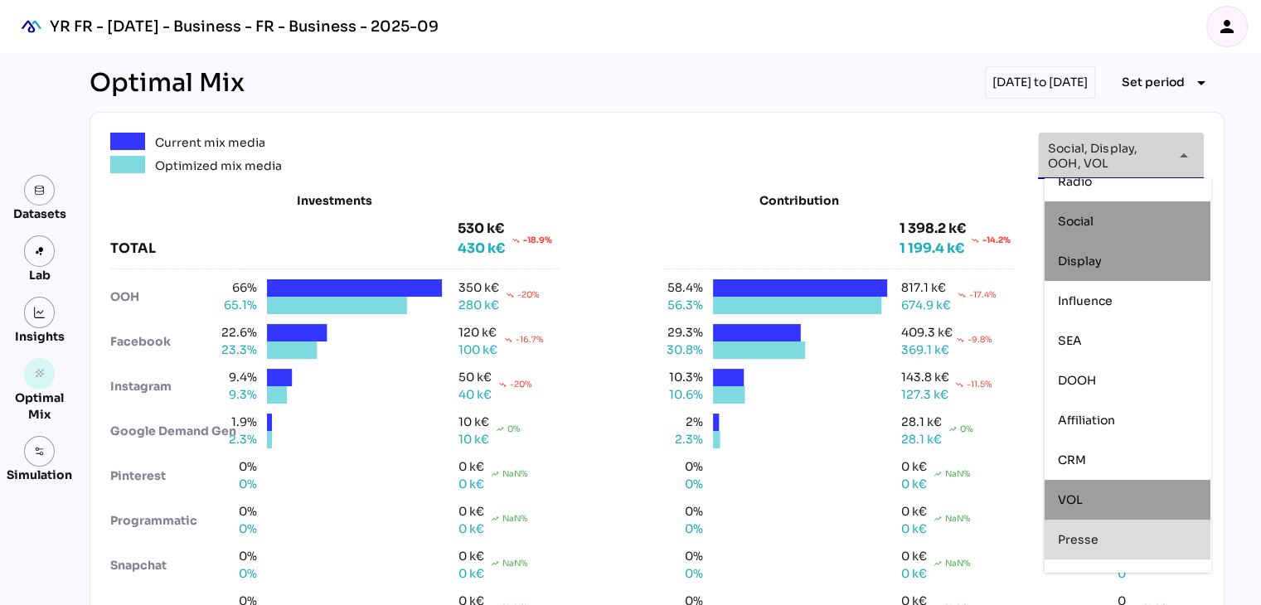
click at [1125, 530] on div "Presse" at bounding box center [1127, 540] width 139 height 27
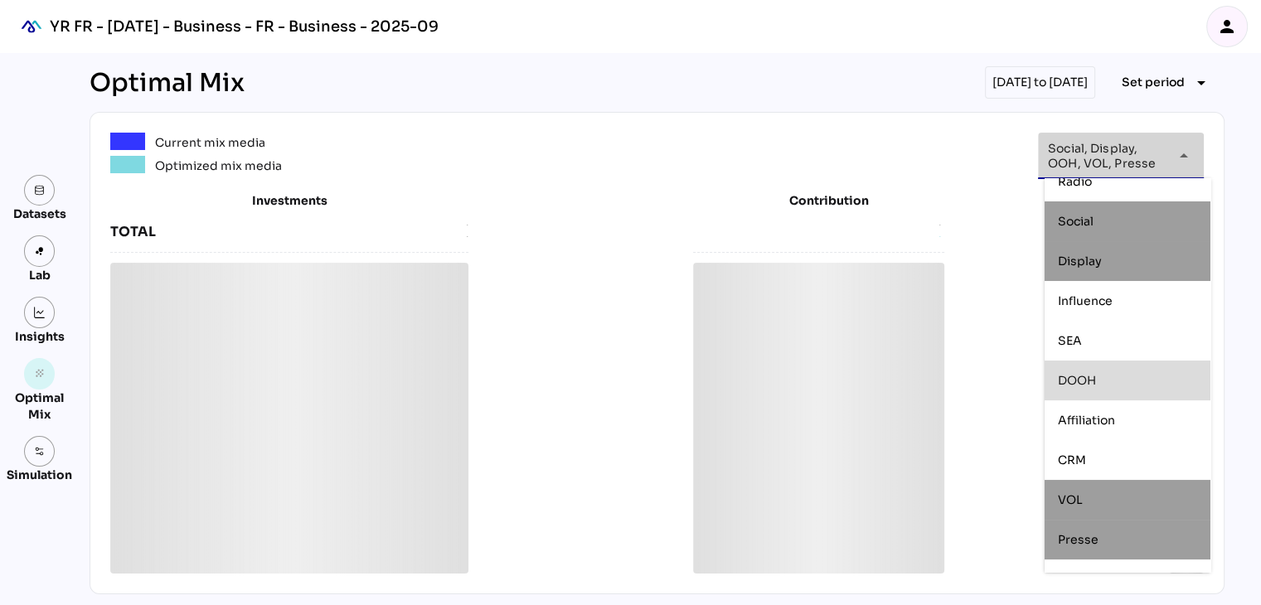
click at [1139, 365] on div "DOOH" at bounding box center [1128, 381] width 166 height 40
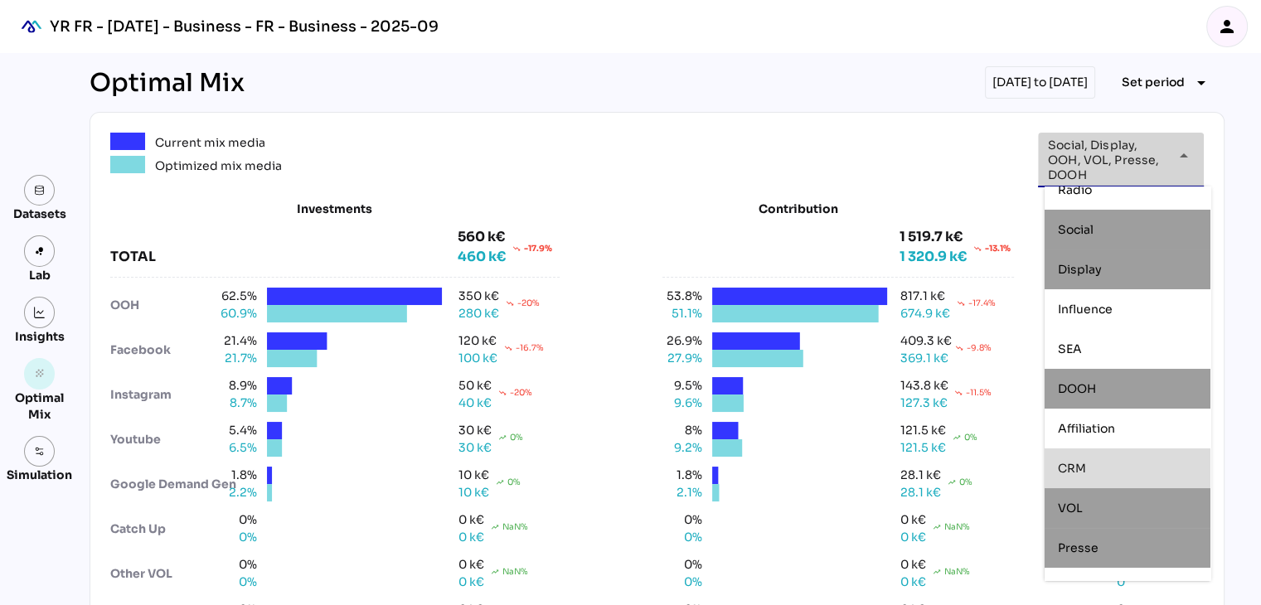
scroll to position [124, 0]
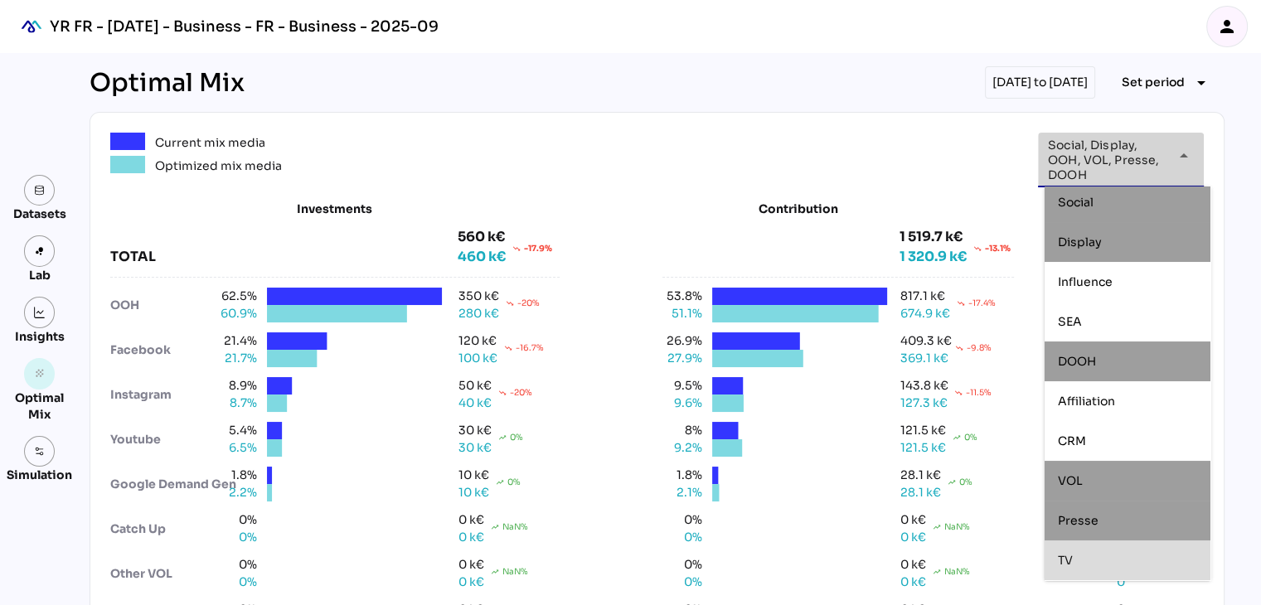
click at [1125, 567] on div "TV" at bounding box center [1127, 561] width 139 height 14
type input "**********"
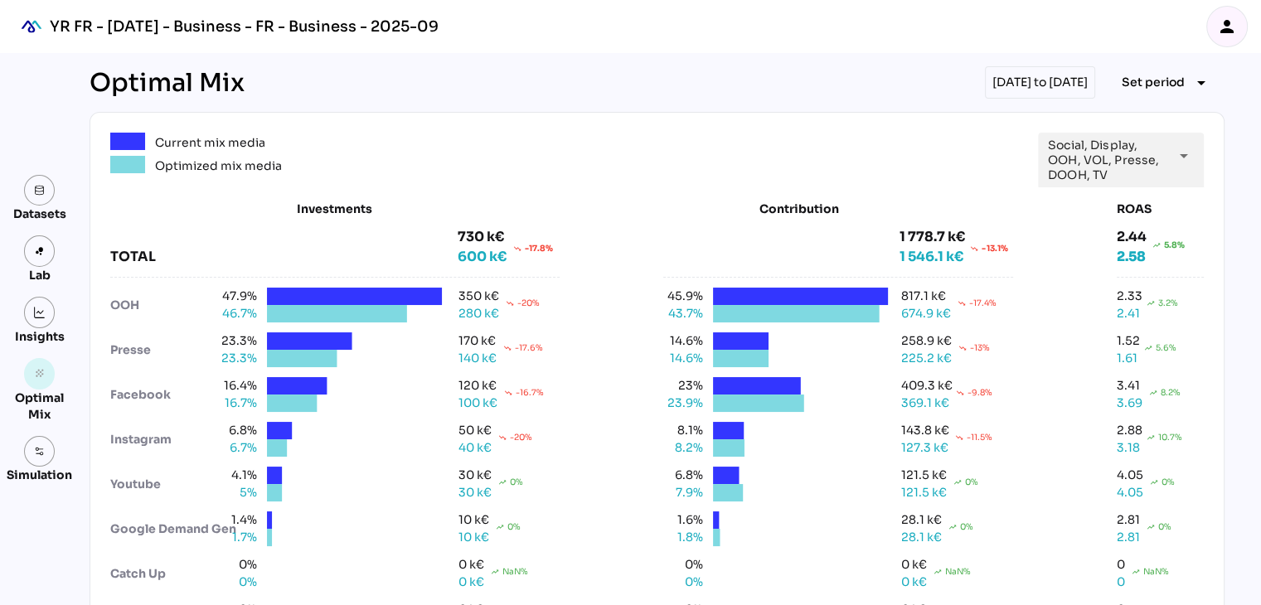
click at [834, 94] on div "Optimal Mix 07/04/2025 to 05/05/2025 Set period arrow_drop_down" at bounding box center [657, 82] width 1135 height 32
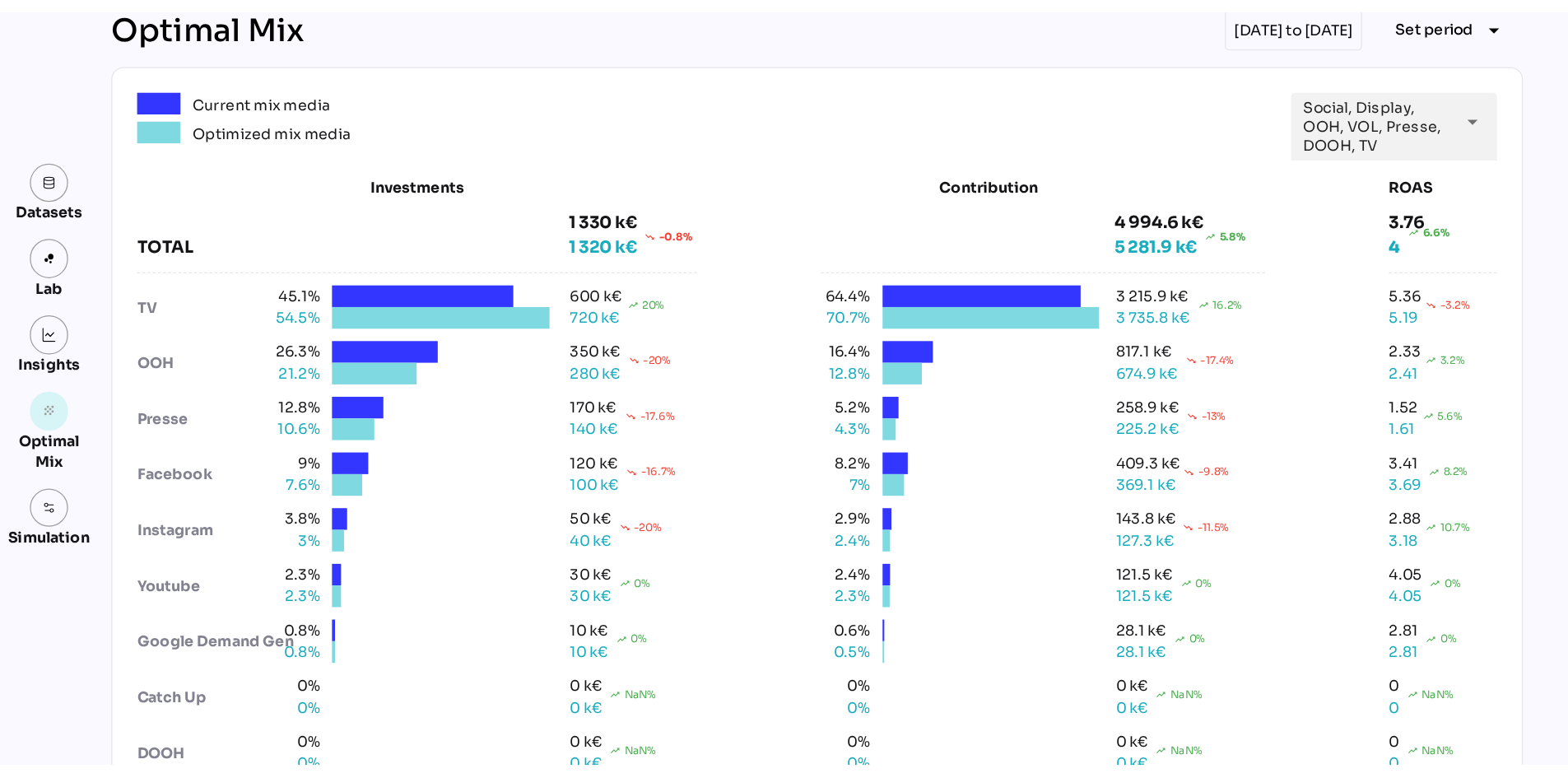
scroll to position [0, 0]
